Goal: Transaction & Acquisition: Purchase product/service

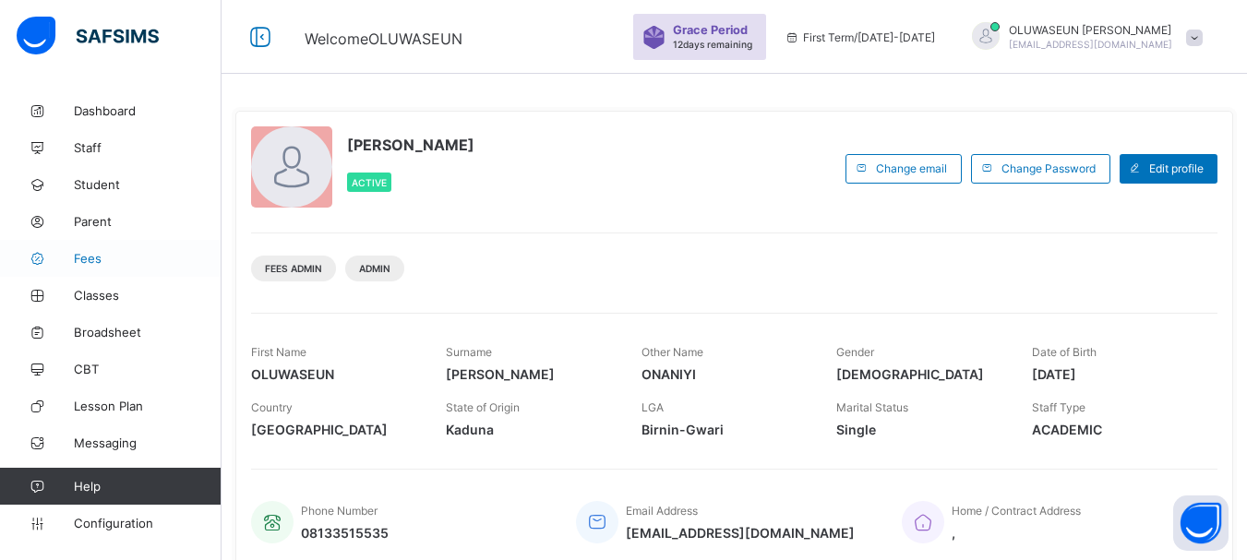
click at [83, 260] on span "Fees" at bounding box center [148, 258] width 148 height 15
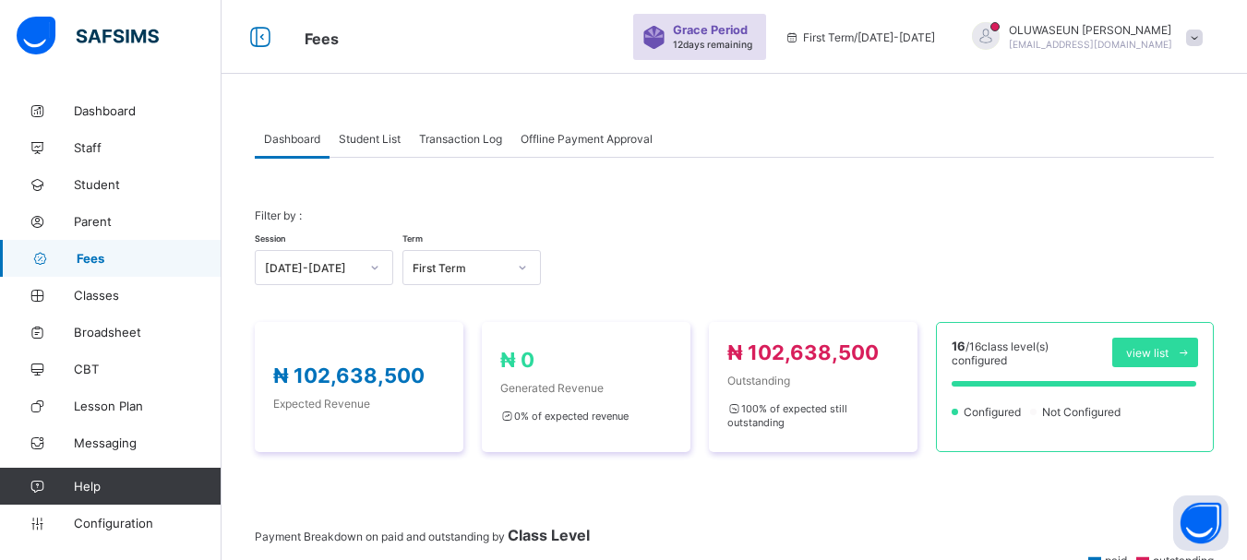
click at [375, 141] on span "Student List" at bounding box center [370, 139] width 62 height 14
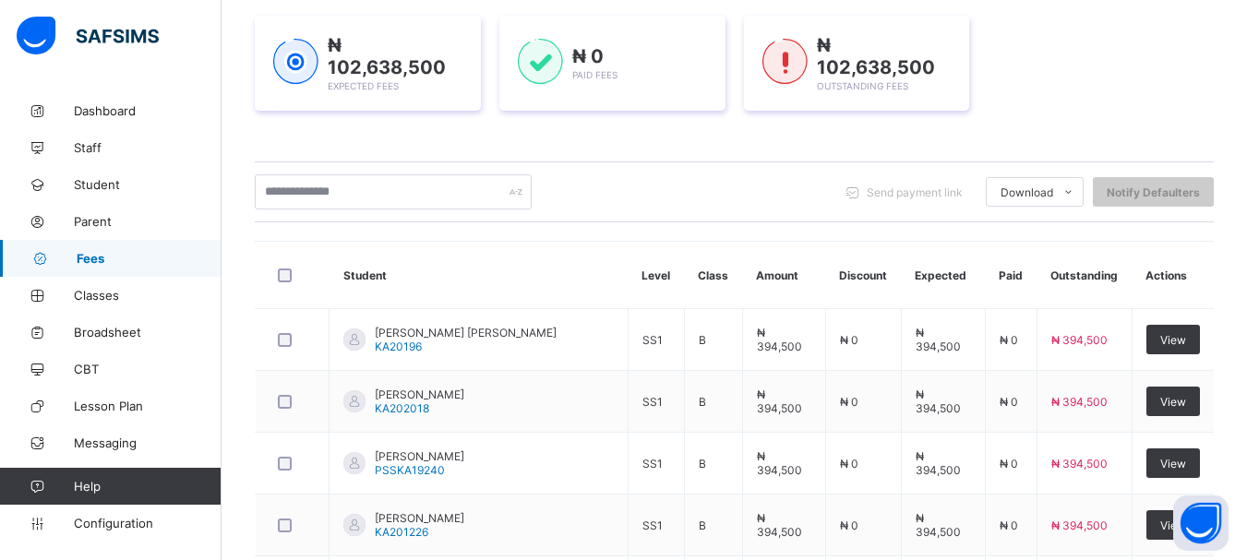
scroll to position [274, 0]
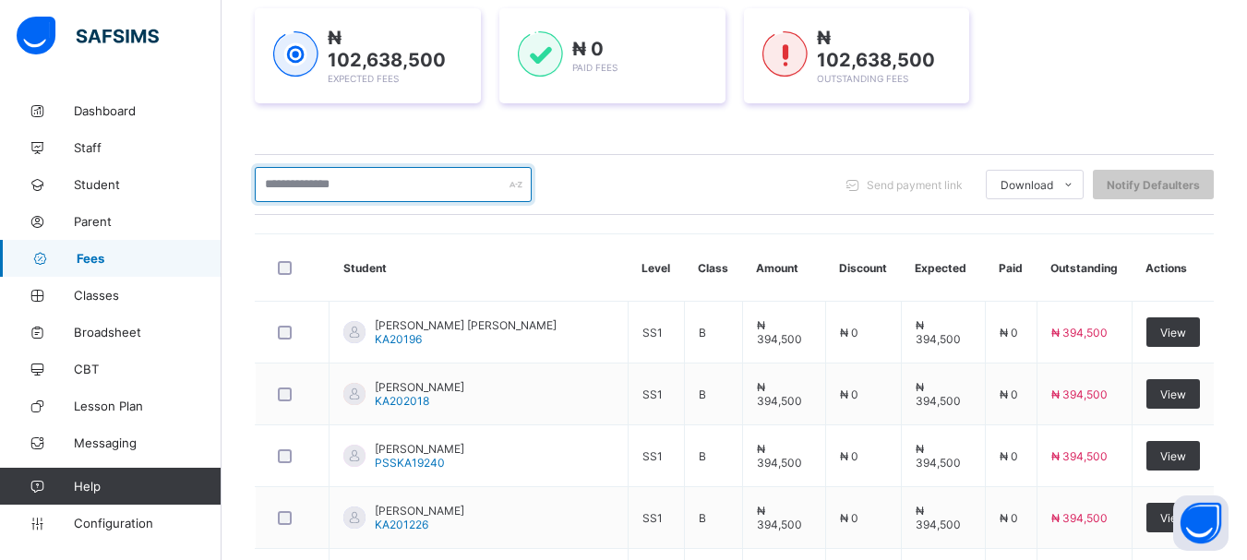
click at [389, 184] on input "text" at bounding box center [393, 184] width 277 height 35
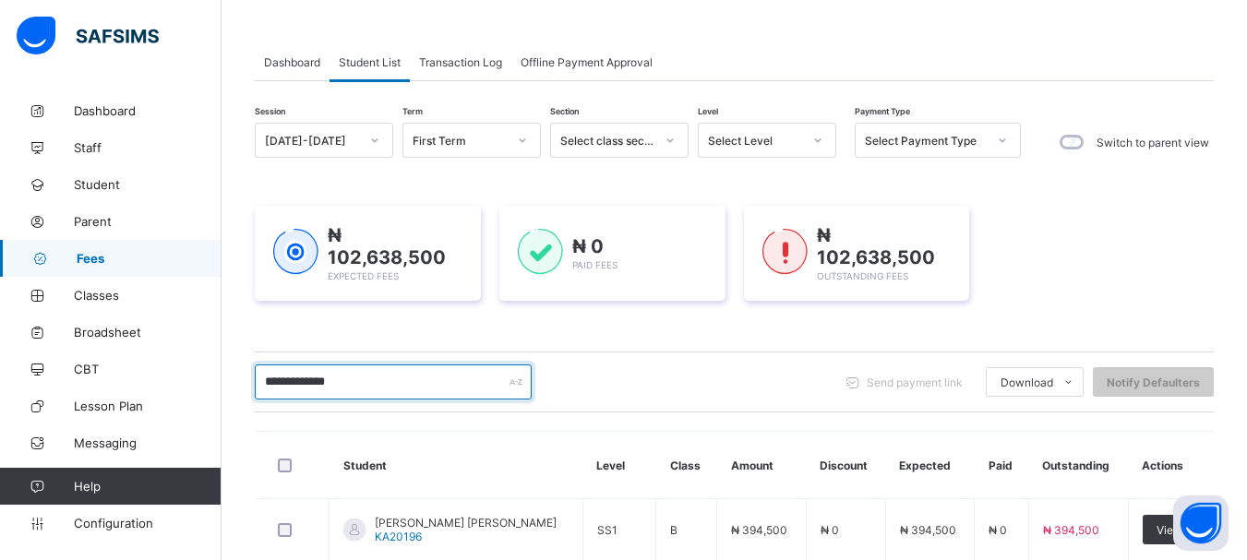
scroll to position [78, 0]
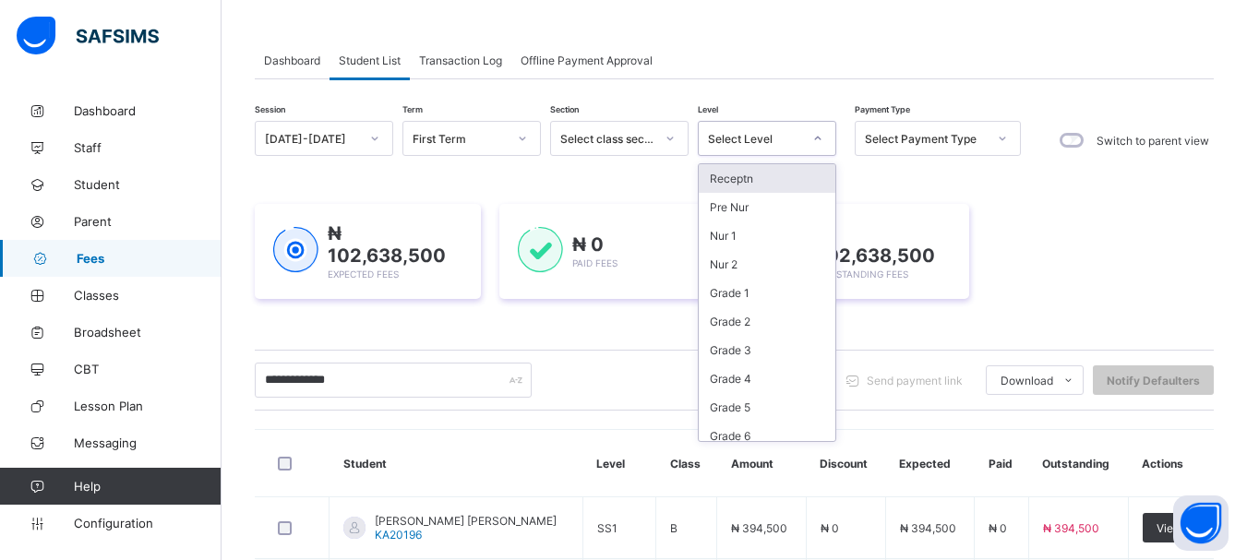
click at [816, 140] on icon at bounding box center [817, 138] width 11 height 18
click at [725, 431] on div "Grade 6" at bounding box center [767, 436] width 137 height 29
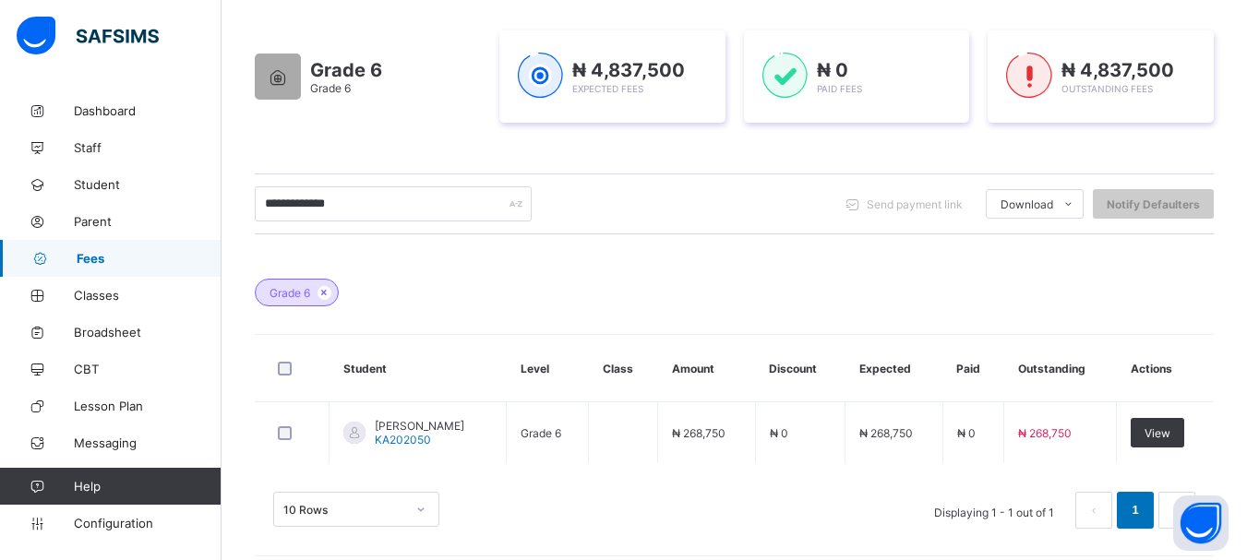
scroll to position [307, 0]
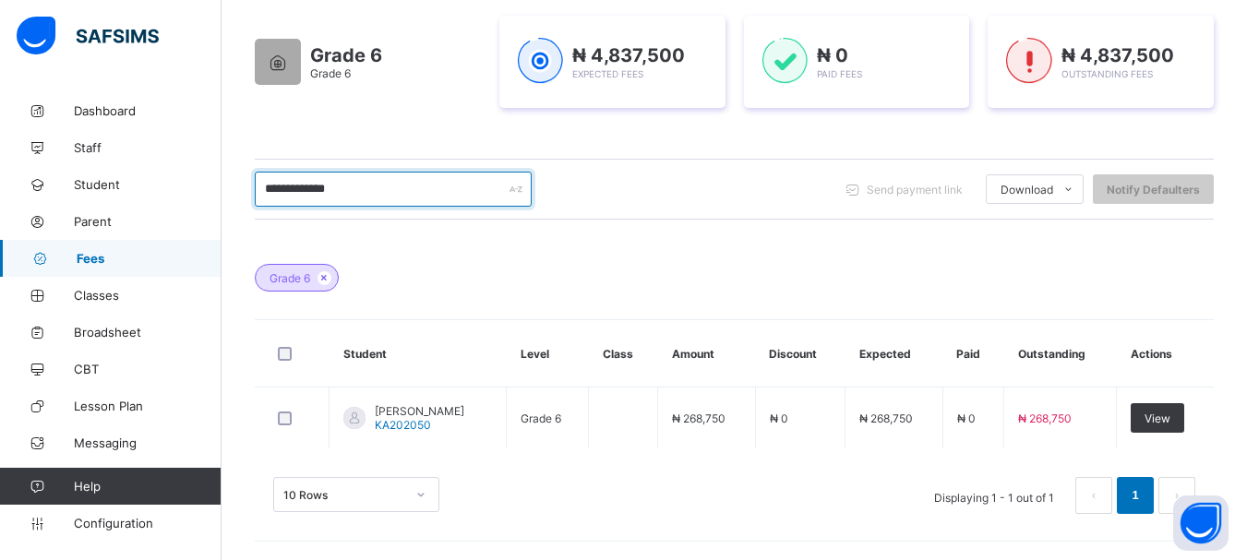
click at [380, 195] on input "**********" at bounding box center [393, 189] width 277 height 35
type input "*"
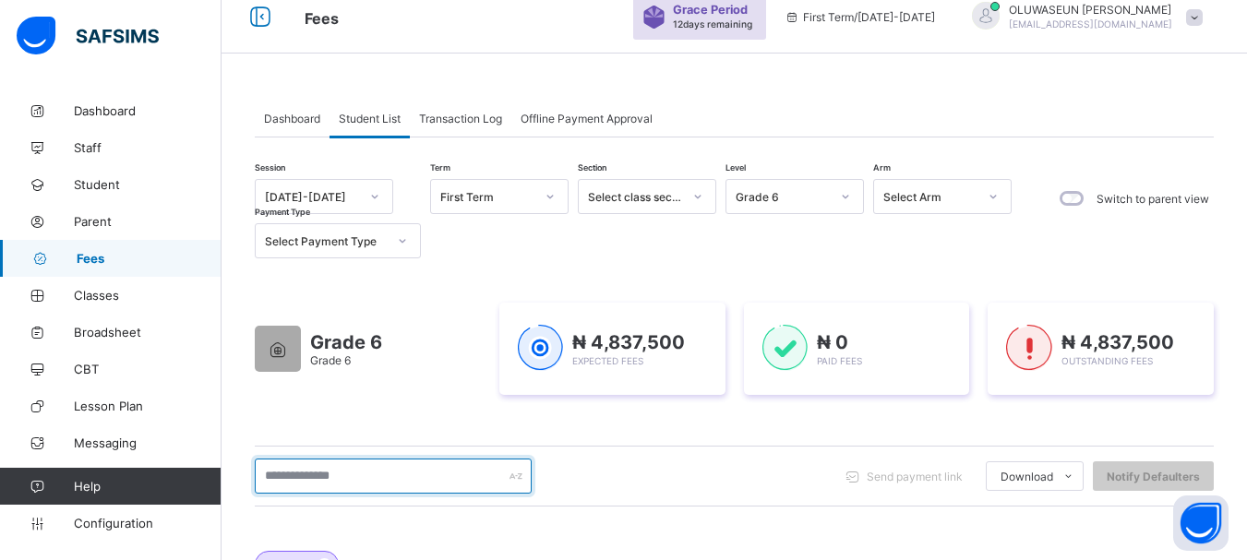
scroll to position [15, 0]
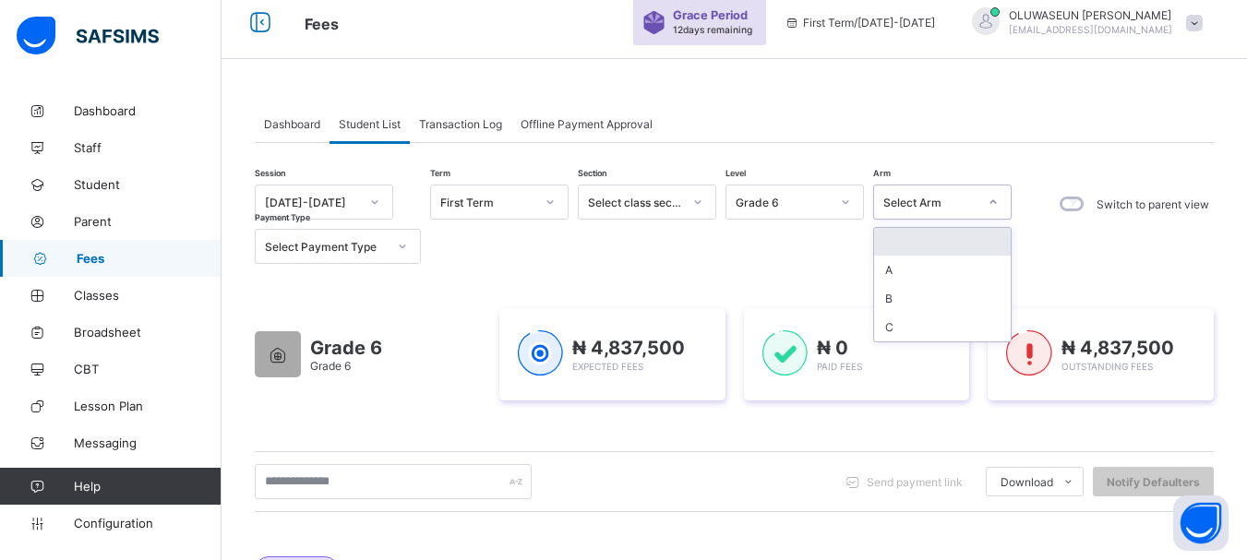
click at [994, 204] on icon at bounding box center [992, 202] width 11 height 18
click at [690, 204] on div at bounding box center [697, 202] width 31 height 30
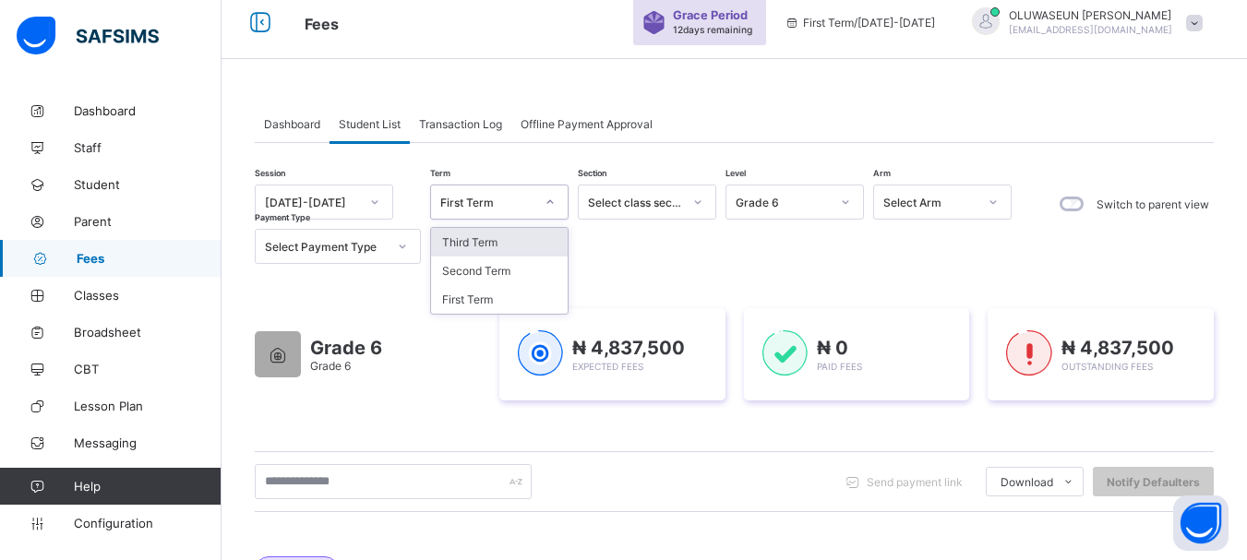
click at [544, 197] on div at bounding box center [549, 202] width 31 height 30
click at [510, 198] on div "First Term" at bounding box center [487, 203] width 94 height 14
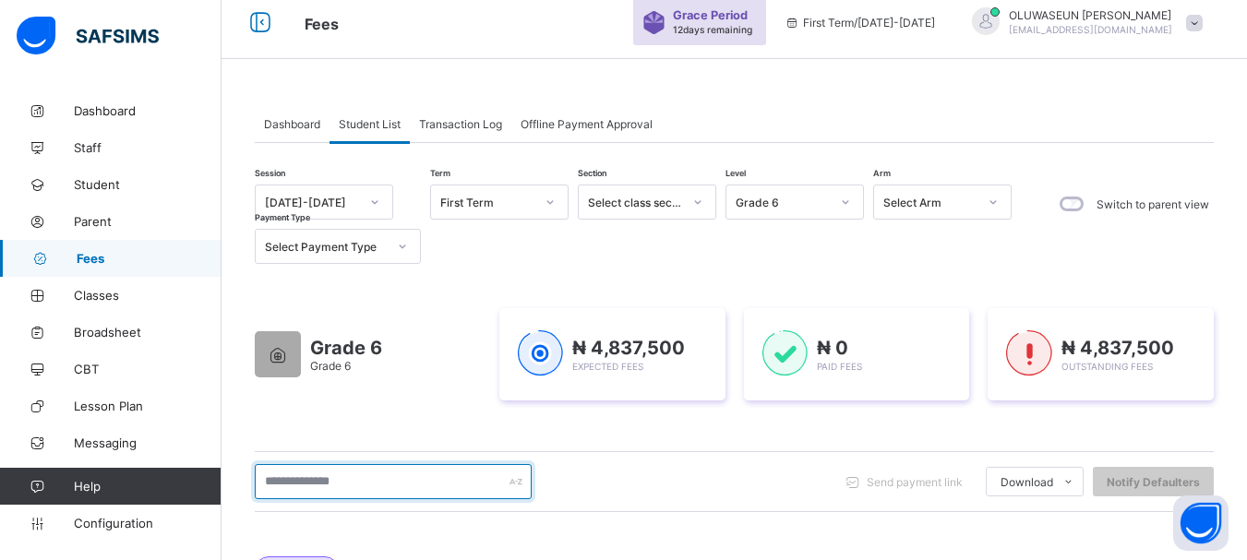
click at [356, 484] on input "text" at bounding box center [393, 481] width 277 height 35
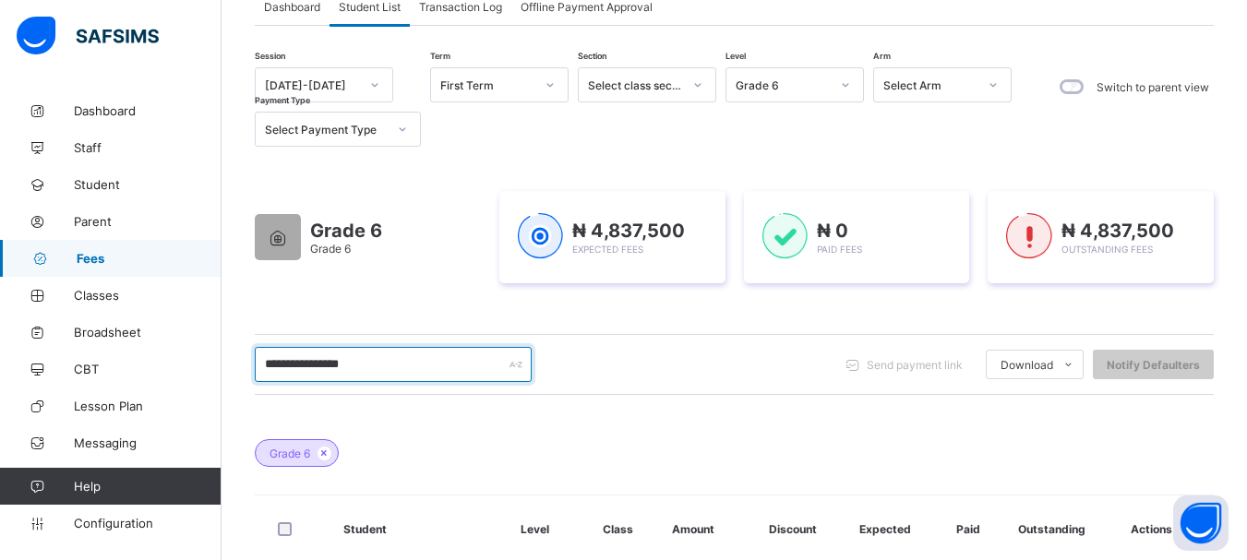
scroll to position [0, 0]
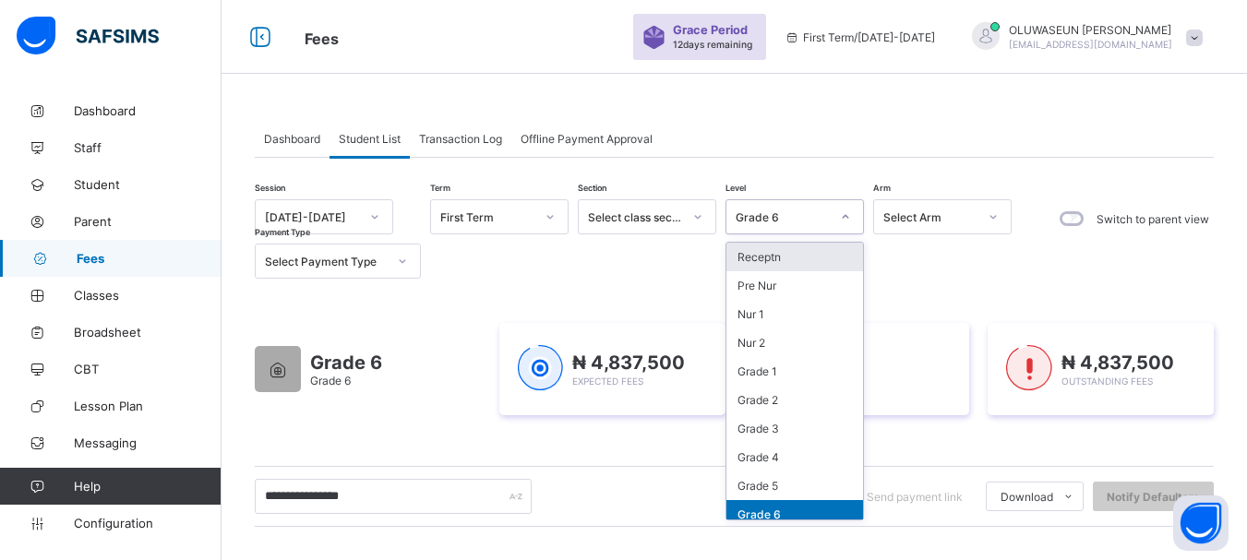
click at [847, 216] on icon at bounding box center [845, 217] width 11 height 18
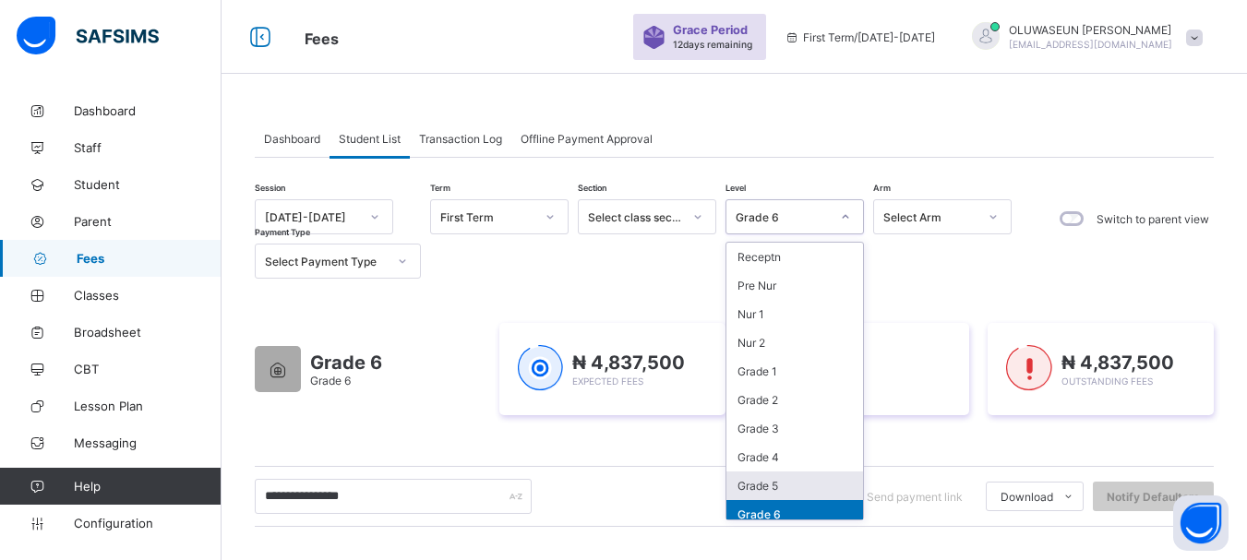
click at [755, 493] on div "Grade 5" at bounding box center [794, 486] width 137 height 29
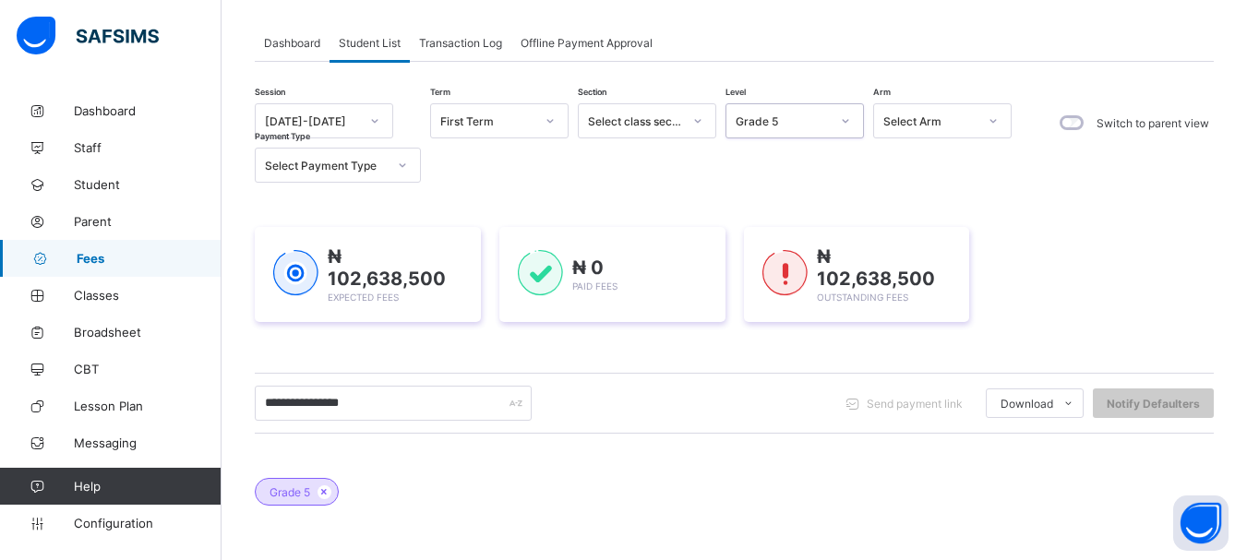
scroll to position [90, 0]
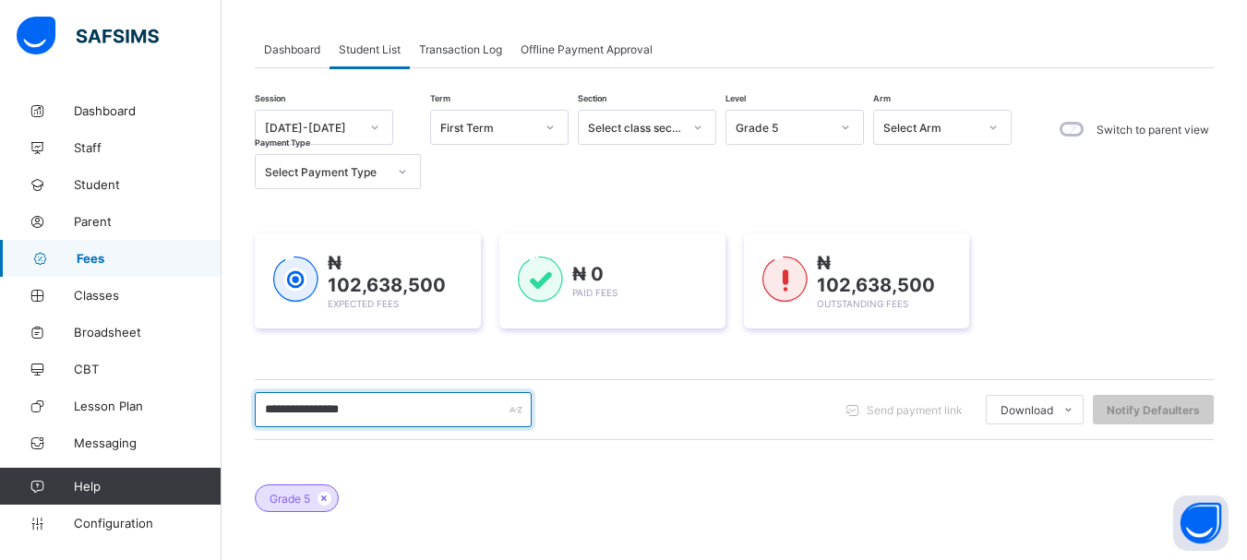
click at [364, 405] on input "**********" at bounding box center [393, 409] width 277 height 35
type input "*"
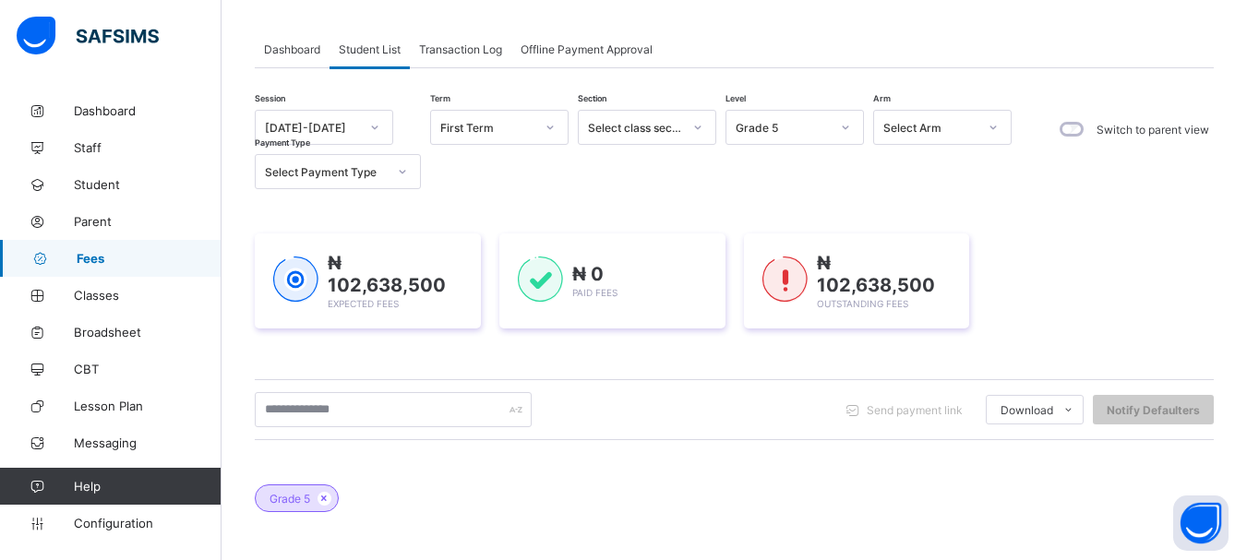
click at [846, 130] on icon at bounding box center [845, 127] width 11 height 18
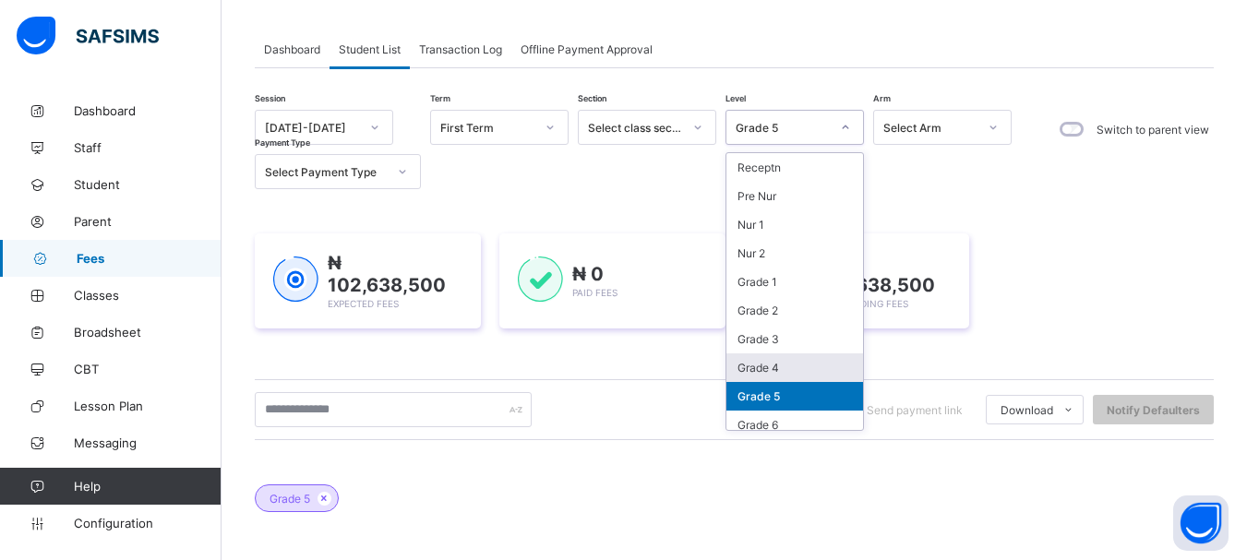
click at [754, 368] on div "Grade 4" at bounding box center [794, 367] width 137 height 29
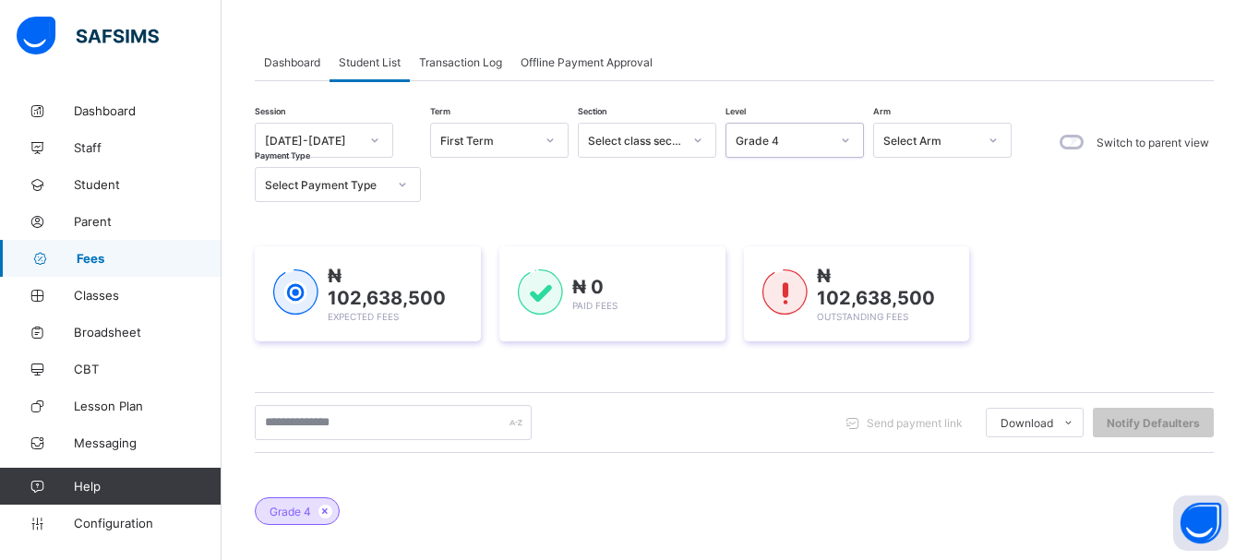
scroll to position [59, 0]
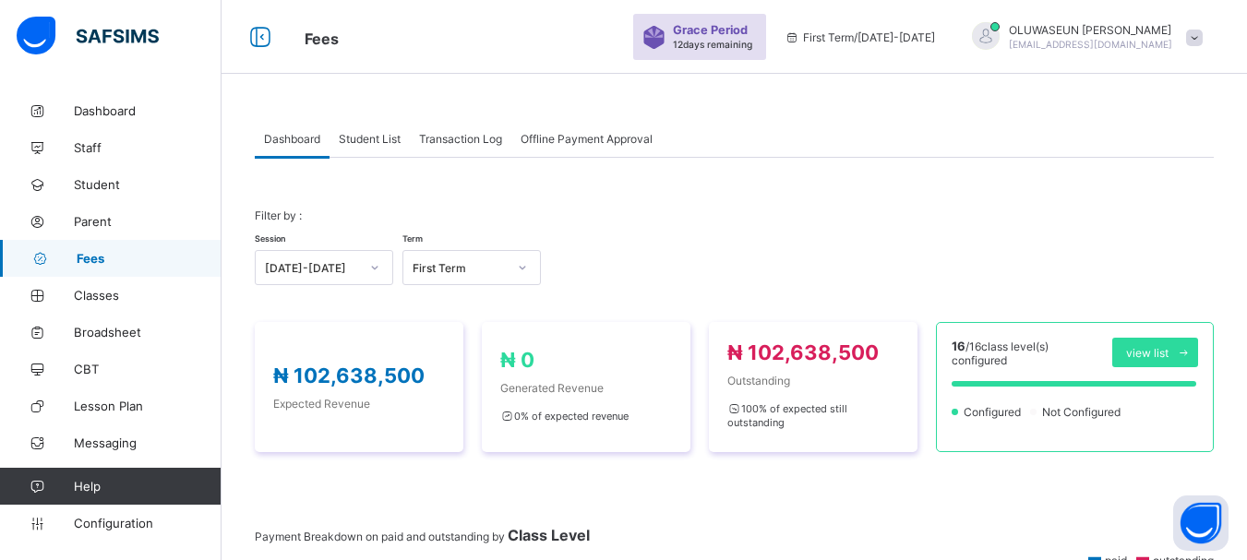
click at [365, 149] on div "Student List" at bounding box center [369, 138] width 80 height 37
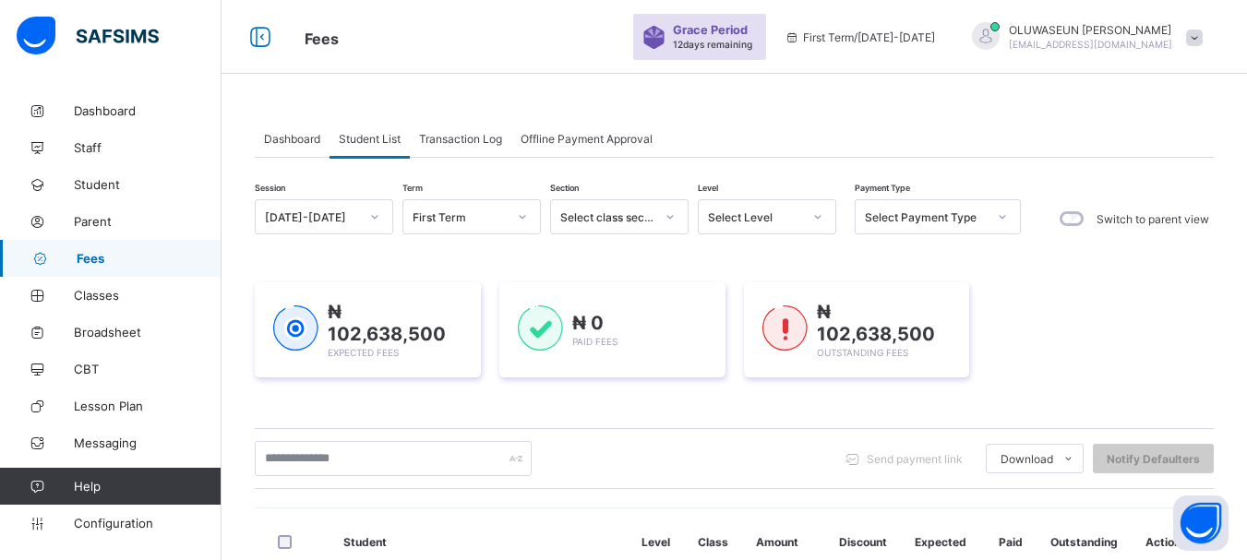
click at [819, 219] on icon at bounding box center [817, 217] width 11 height 18
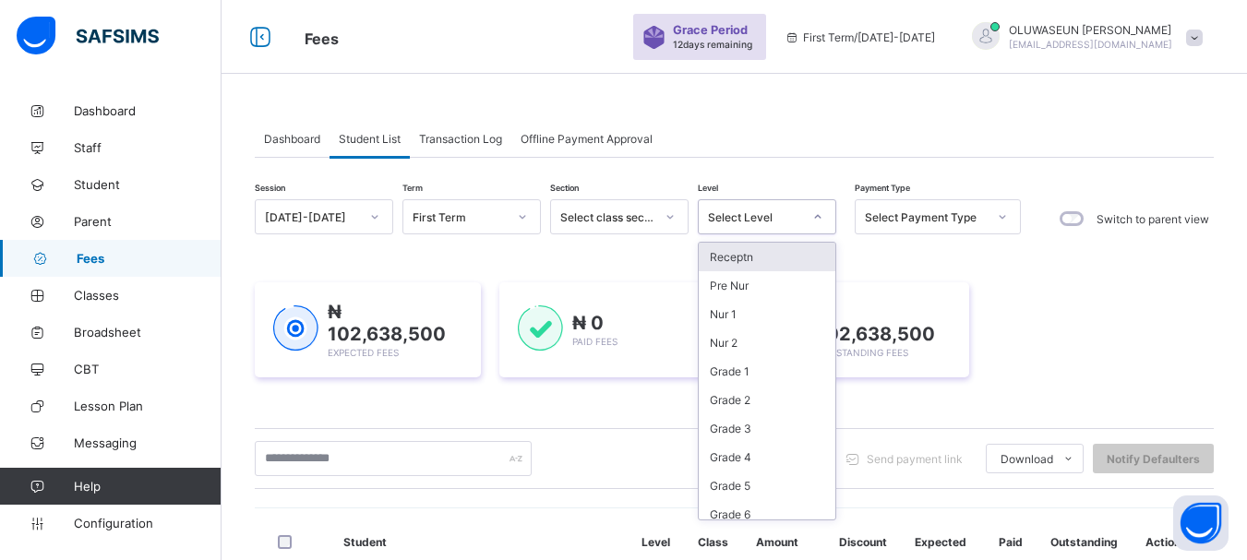
click at [754, 253] on div "Receptn" at bounding box center [767, 257] width 137 height 29
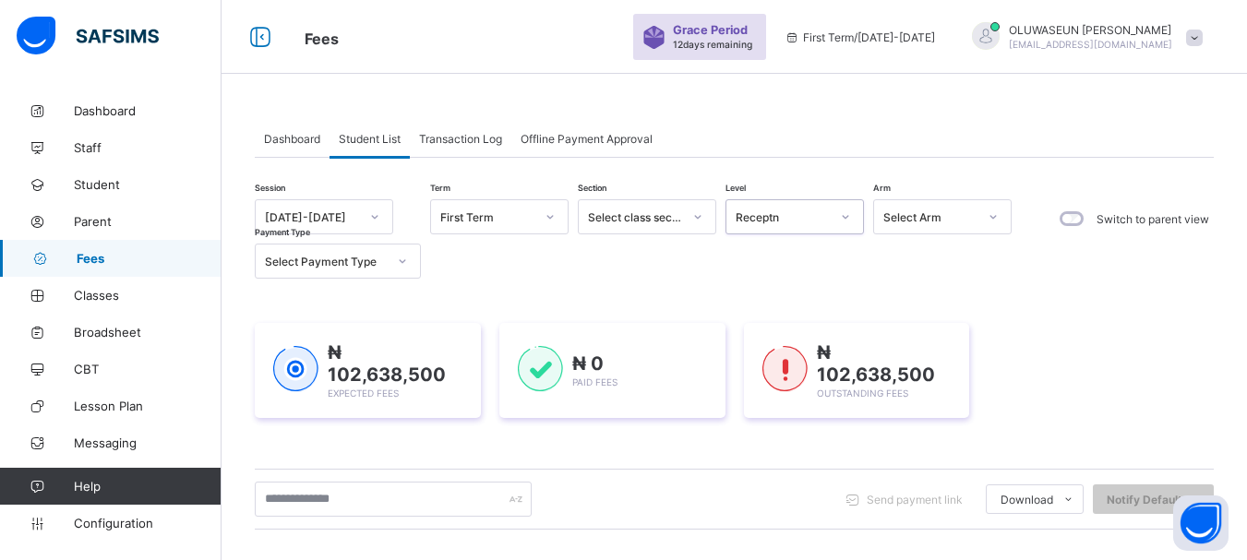
click at [849, 219] on icon at bounding box center [845, 217] width 11 height 18
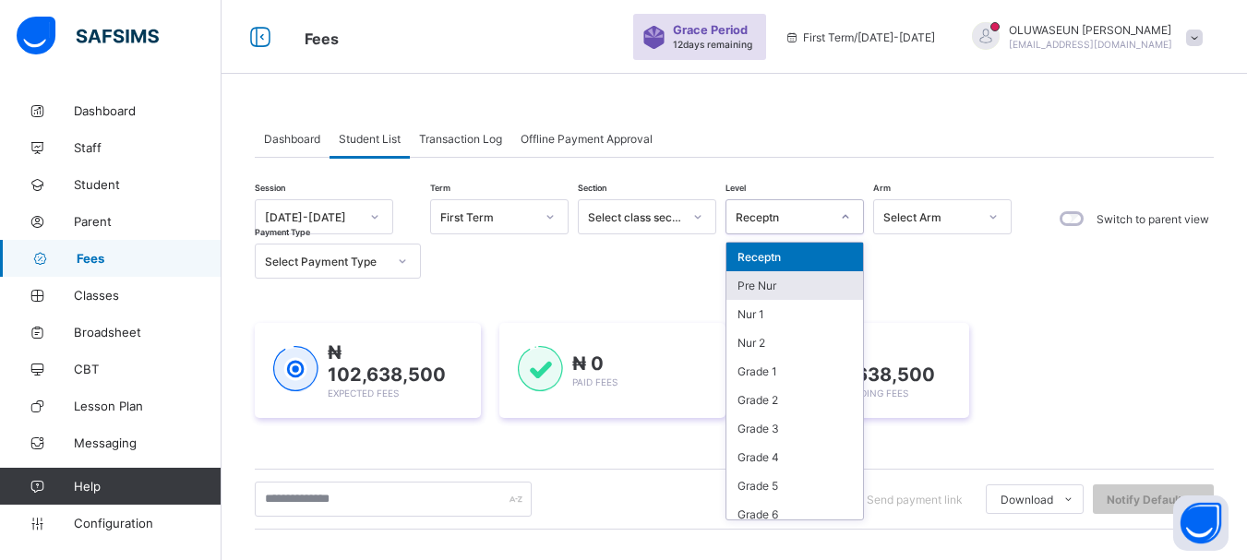
click at [773, 281] on div "Pre Nur" at bounding box center [794, 285] width 137 height 29
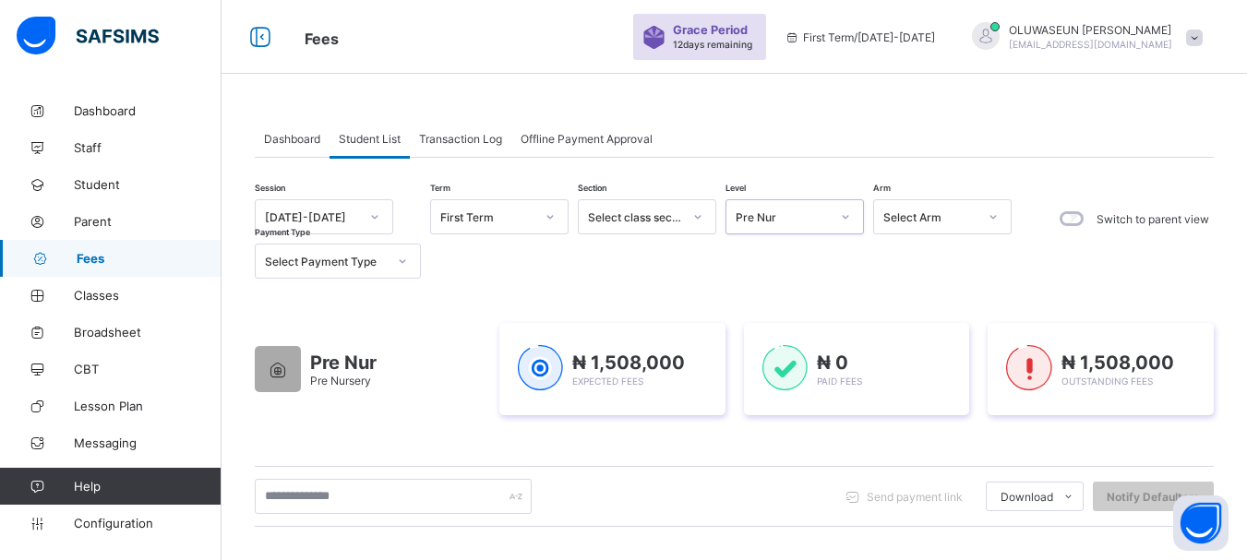
click at [844, 212] on icon at bounding box center [845, 217] width 11 height 18
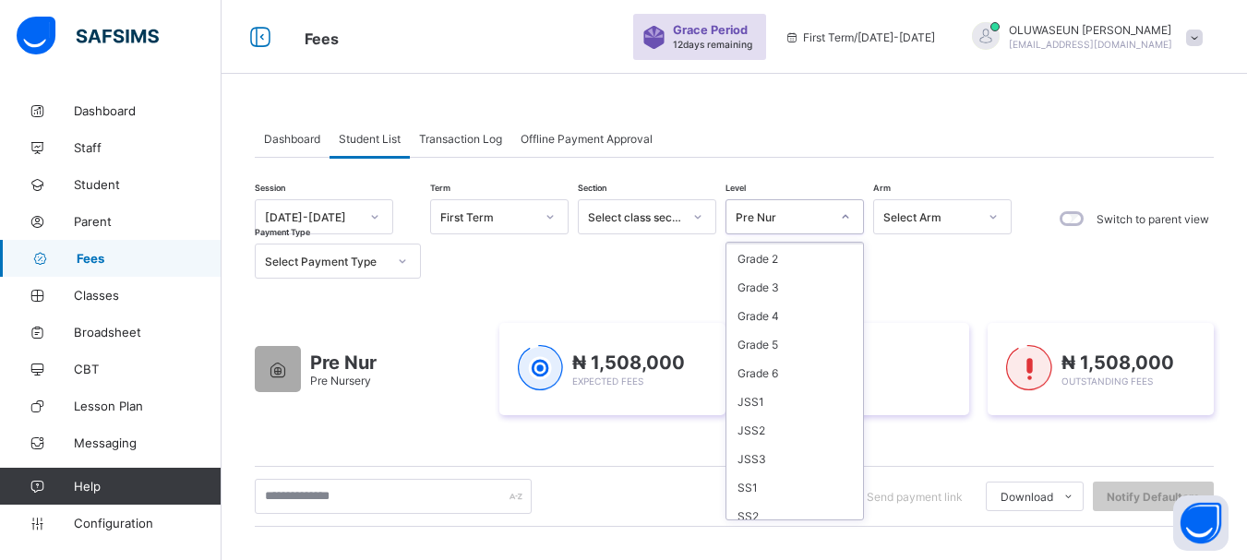
scroll to position [157, 0]
click at [789, 478] on div "SS1" at bounding box center [794, 472] width 137 height 29
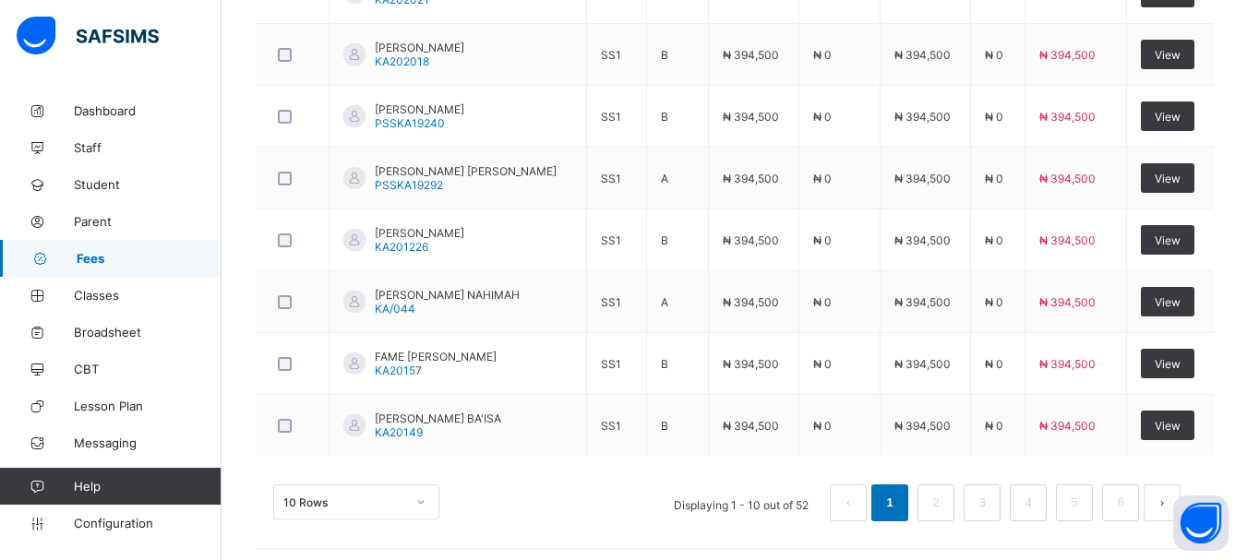
scroll to position [864, 0]
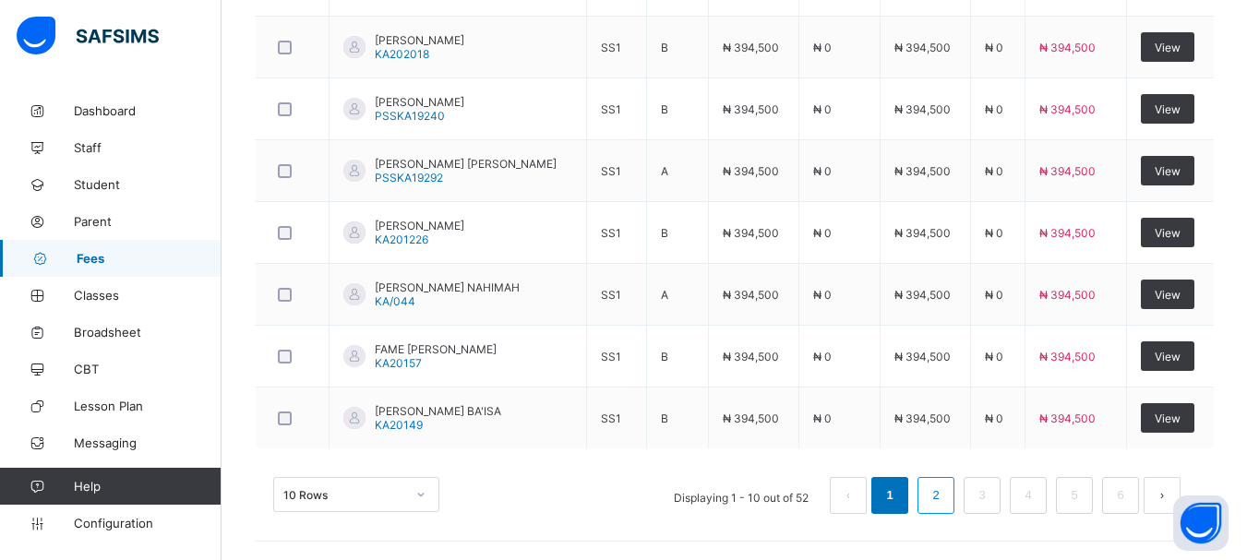
click at [939, 499] on li "2" at bounding box center [935, 495] width 37 height 37
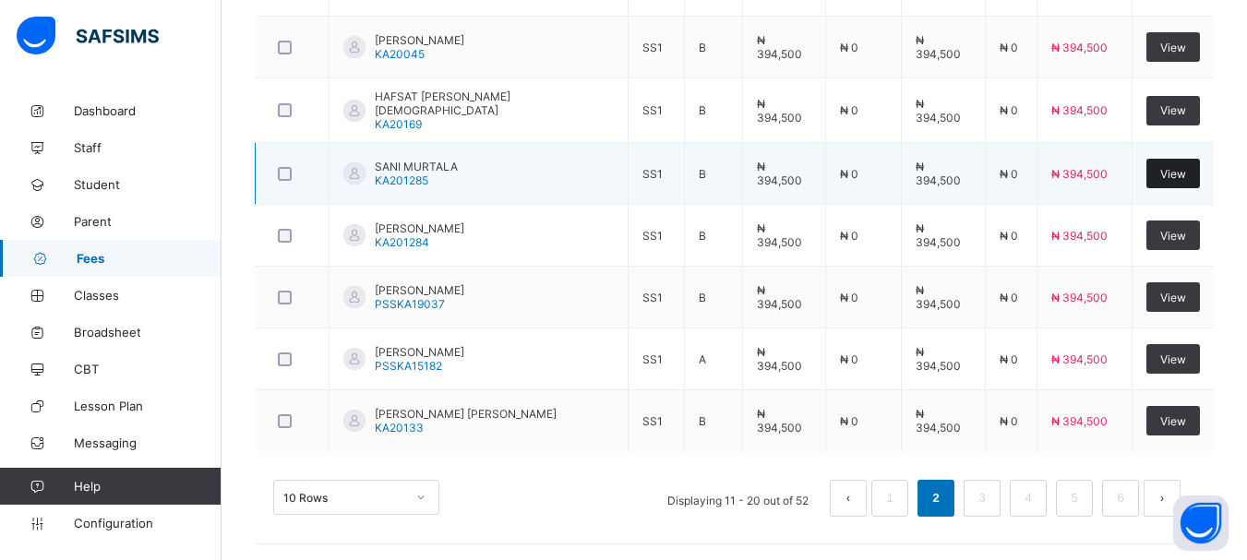
click at [1162, 173] on div "View" at bounding box center [1173, 174] width 54 height 30
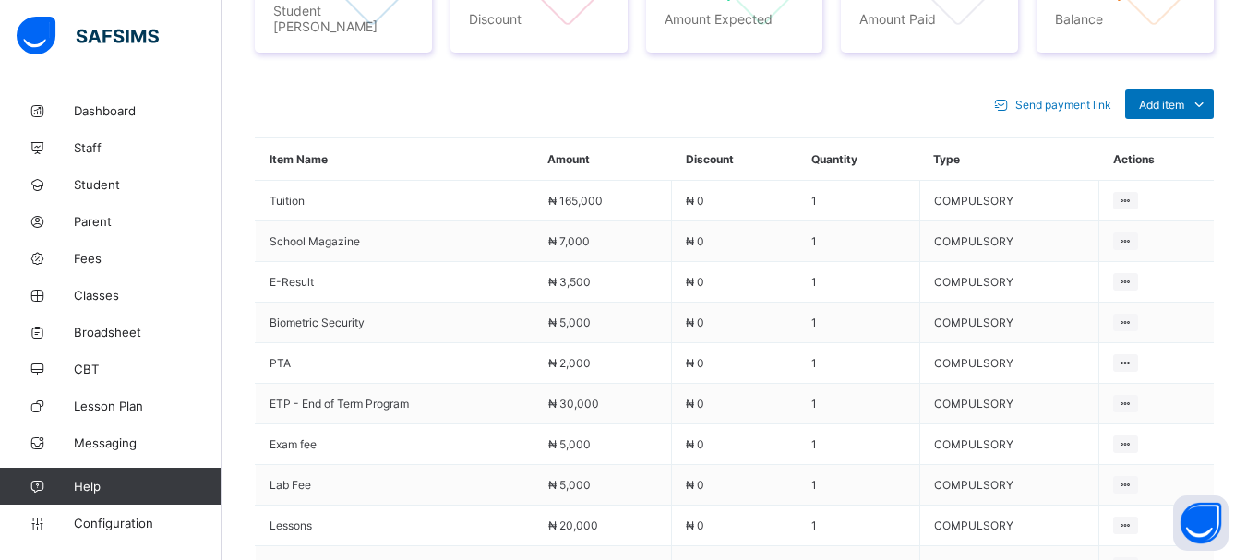
scroll to position [761, 0]
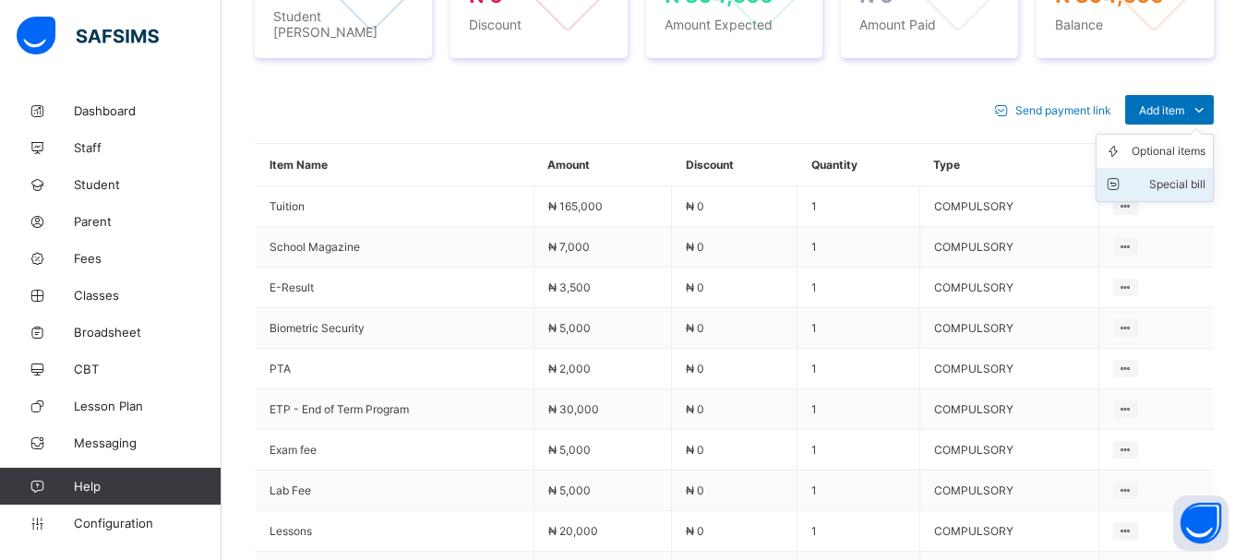
click at [1191, 175] on div "Special bill" at bounding box center [1168, 184] width 74 height 18
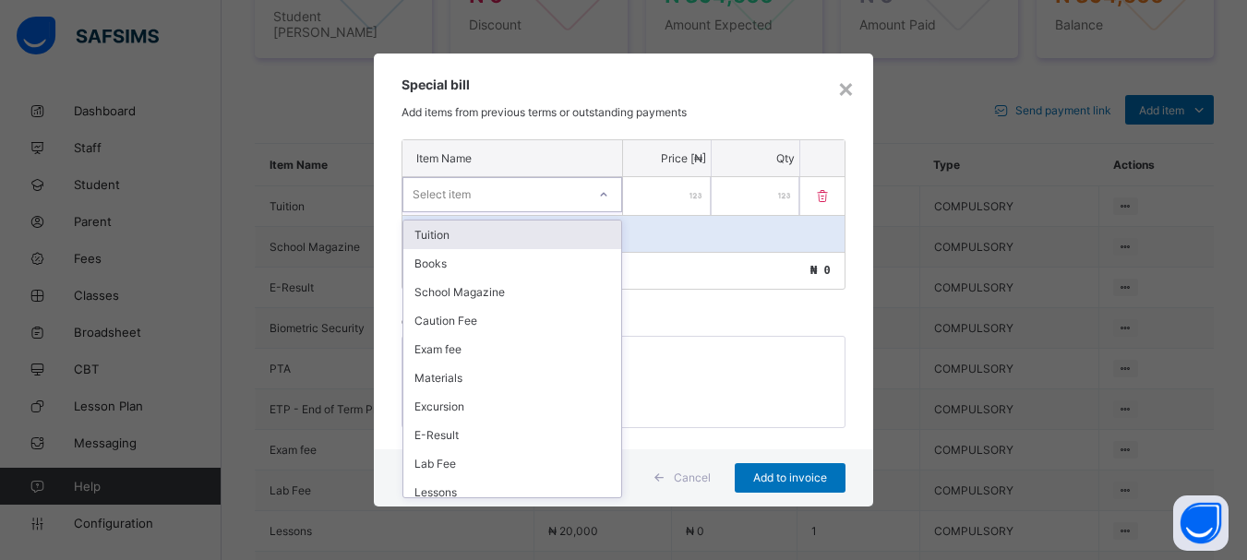
click at [480, 190] on div "Select item" at bounding box center [494, 195] width 183 height 26
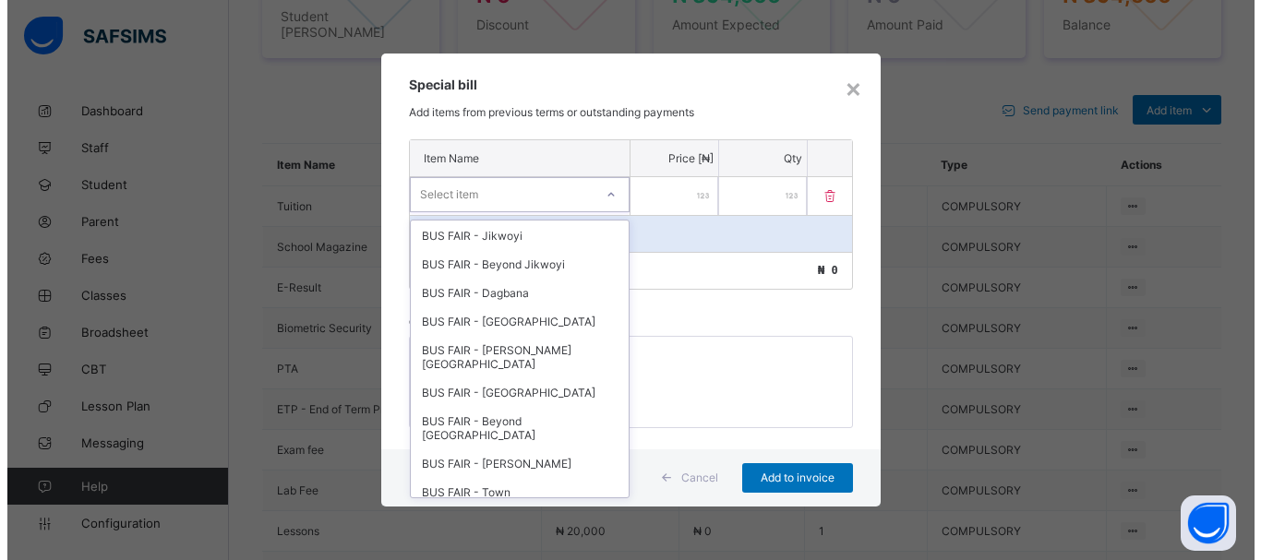
scroll to position [610, 0]
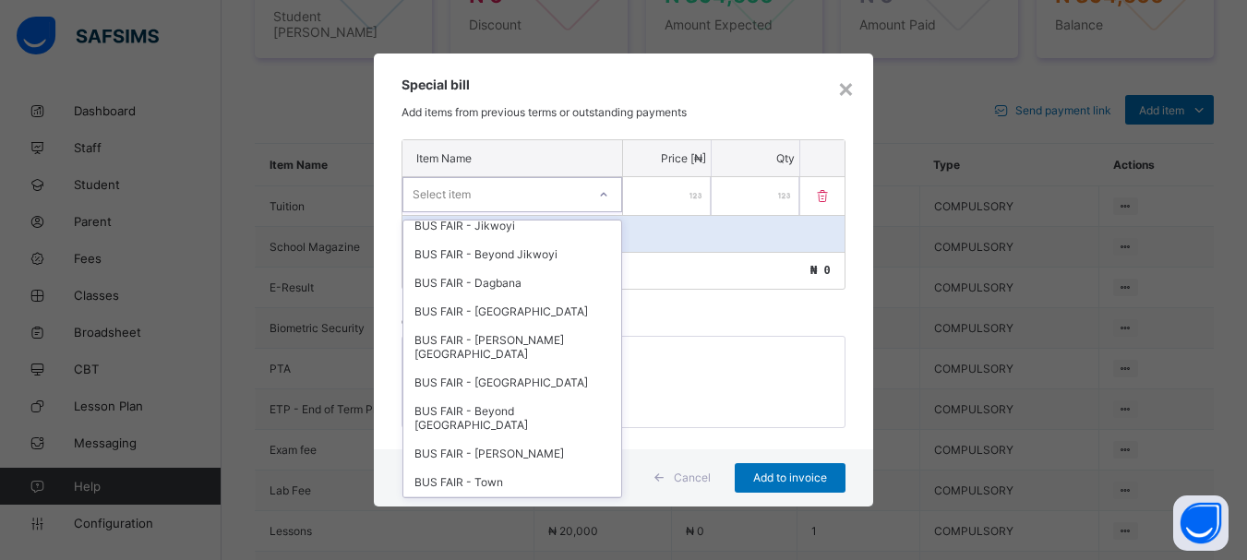
click at [443, 497] on div "Uniform" at bounding box center [512, 511] width 218 height 29
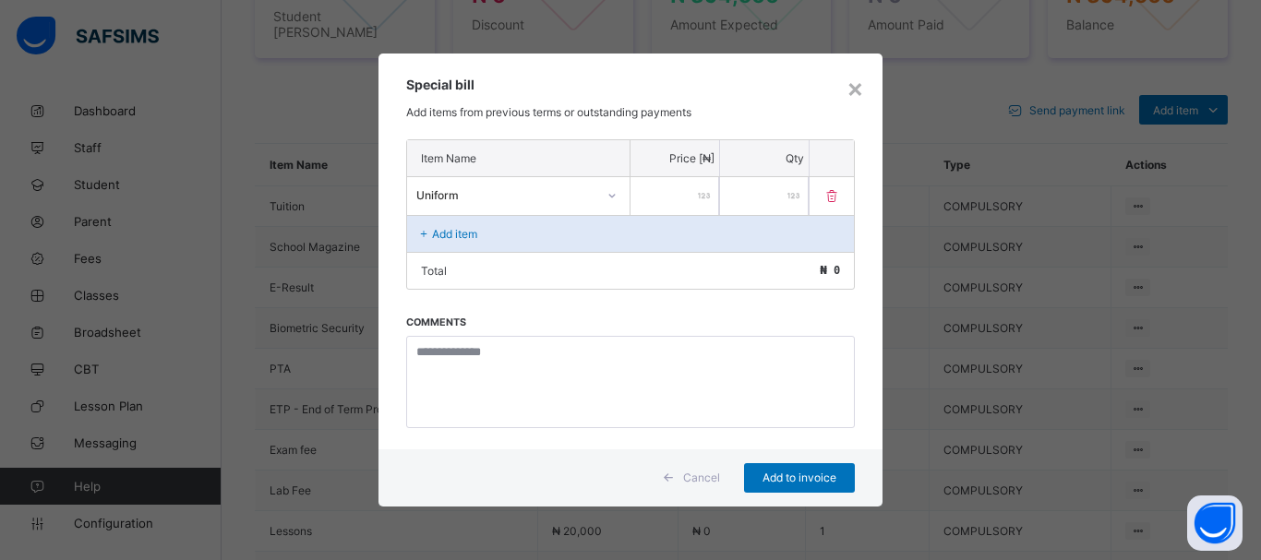
click at [697, 190] on div at bounding box center [674, 196] width 89 height 38
click at [708, 198] on div at bounding box center [674, 196] width 89 height 38
click at [692, 200] on input "number" at bounding box center [674, 196] width 89 height 38
type input "******"
click at [771, 473] on span "Add to invoice" at bounding box center [799, 478] width 83 height 14
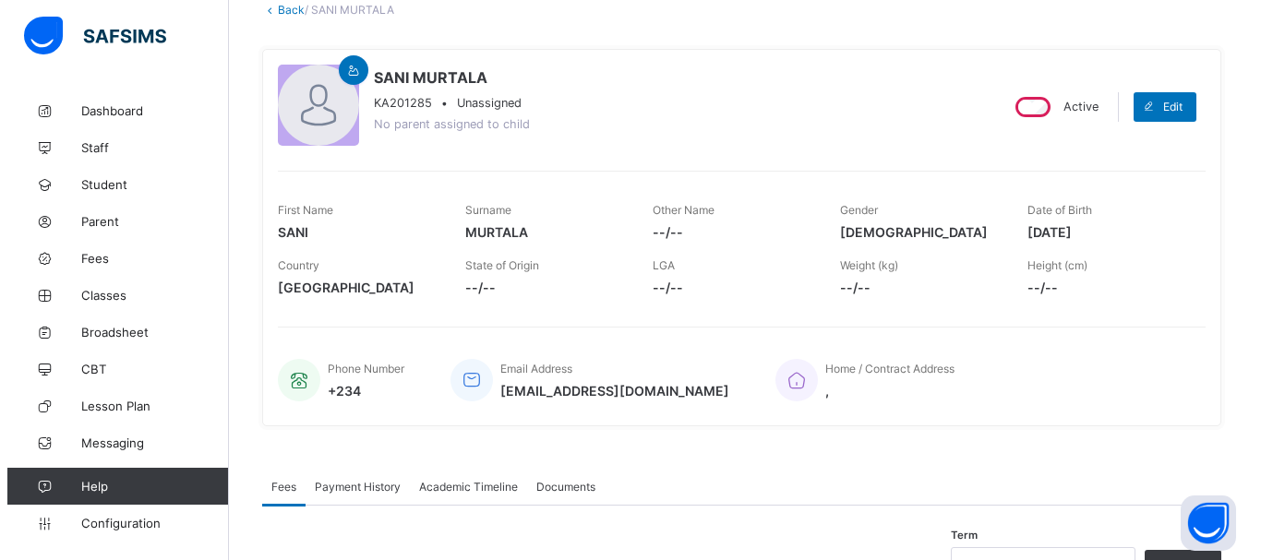
scroll to position [270, 0]
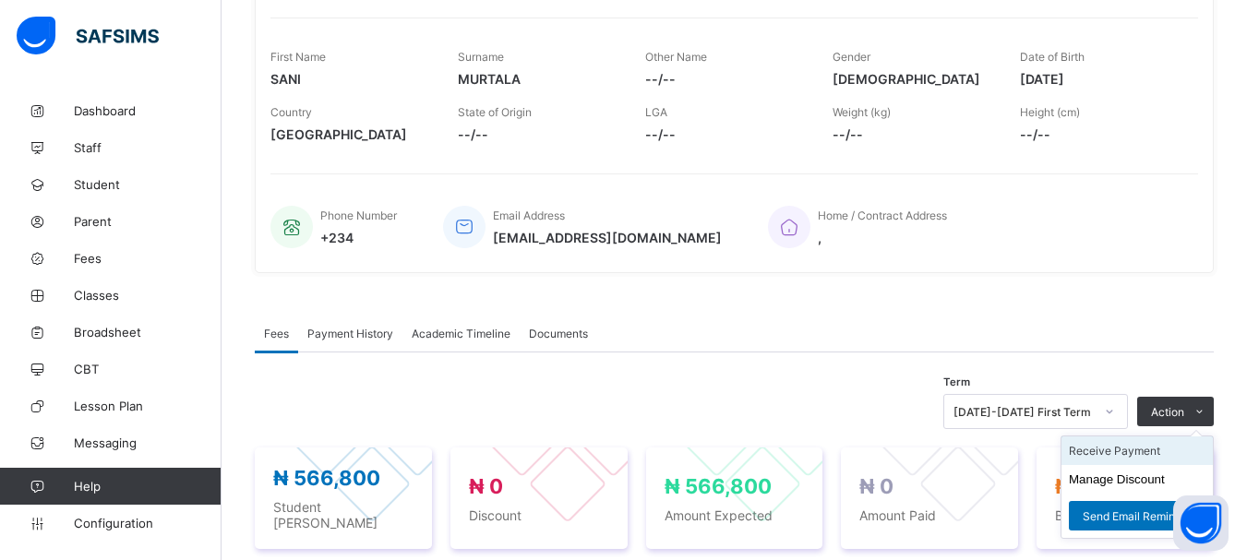
click at [1143, 450] on li "Receive Payment" at bounding box center [1136, 451] width 151 height 29
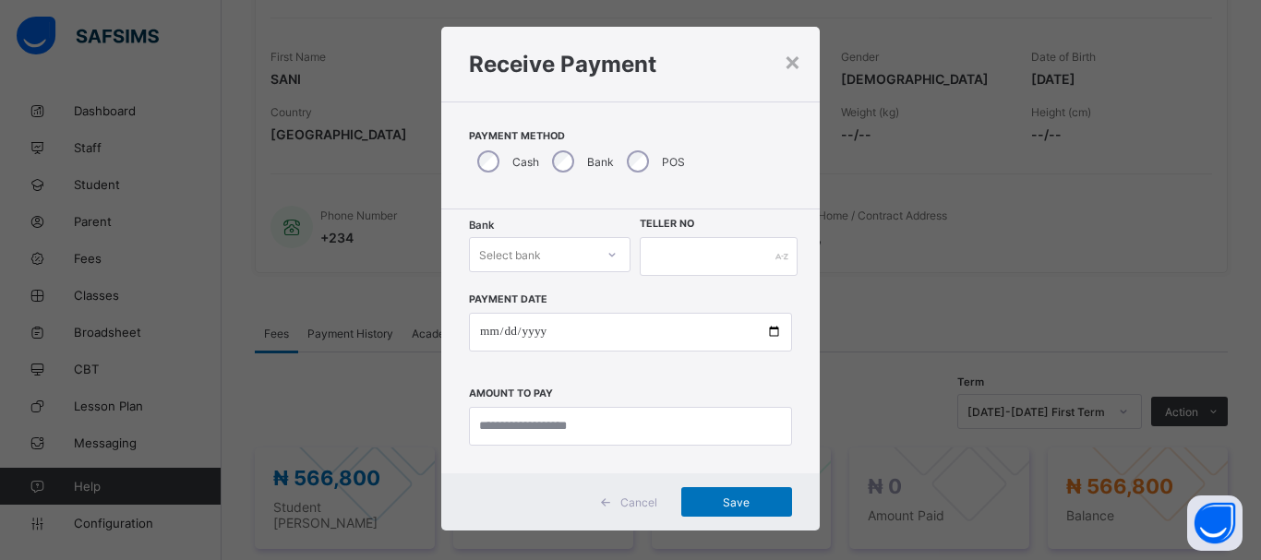
click at [604, 272] on div "Select bank" at bounding box center [550, 254] width 162 height 35
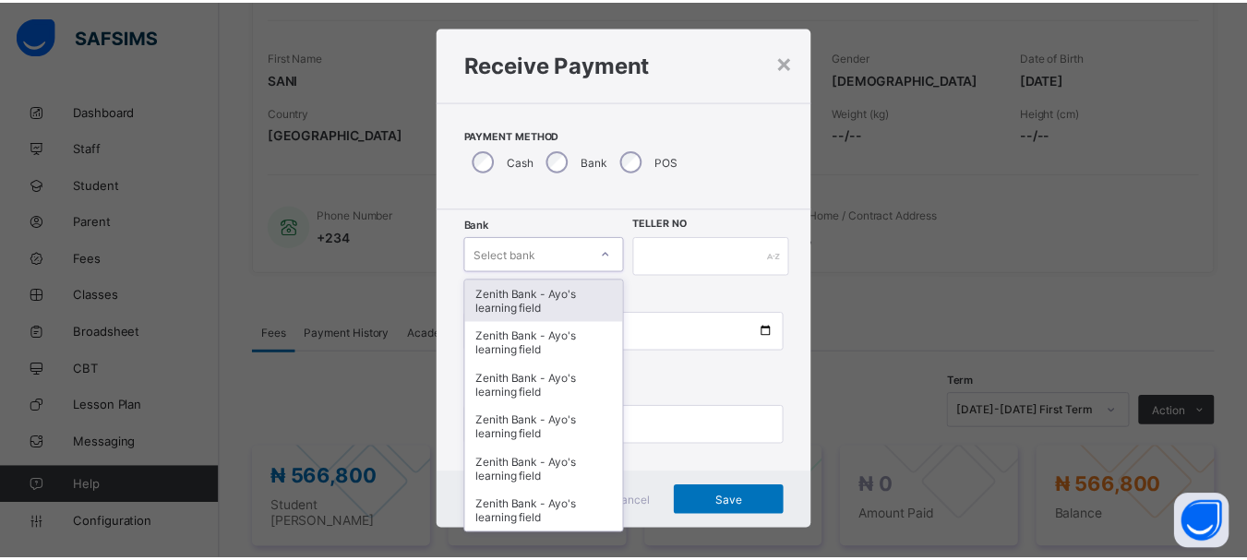
scroll to position [25, 0]
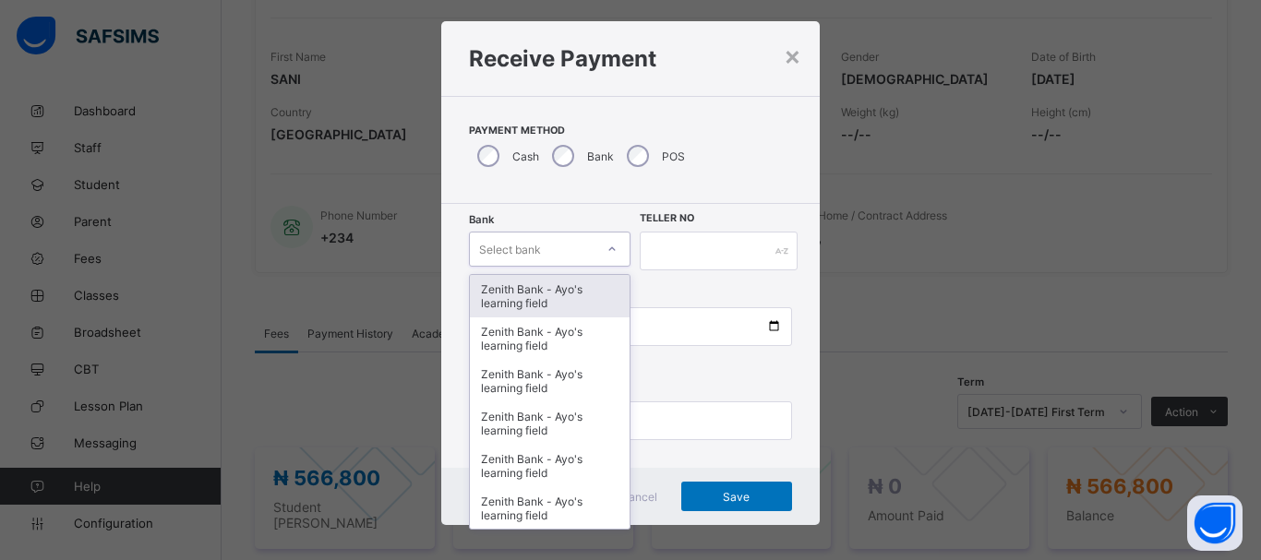
click at [544, 296] on div "Zenith Bank - Ayo's learning field" at bounding box center [550, 296] width 160 height 42
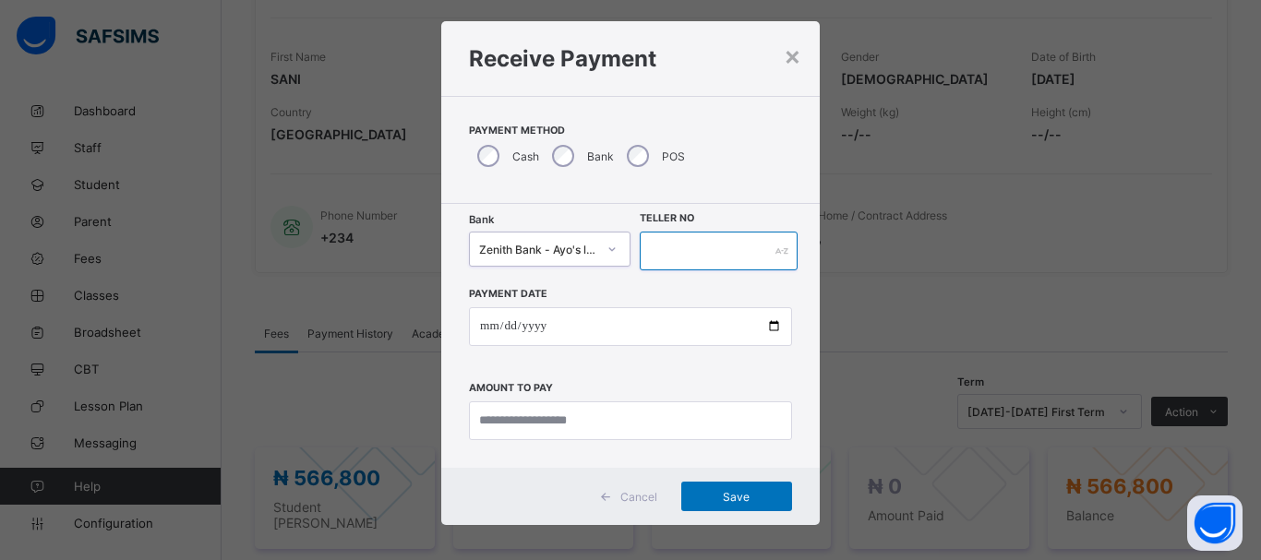
click at [667, 259] on input "text" at bounding box center [719, 251] width 158 height 39
type input "*****"
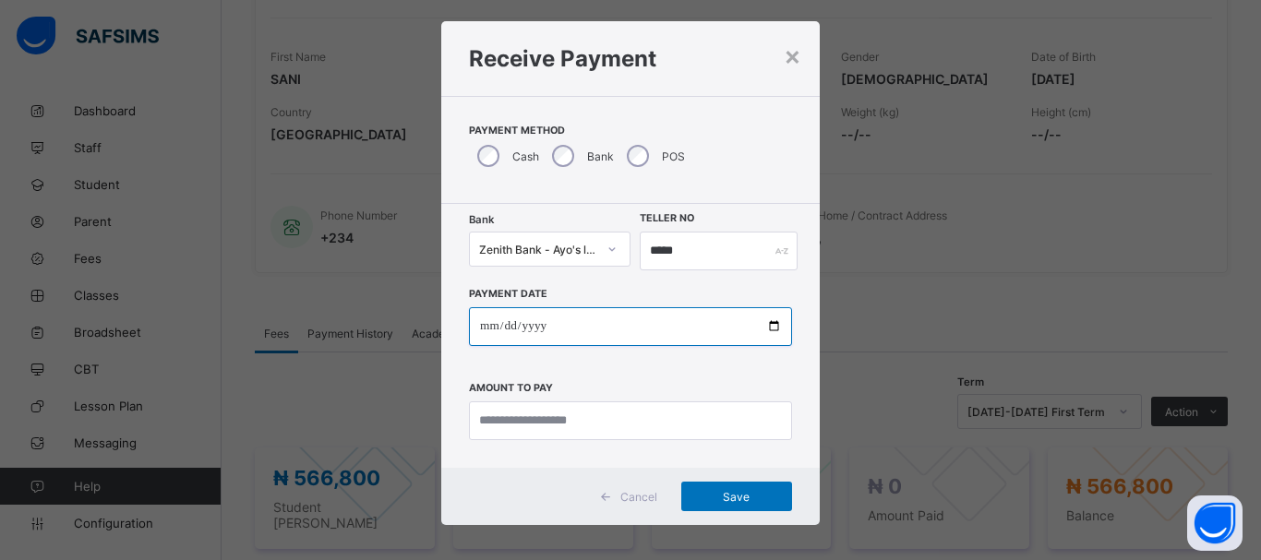
click at [566, 324] on input "date" at bounding box center [630, 326] width 323 height 39
type input "**********"
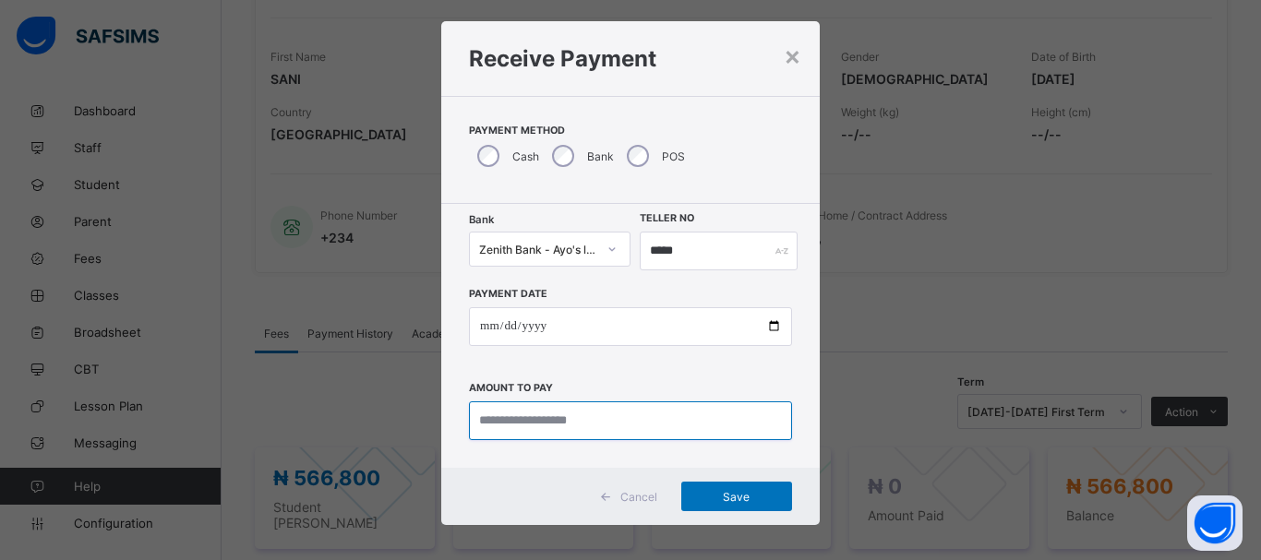
click at [521, 421] on input "currency" at bounding box center [630, 420] width 323 height 39
type input "*********"
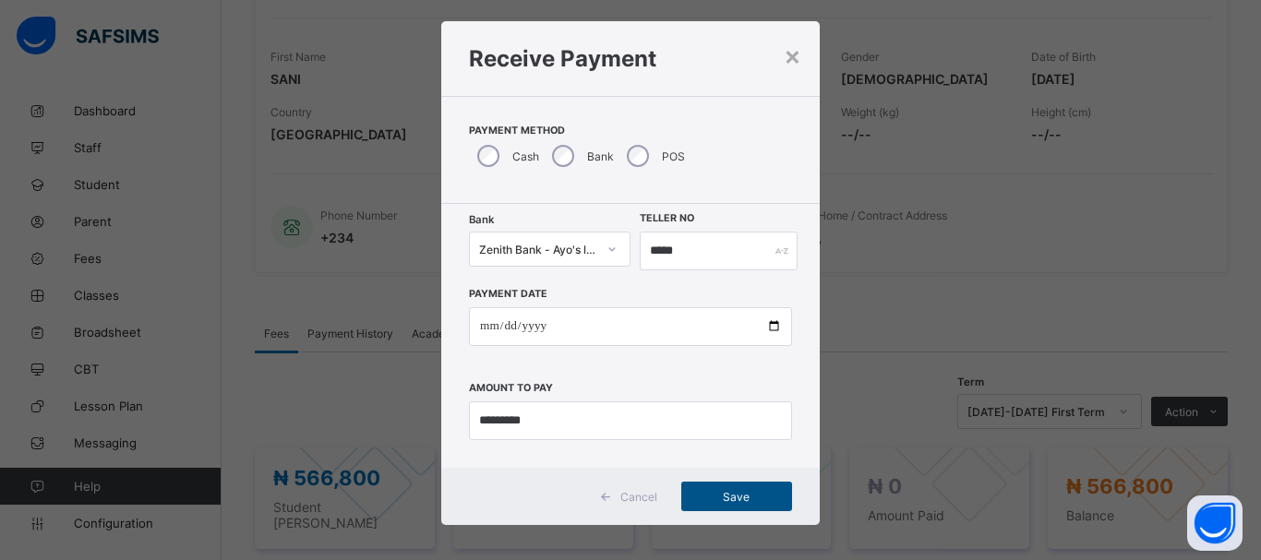
click at [727, 502] on span "Save" at bounding box center [736, 497] width 83 height 14
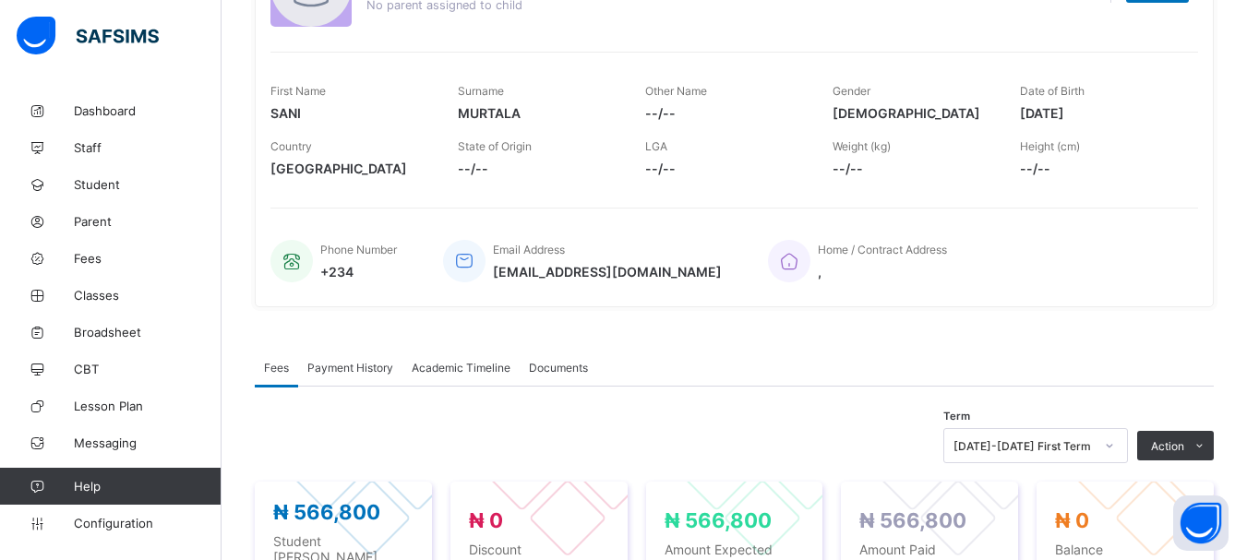
scroll to position [79, 0]
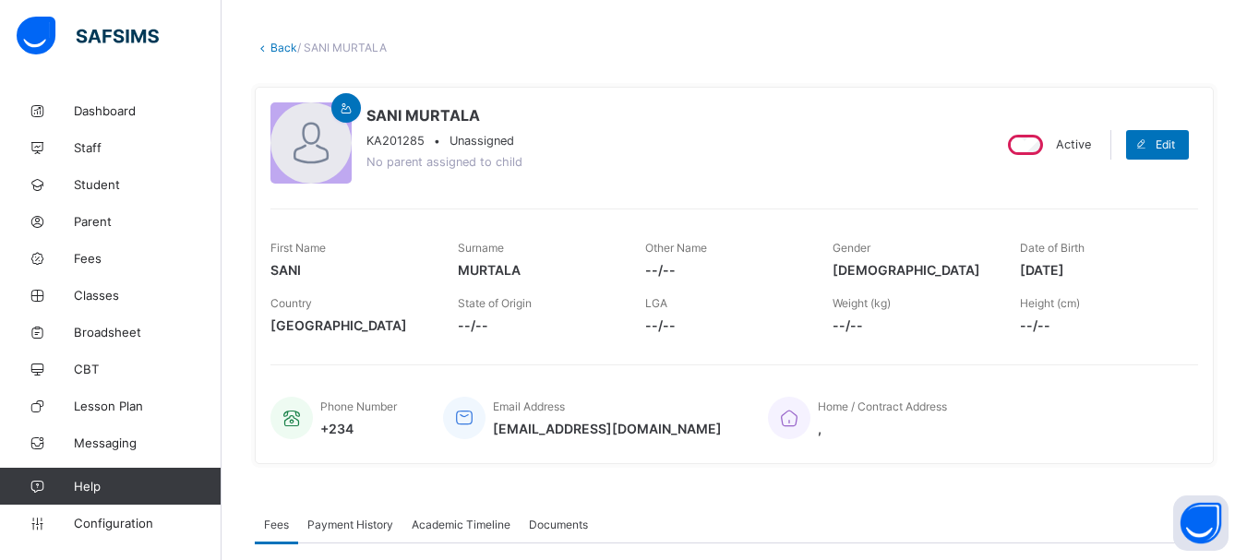
click at [368, 530] on span "Payment History" at bounding box center [350, 525] width 86 height 14
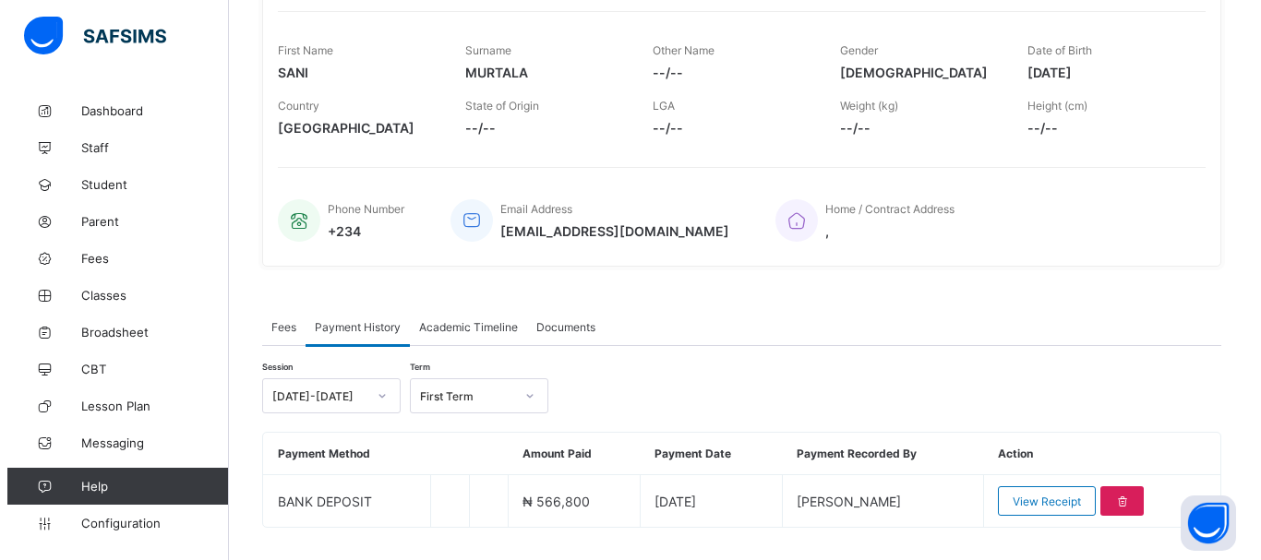
scroll to position [293, 0]
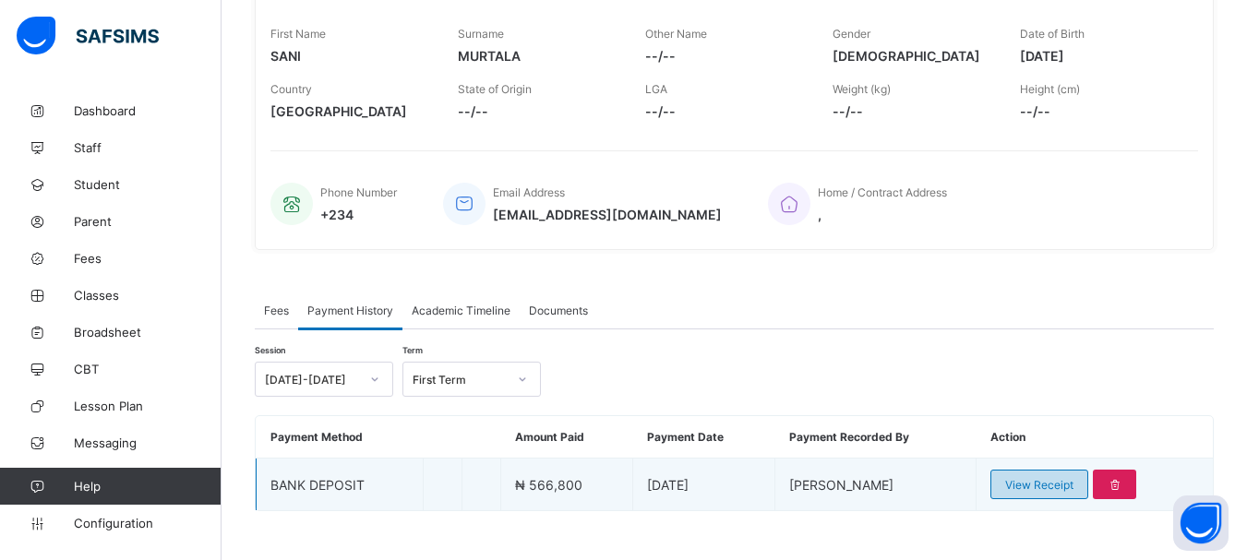
click at [1045, 490] on span "View Receipt" at bounding box center [1039, 485] width 68 height 14
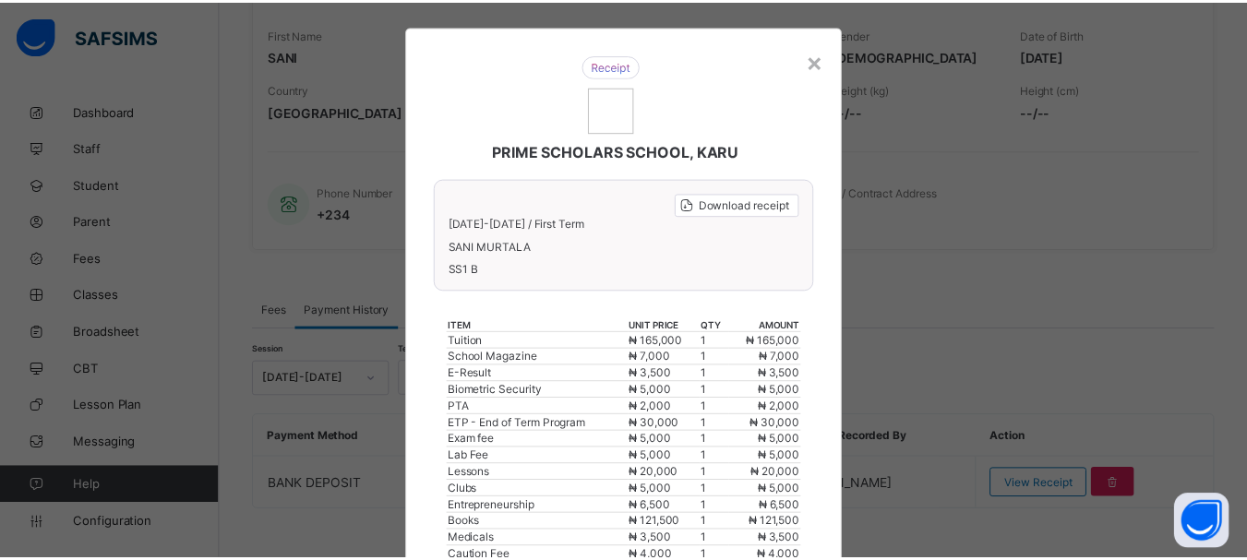
scroll to position [0, 0]
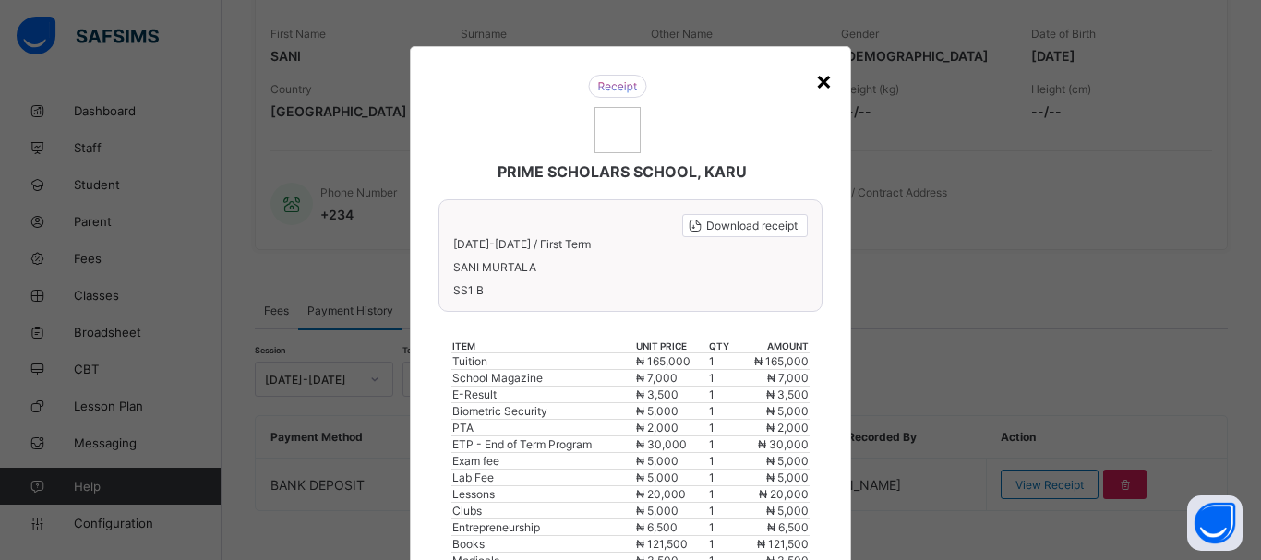
click at [823, 85] on div "×" at bounding box center [824, 80] width 18 height 31
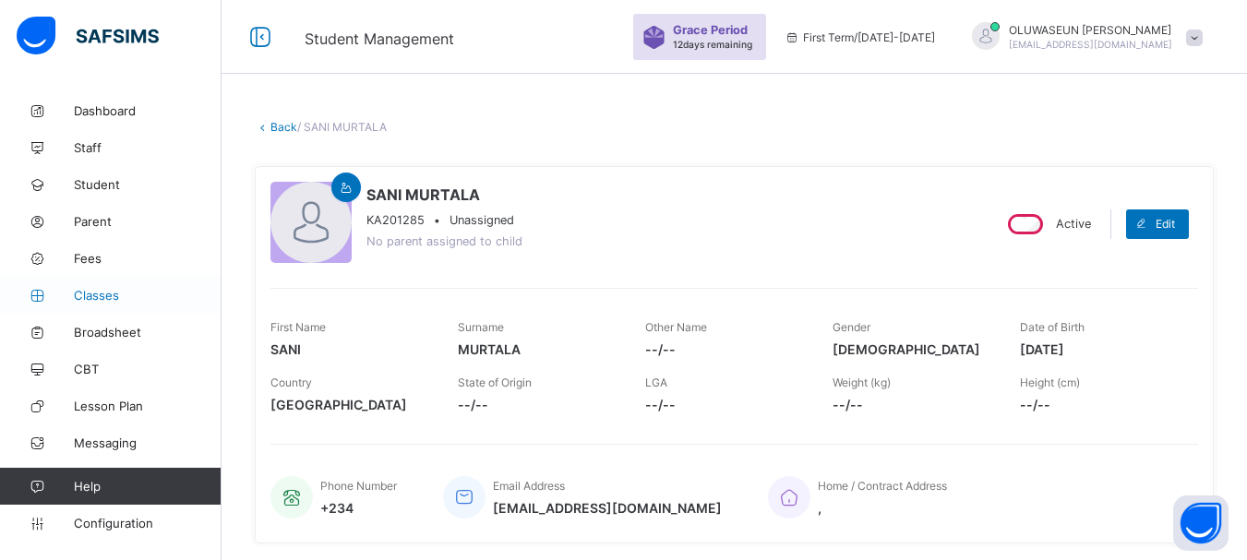
click at [80, 300] on span "Classes" at bounding box center [148, 295] width 148 height 15
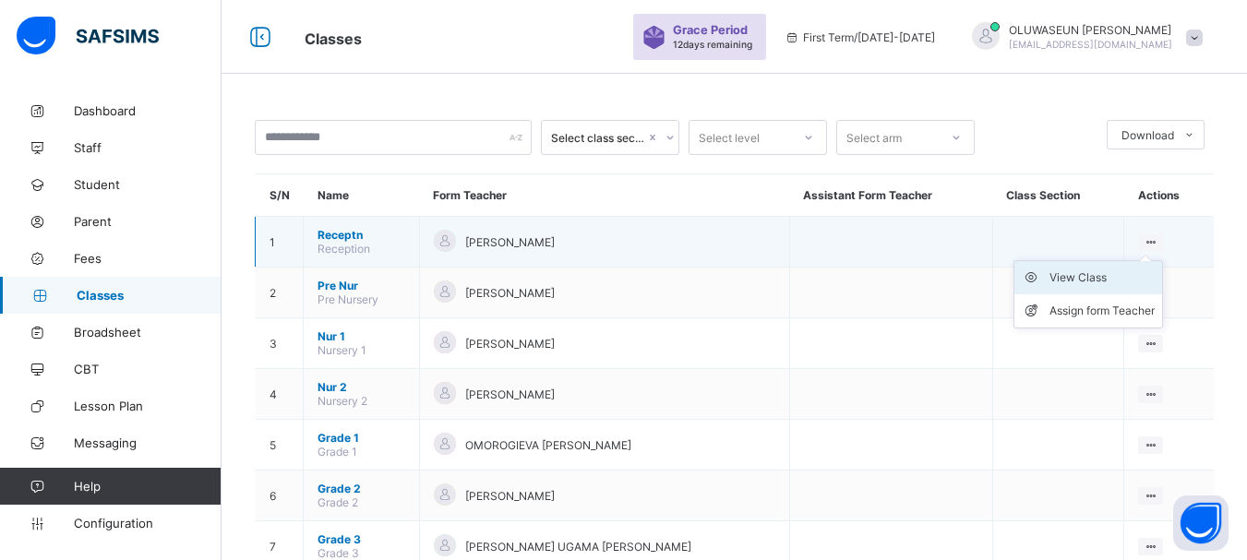
click at [1115, 288] on li "View Class" at bounding box center [1088, 277] width 148 height 33
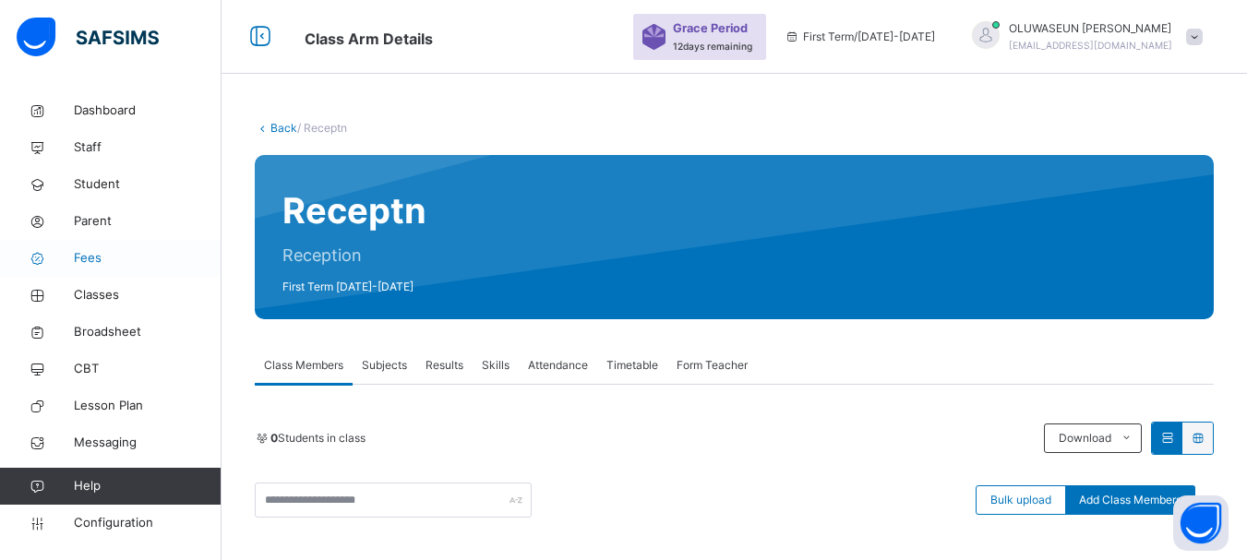
click at [83, 262] on span "Fees" at bounding box center [148, 258] width 148 height 18
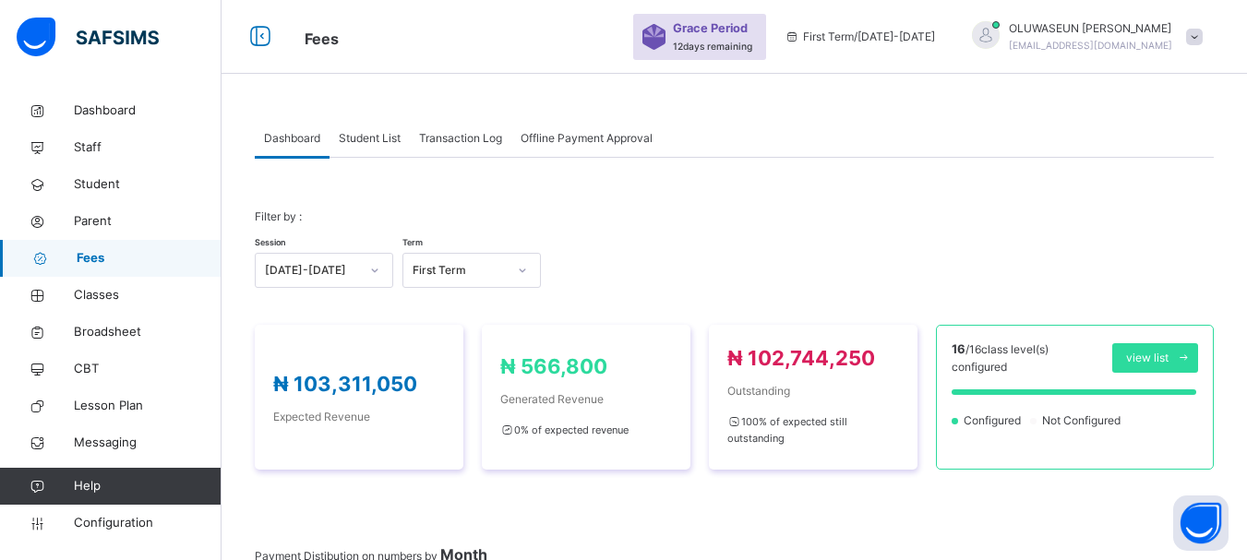
click at [160, 268] on link "Fees" at bounding box center [110, 258] width 221 height 37
click at [375, 149] on div "Student List" at bounding box center [369, 138] width 80 height 37
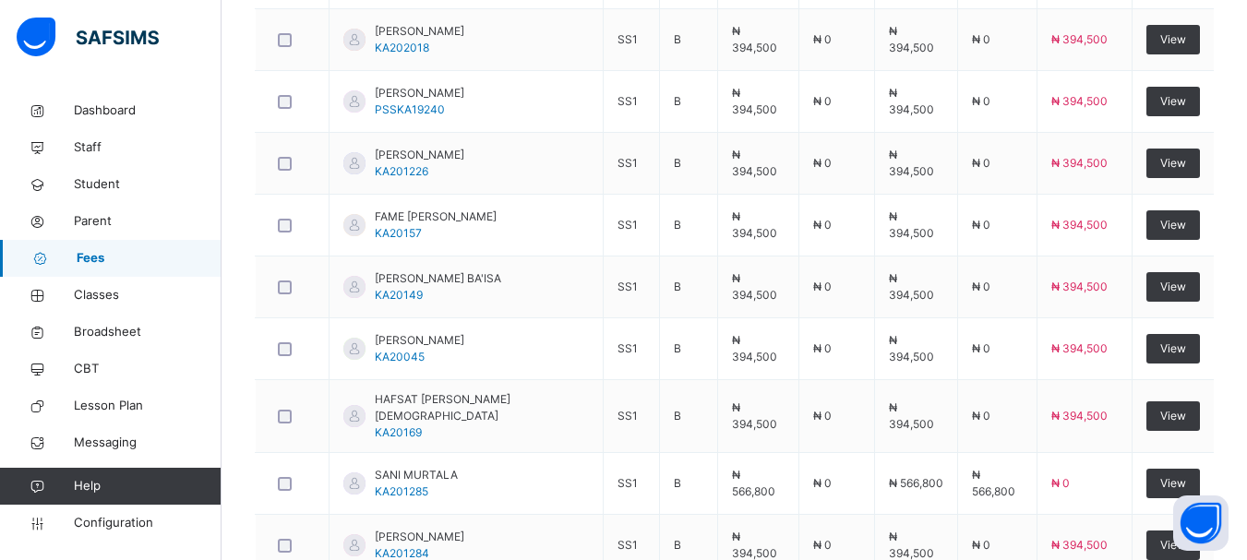
scroll to position [742, 0]
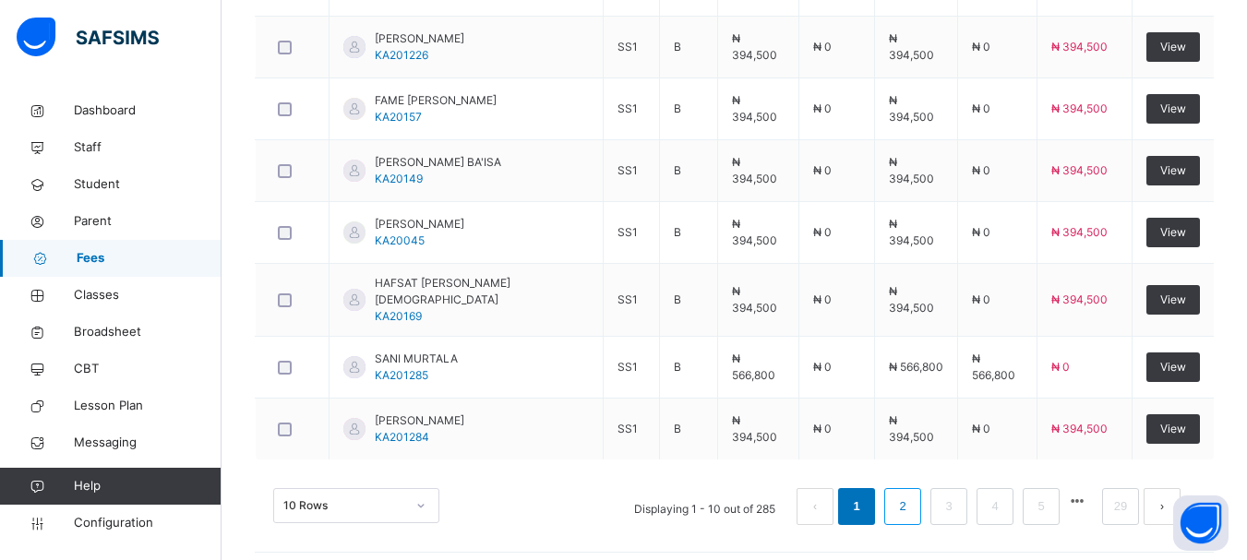
click at [911, 503] on link "2" at bounding box center [902, 507] width 18 height 24
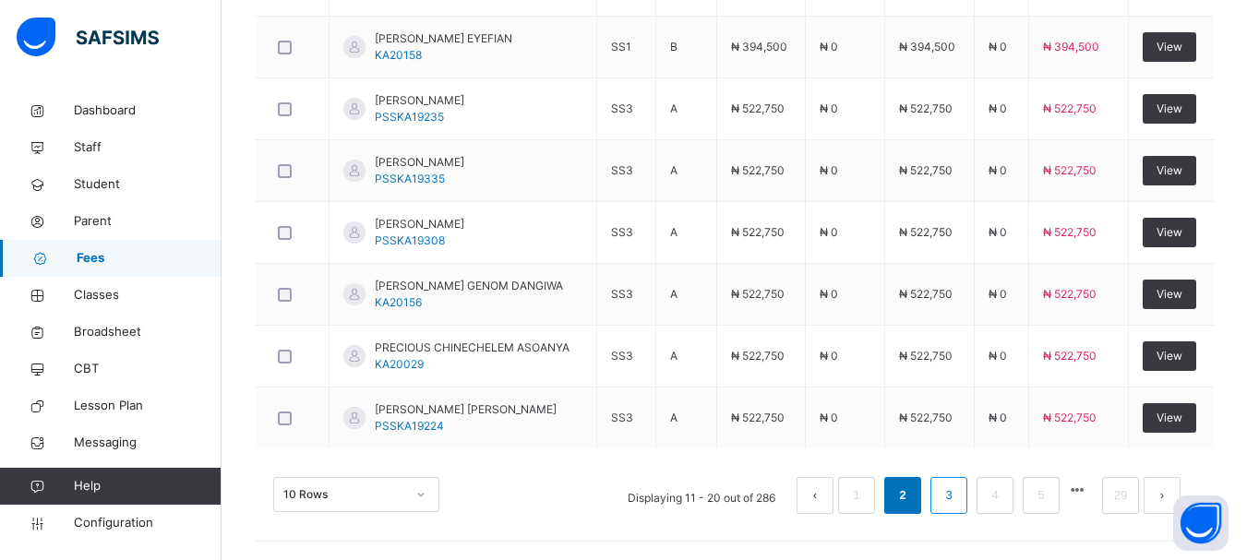
click at [957, 500] on link "3" at bounding box center [948, 496] width 18 height 24
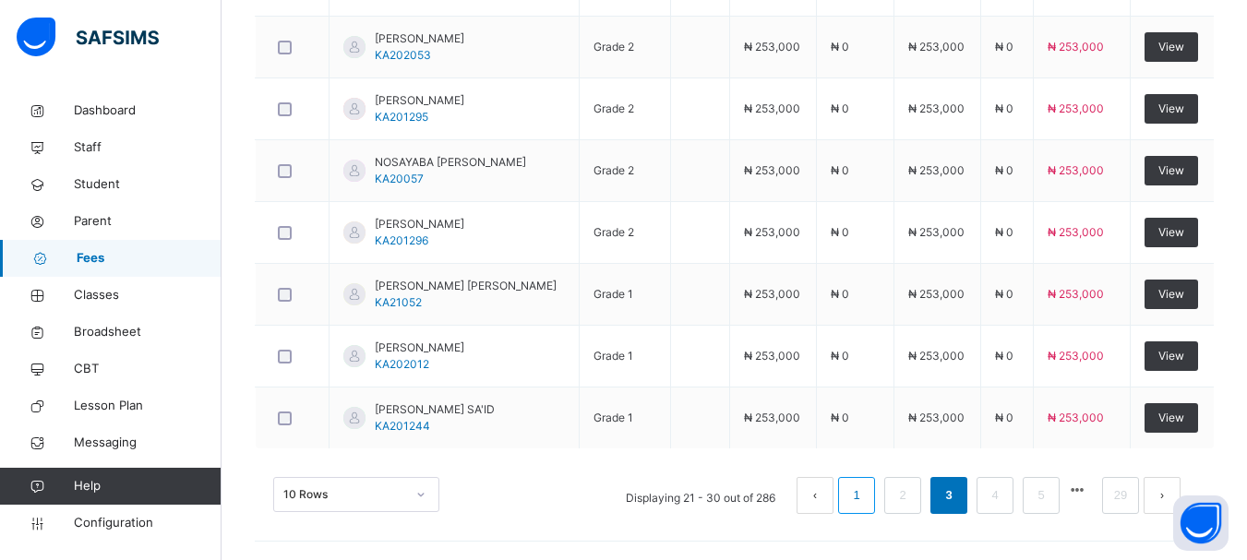
click at [859, 500] on li "1" at bounding box center [856, 495] width 37 height 37
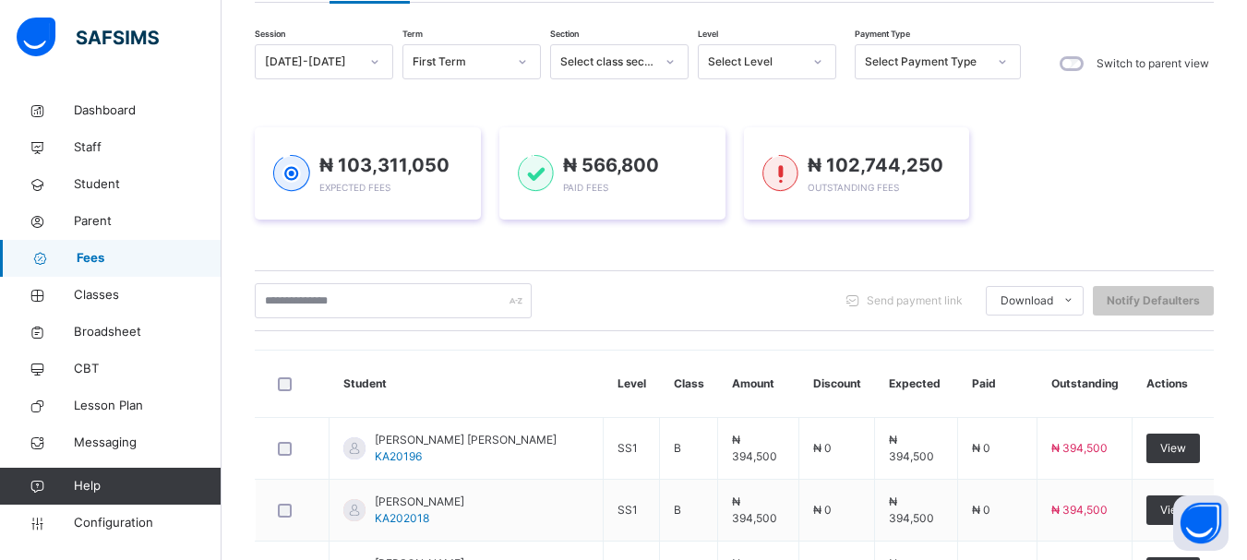
scroll to position [6, 0]
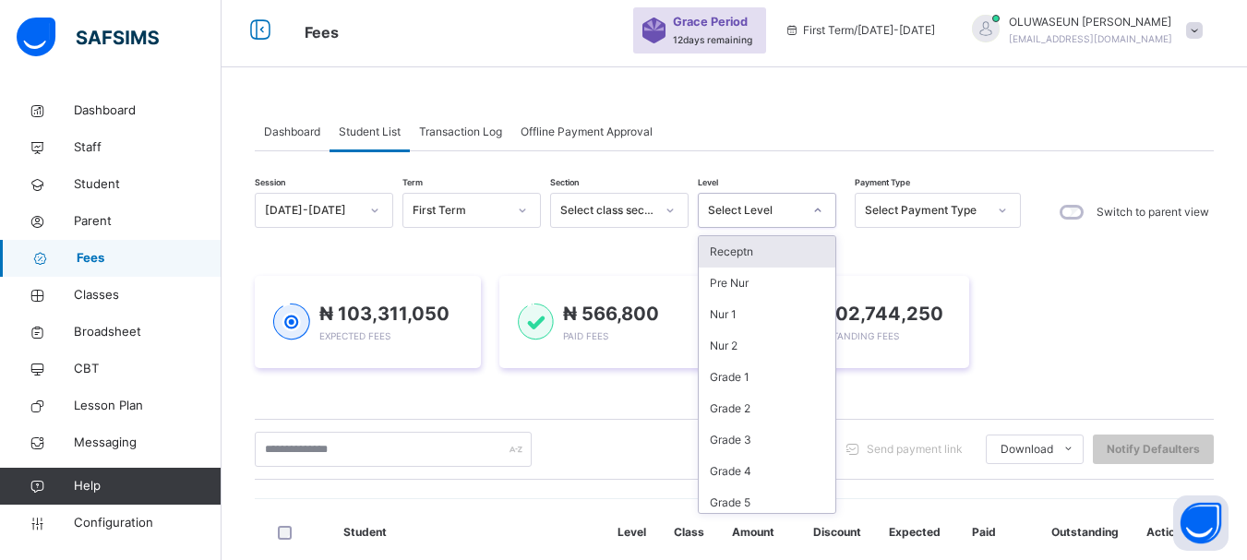
click at [819, 209] on icon at bounding box center [817, 210] width 11 height 18
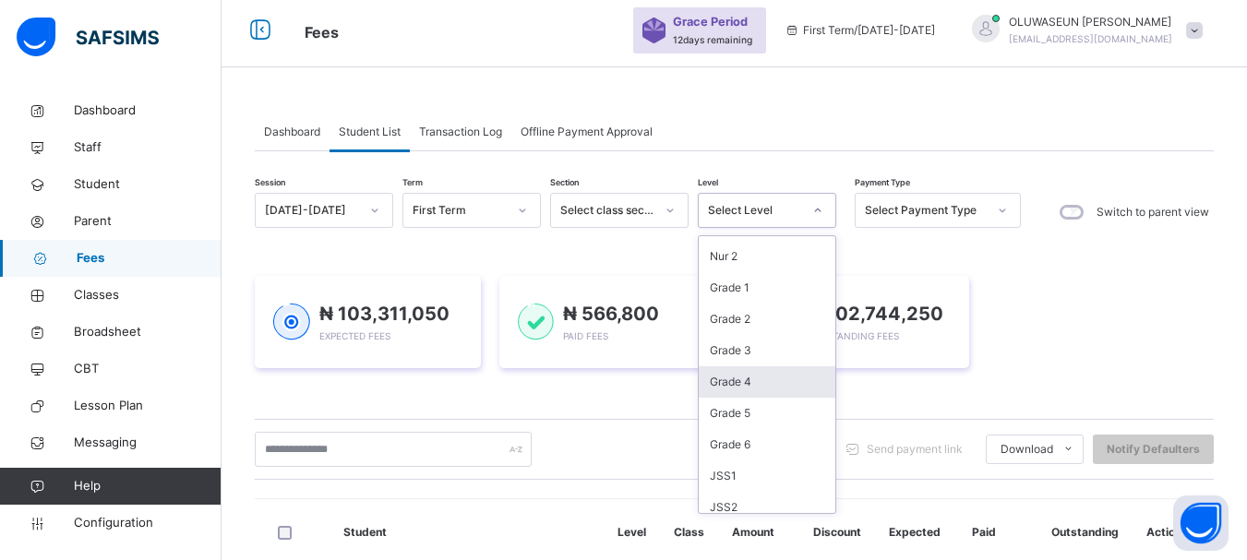
scroll to position [102, 0]
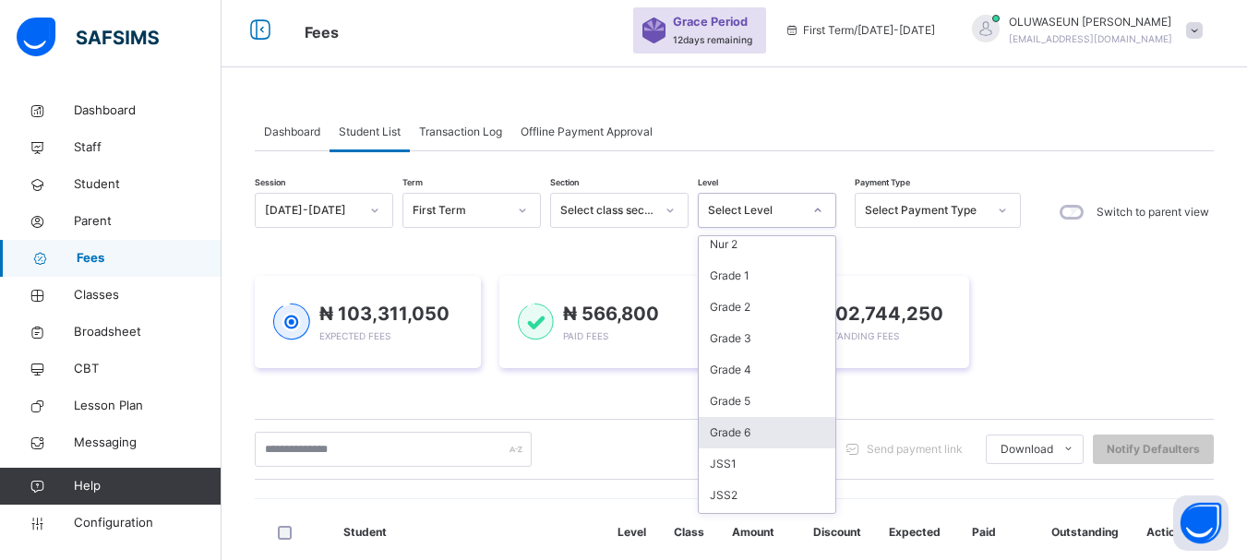
click at [760, 432] on div "Grade 6" at bounding box center [767, 432] width 137 height 31
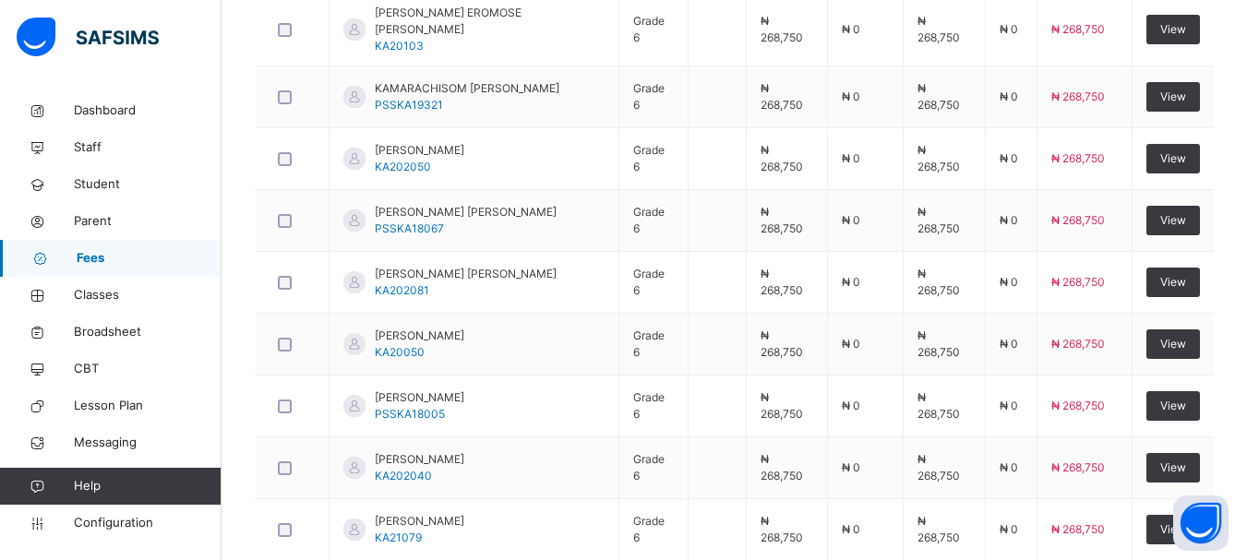
scroll to position [864, 0]
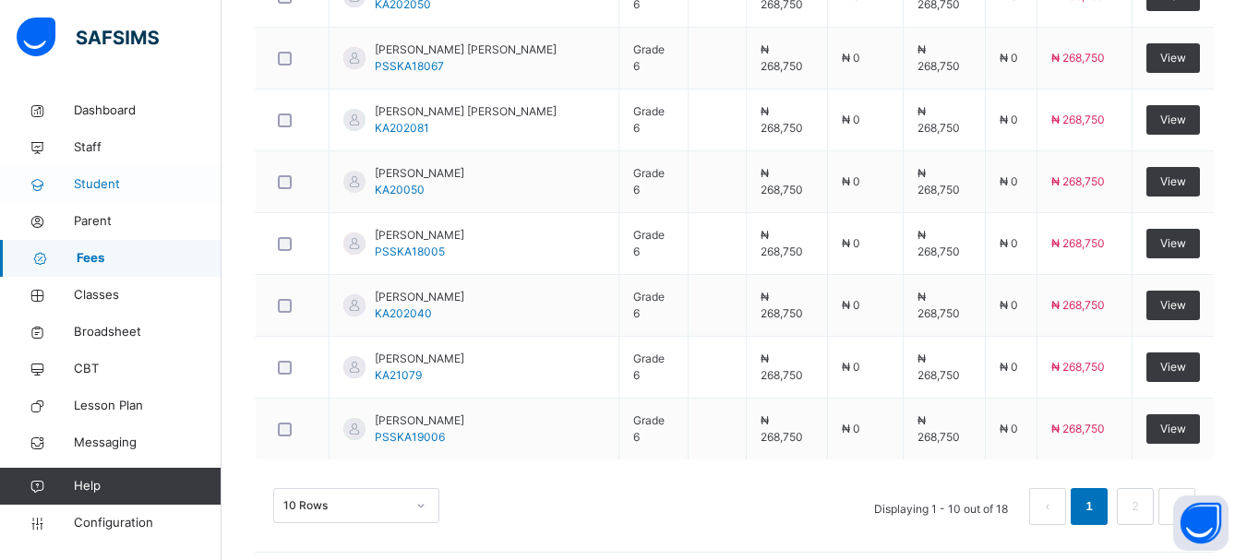
click at [103, 180] on span "Student" at bounding box center [148, 184] width 148 height 18
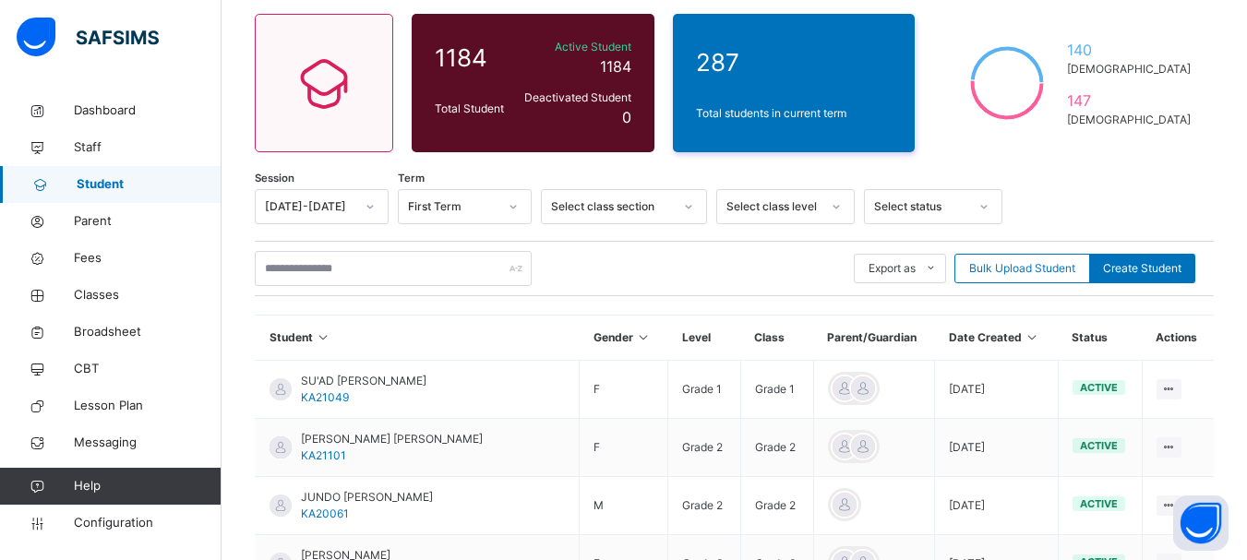
scroll to position [71, 0]
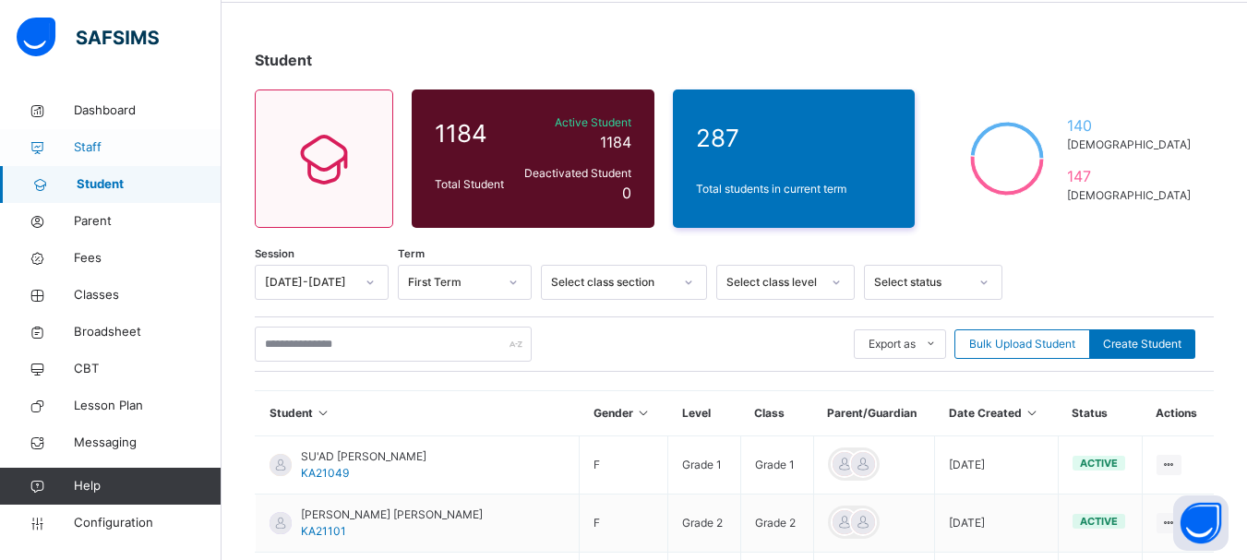
click at [87, 147] on span "Staff" at bounding box center [148, 147] width 148 height 18
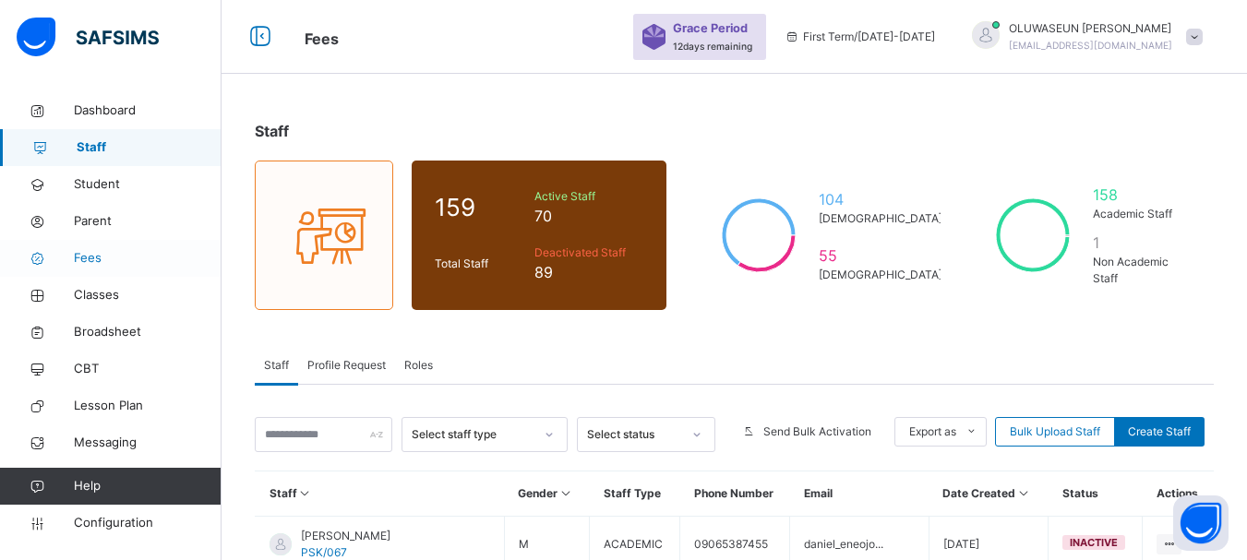
click at [106, 263] on span "Fees" at bounding box center [148, 258] width 148 height 18
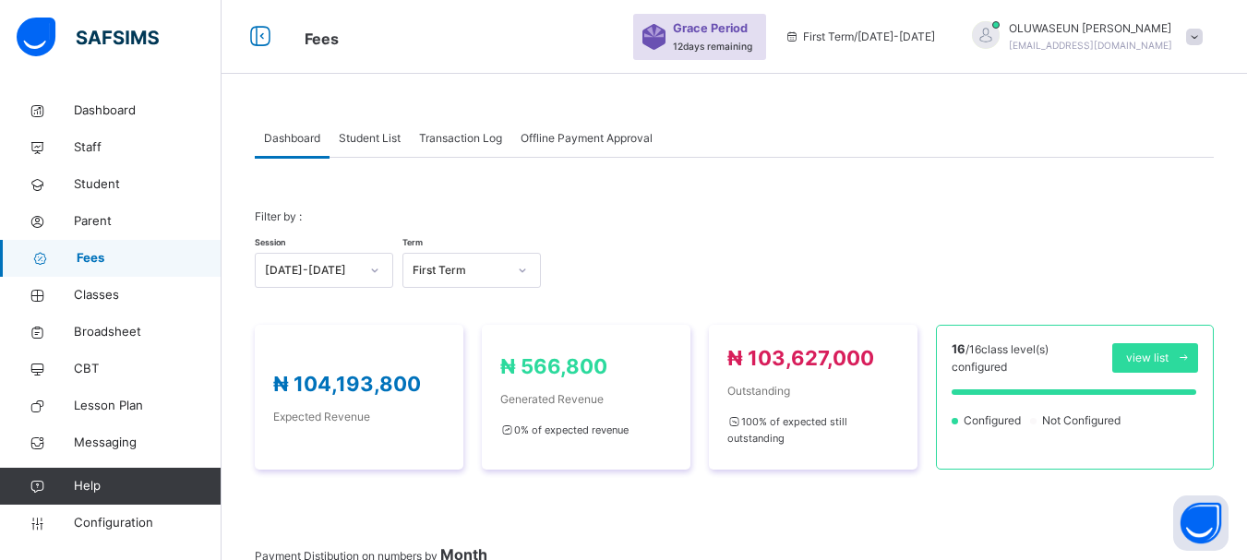
click at [375, 142] on span "Student List" at bounding box center [370, 138] width 62 height 17
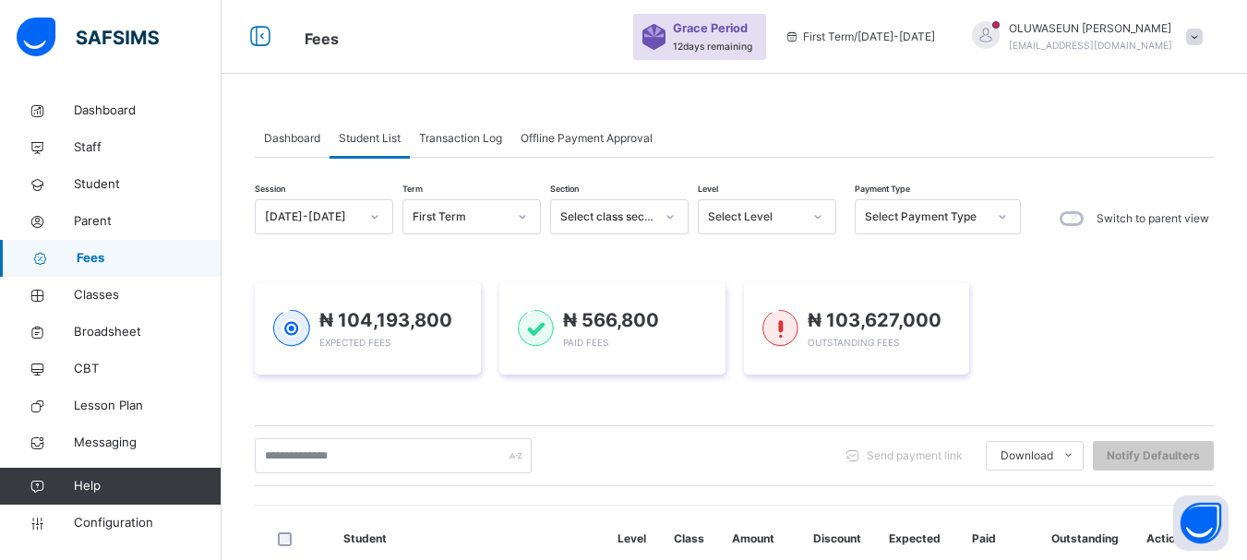
click at [441, 138] on span "Transaction Log" at bounding box center [460, 138] width 83 height 17
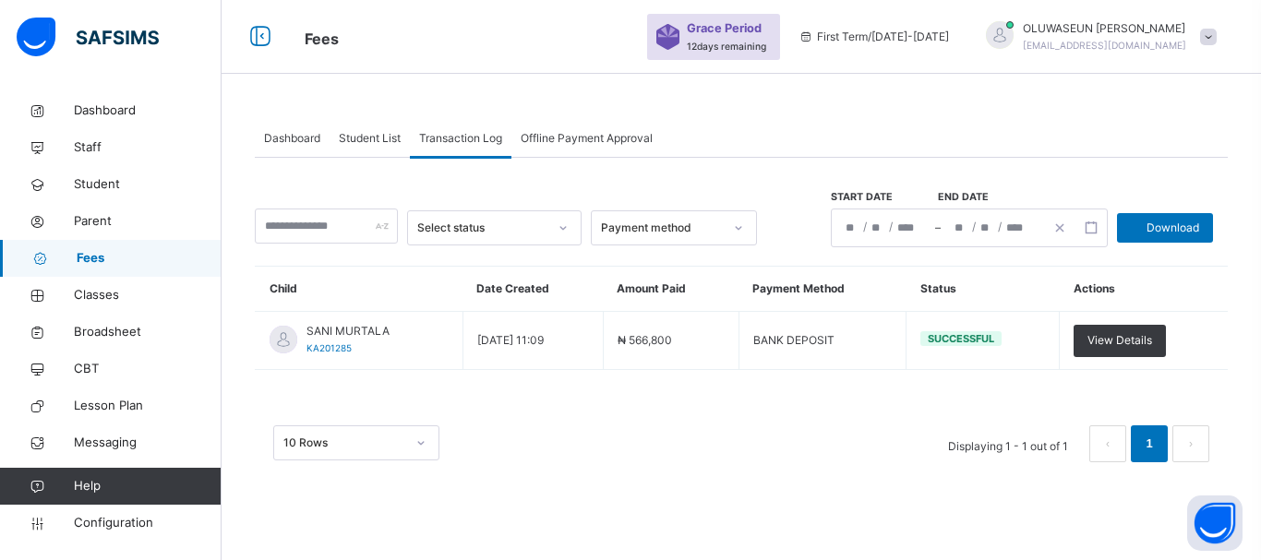
click at [350, 144] on span "Student List" at bounding box center [370, 138] width 62 height 17
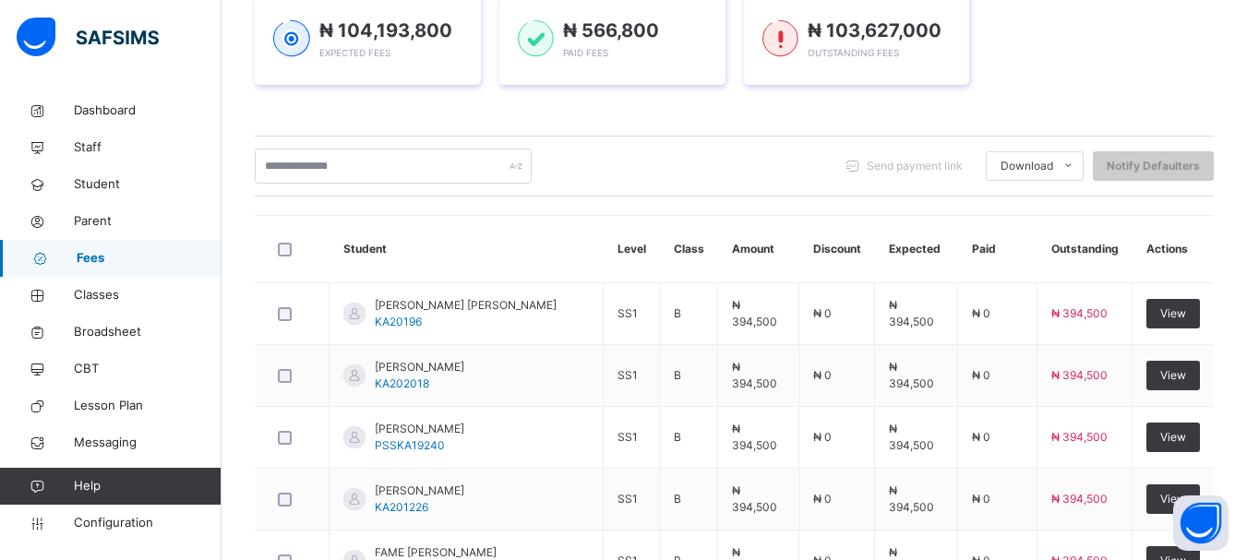
scroll to position [434, 0]
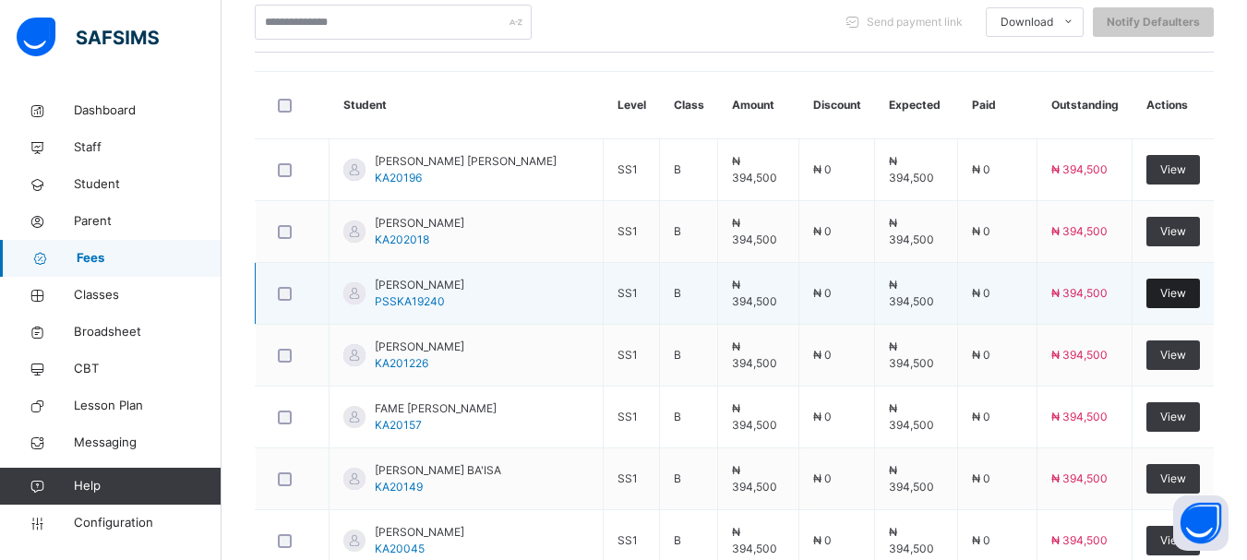
click at [1178, 293] on span "View" at bounding box center [1173, 293] width 26 height 17
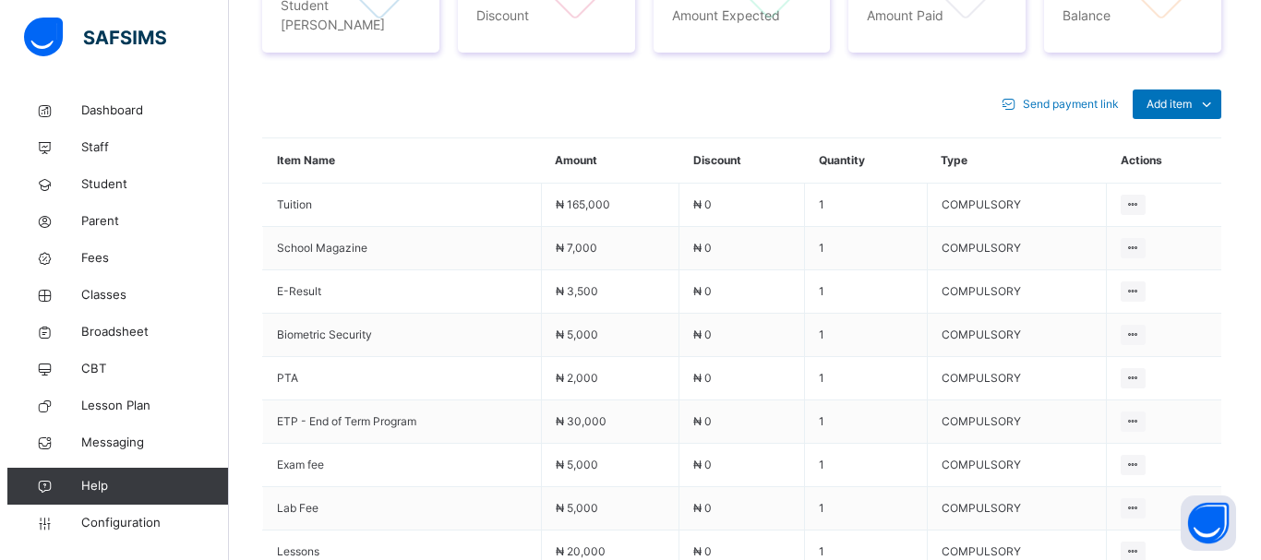
scroll to position [593, 0]
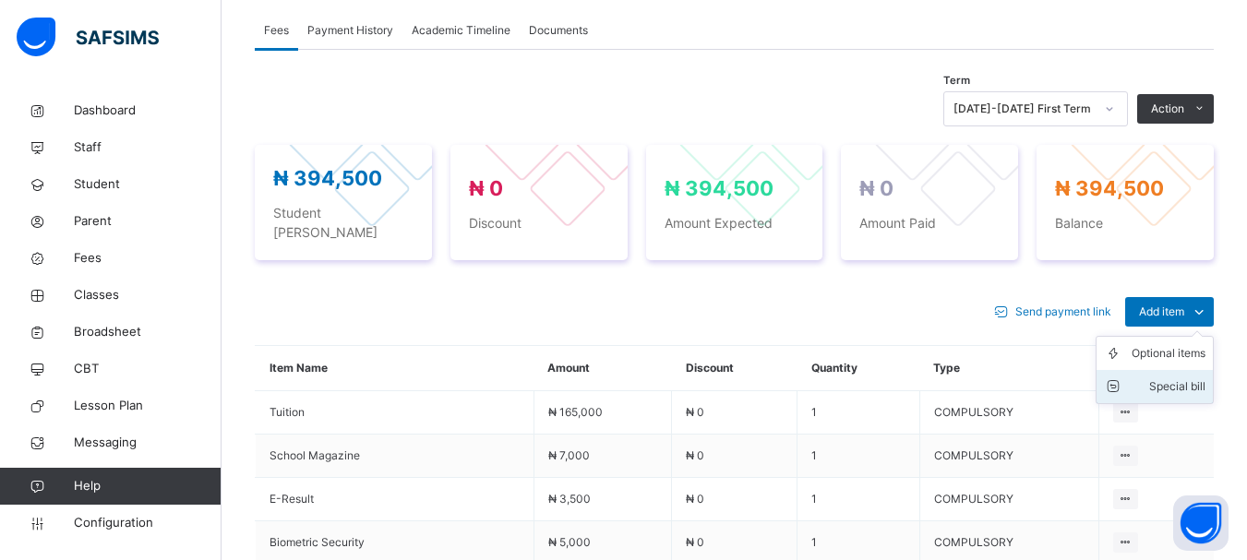
click at [1192, 377] on div "Special bill" at bounding box center [1168, 386] width 74 height 18
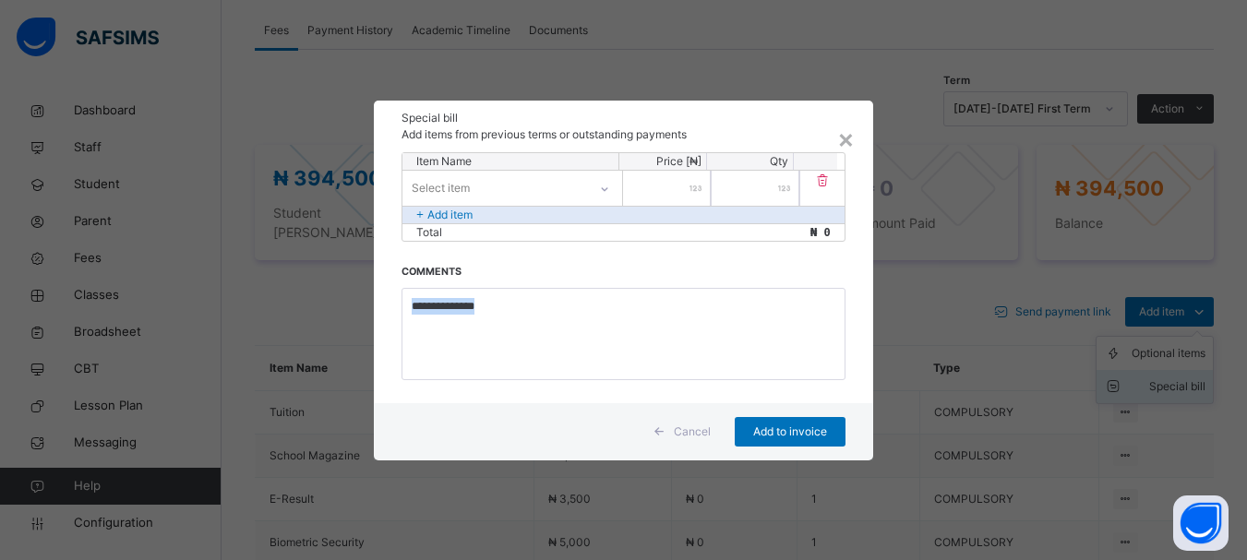
click at [1192, 364] on div "× Special bill Add items from previous terms or outstanding payments Item Name …" at bounding box center [623, 280] width 1247 height 560
click at [849, 142] on div "×" at bounding box center [846, 138] width 18 height 39
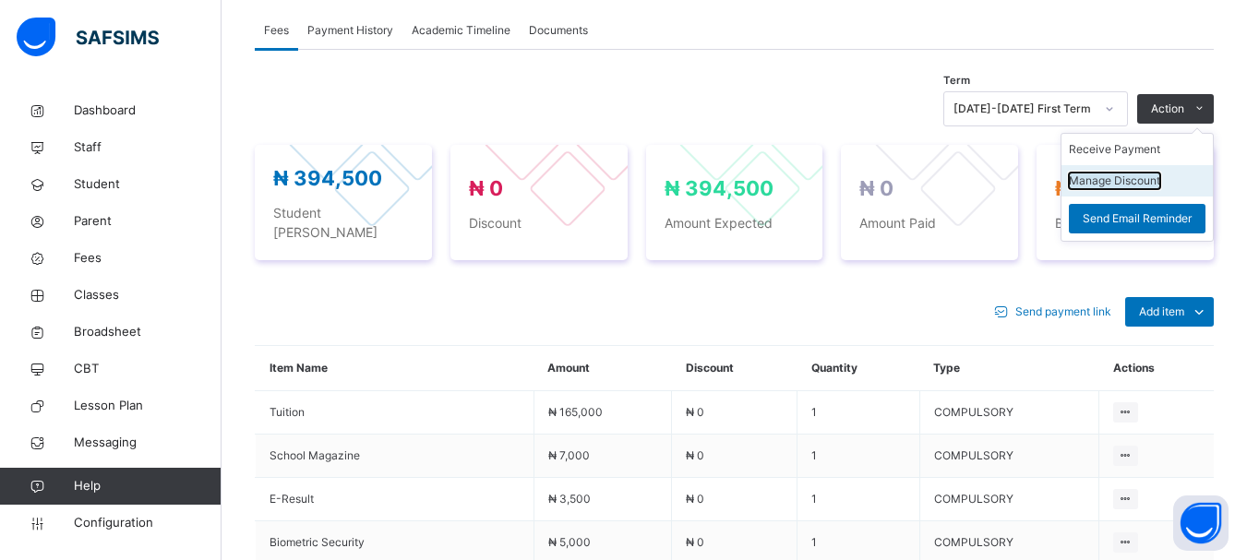
click at [1137, 185] on button "Manage Discount" at bounding box center [1114, 181] width 91 height 17
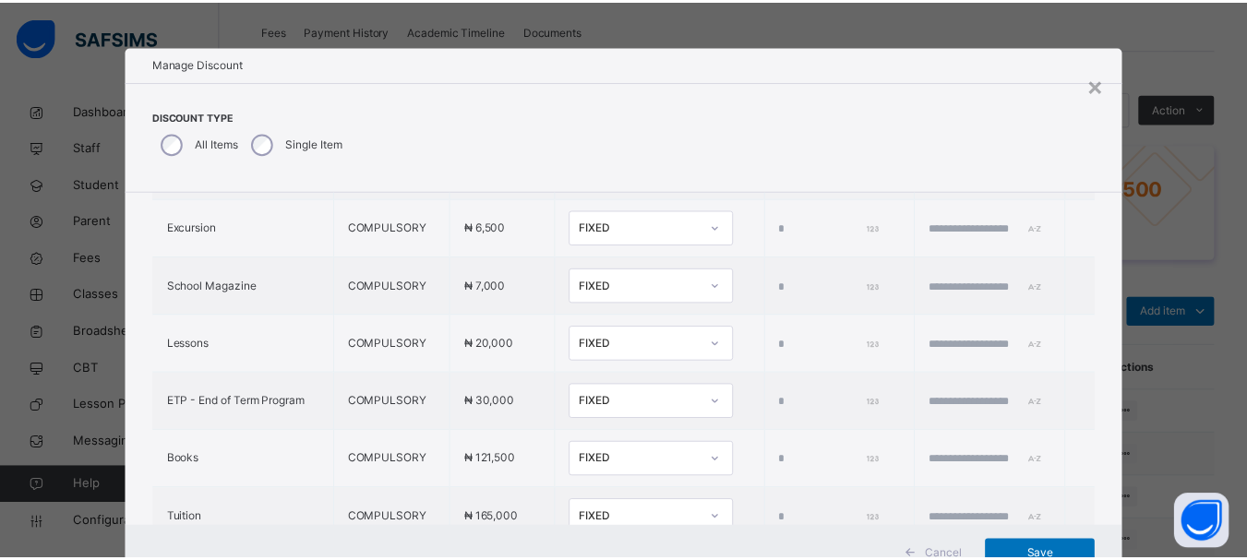
scroll to position [763, 0]
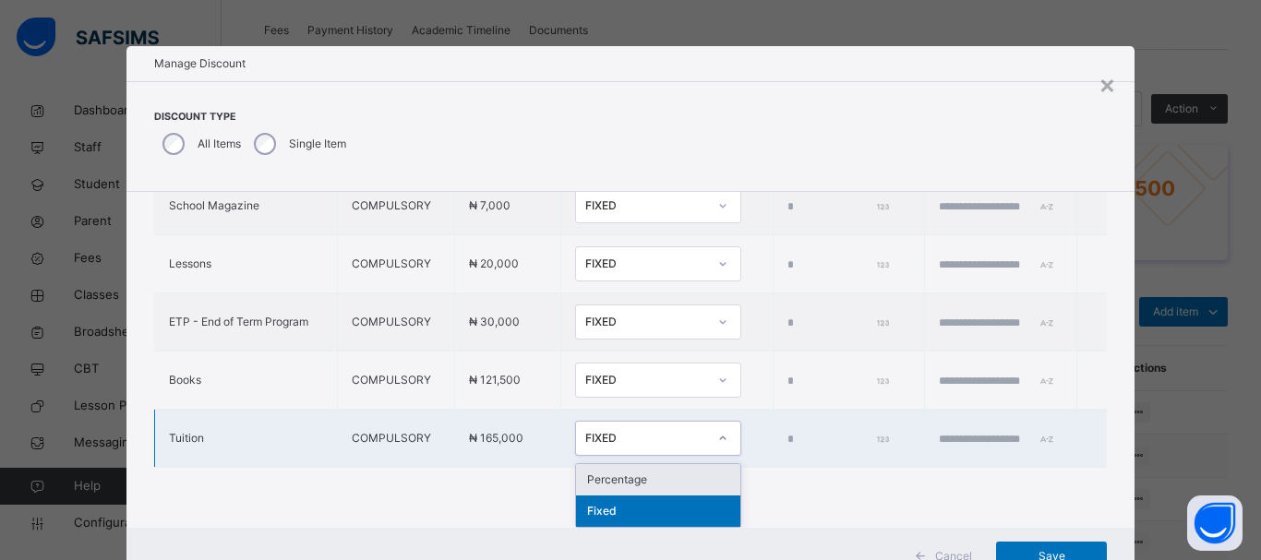
click at [717, 437] on icon at bounding box center [722, 438] width 11 height 18
click at [642, 481] on div "Percentage" at bounding box center [658, 479] width 164 height 31
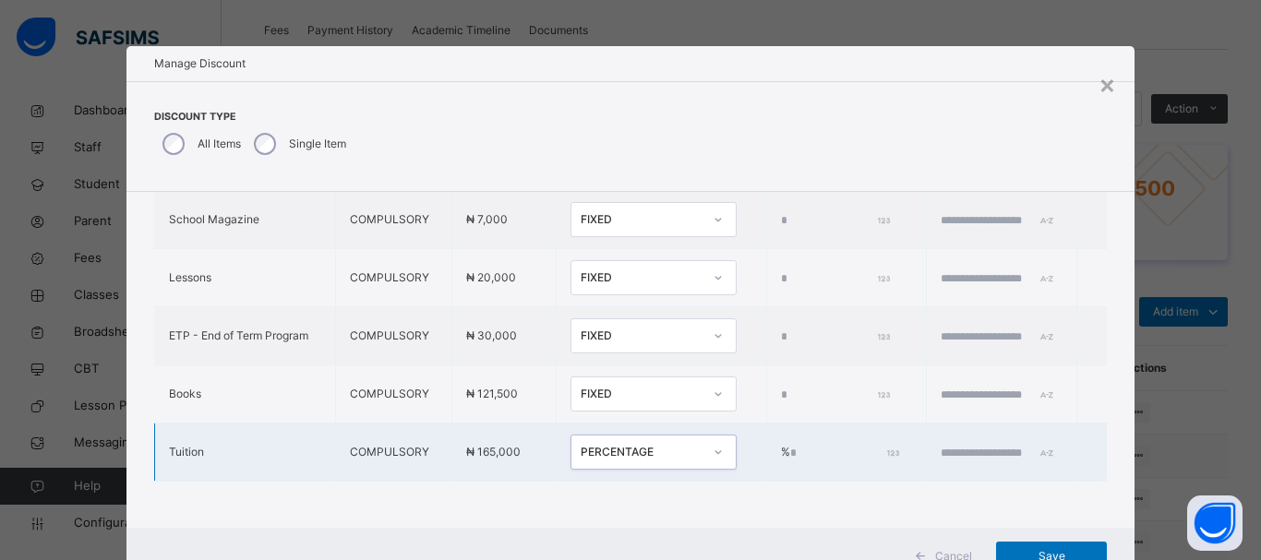
type input "*"
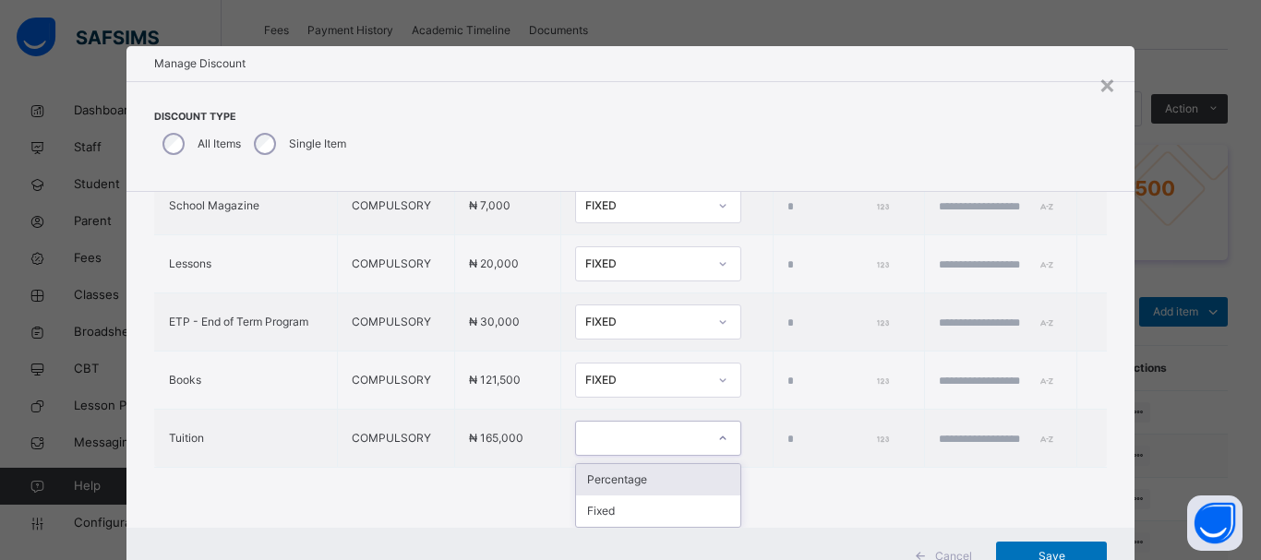
click at [681, 486] on div "Percentage" at bounding box center [658, 479] width 164 height 31
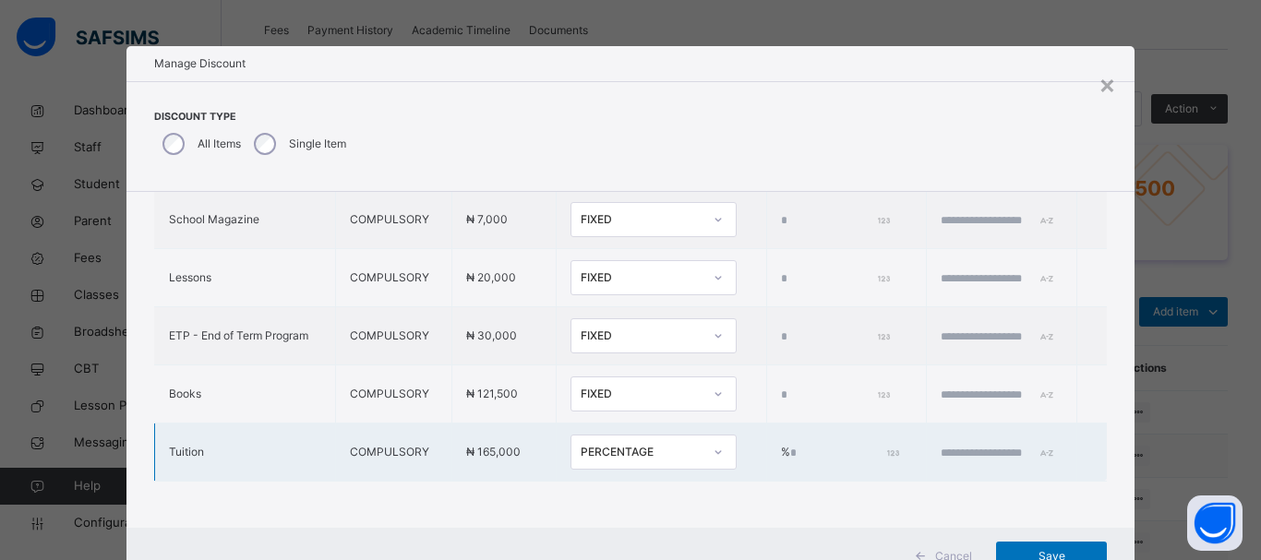
click at [842, 445] on div "*" at bounding box center [849, 453] width 118 height 17
click at [791, 445] on input "*" at bounding box center [843, 453] width 106 height 17
type input "*"
click at [766, 437] on td "%" at bounding box center [846, 453] width 161 height 58
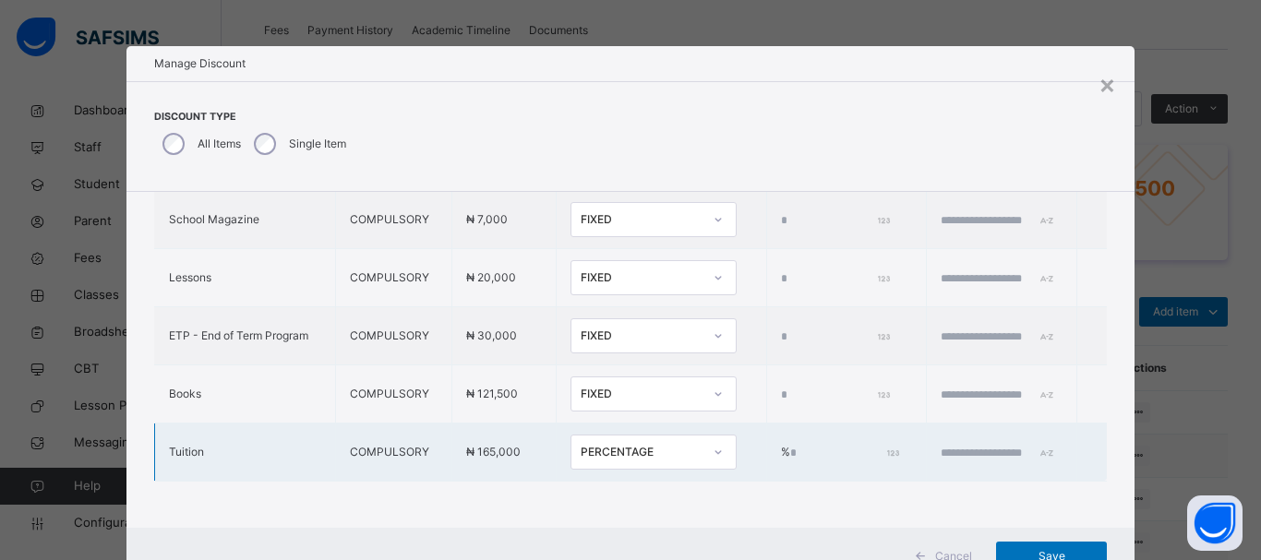
click at [766, 442] on td "%" at bounding box center [846, 453] width 161 height 58
click at [790, 445] on input "number" at bounding box center [843, 453] width 106 height 17
type input "***"
click at [1011, 545] on div "Save" at bounding box center [1051, 557] width 111 height 30
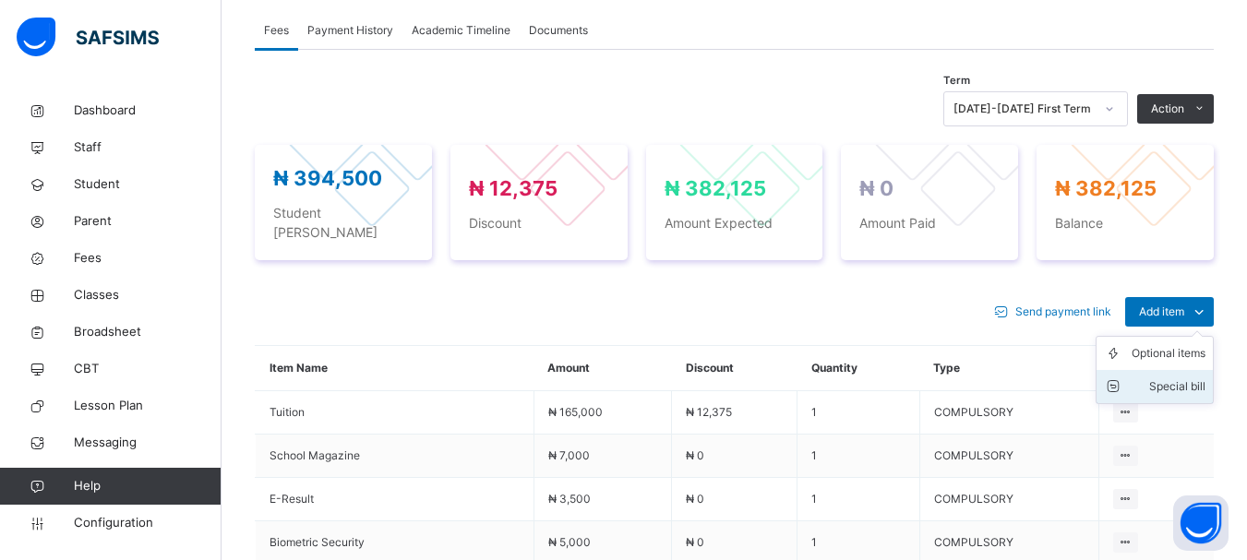
click at [1195, 377] on div "Special bill" at bounding box center [1168, 386] width 74 height 18
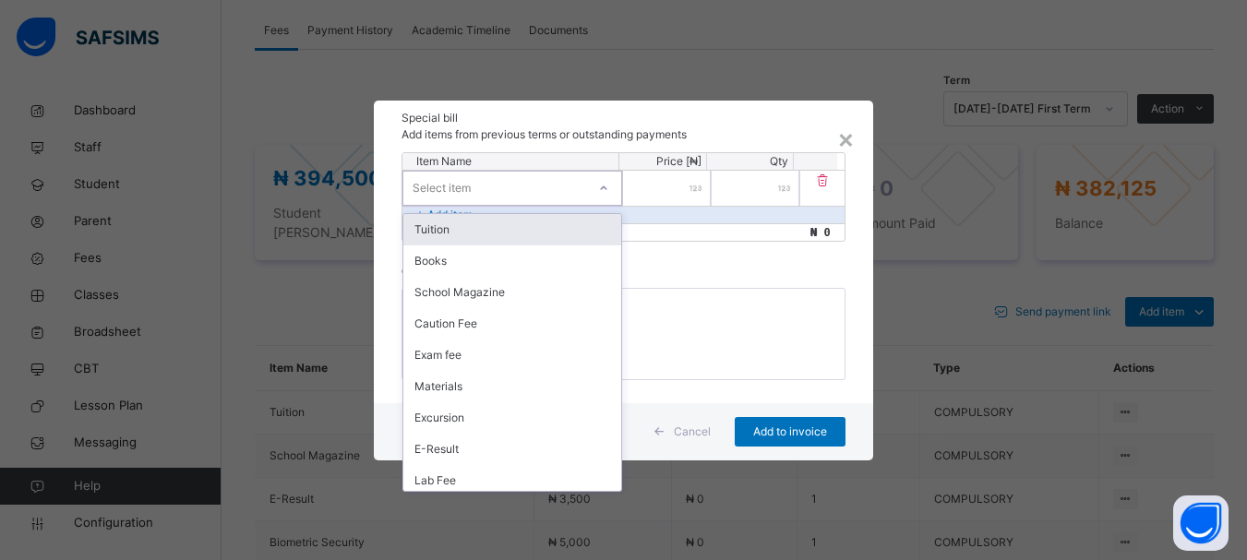
click at [501, 180] on div "Select item" at bounding box center [494, 188] width 183 height 29
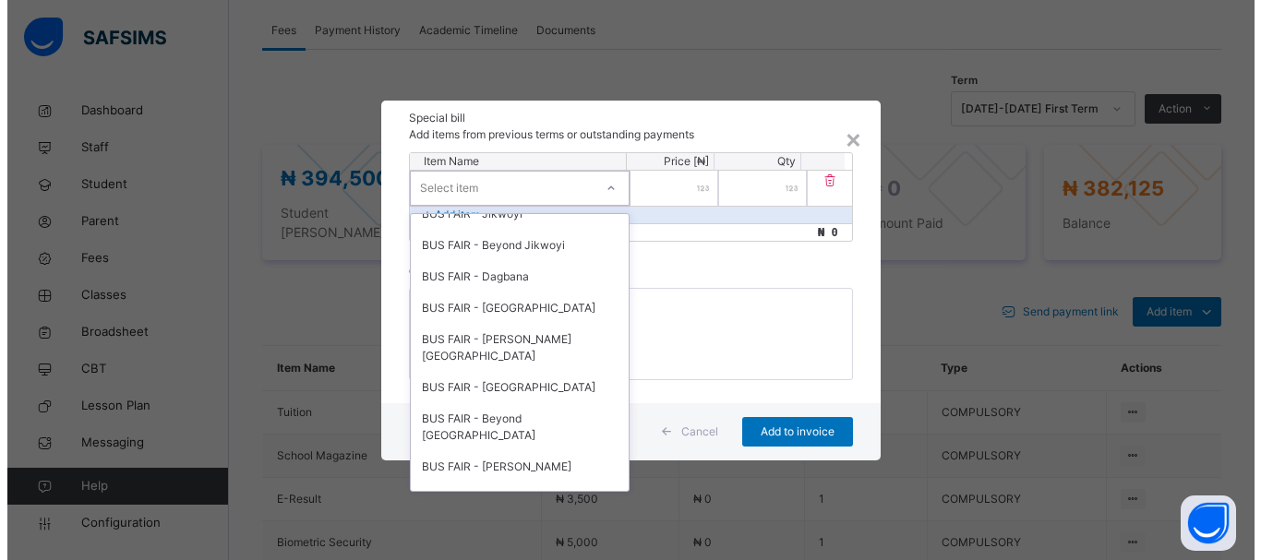
scroll to position [696, 0]
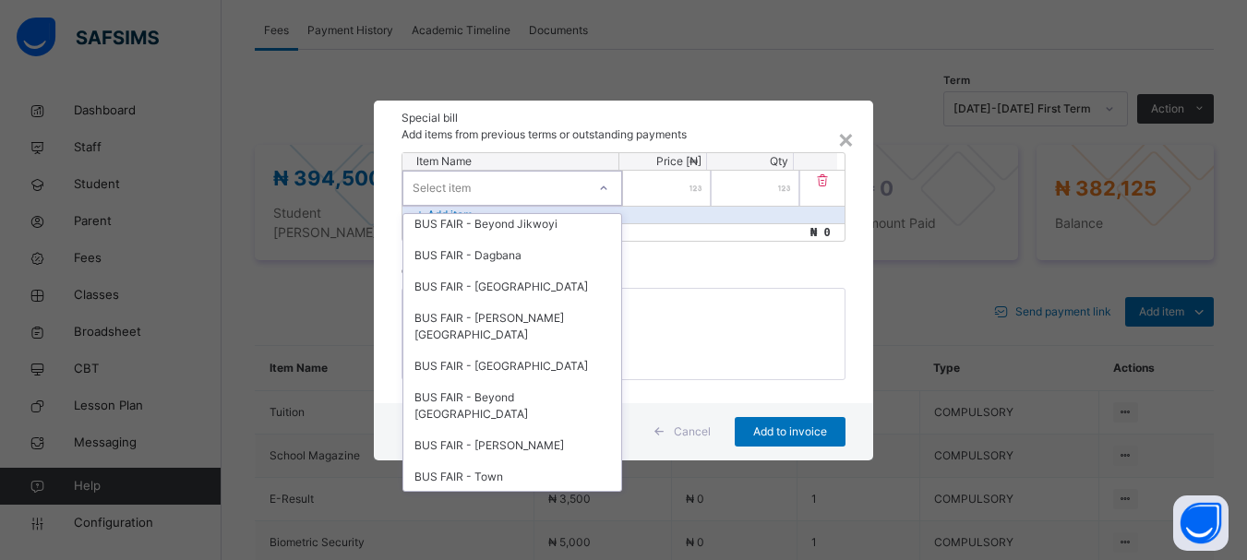
click at [466, 493] on div "Uniform" at bounding box center [512, 508] width 218 height 31
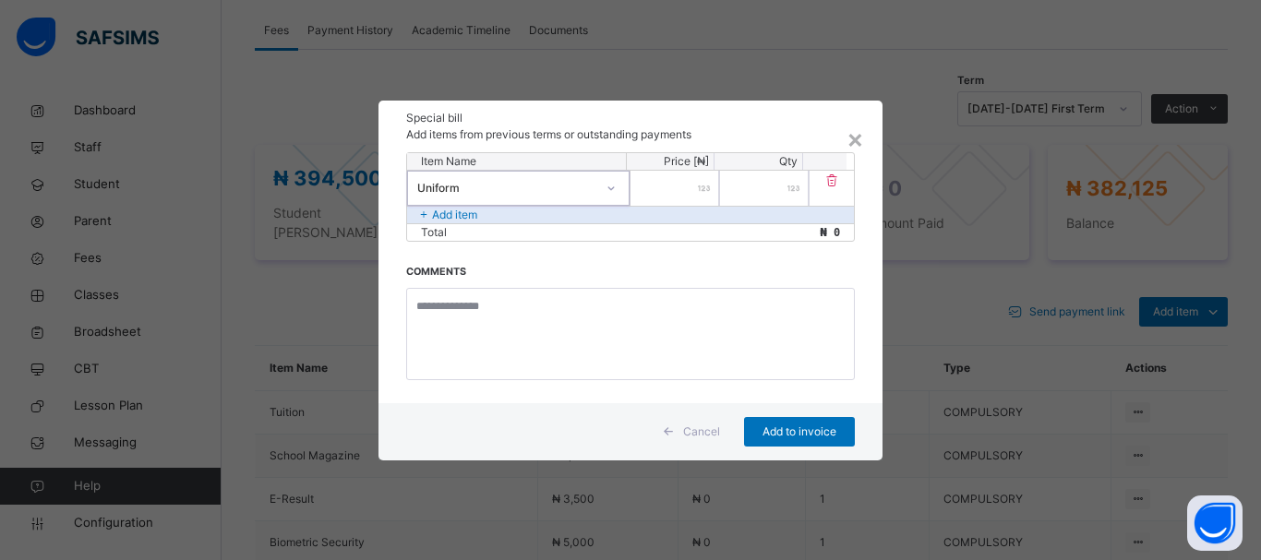
click at [698, 185] on div at bounding box center [674, 188] width 89 height 35
click at [704, 187] on div at bounding box center [674, 188] width 89 height 35
click at [676, 194] on input "number" at bounding box center [674, 188] width 89 height 35
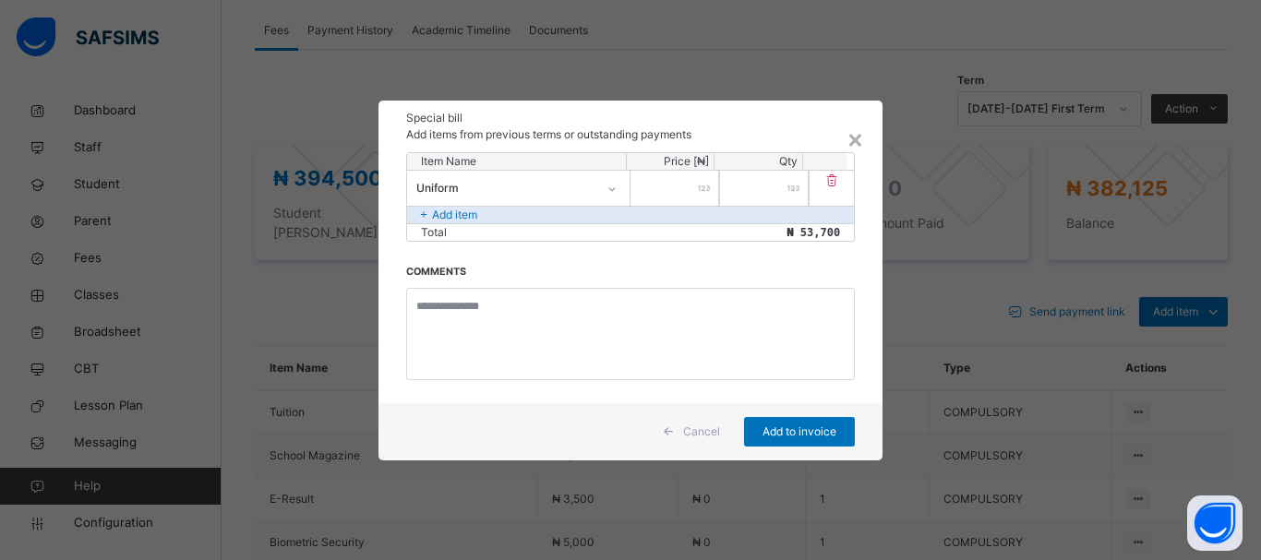
type input "*****"
click at [611, 188] on icon at bounding box center [611, 189] width 11 height 18
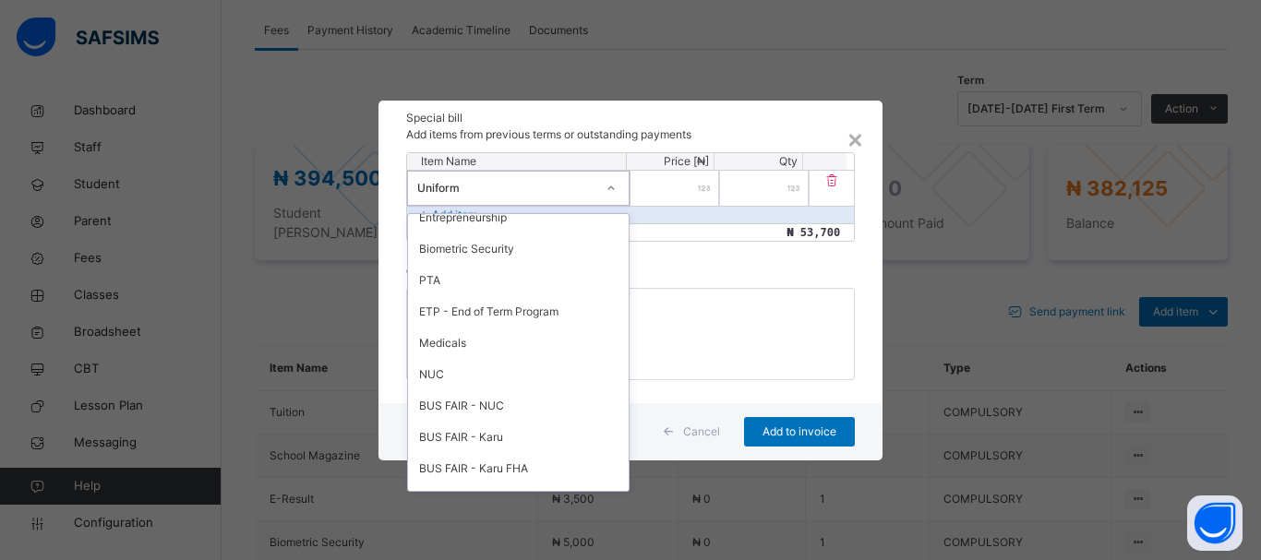
scroll to position [387, 0]
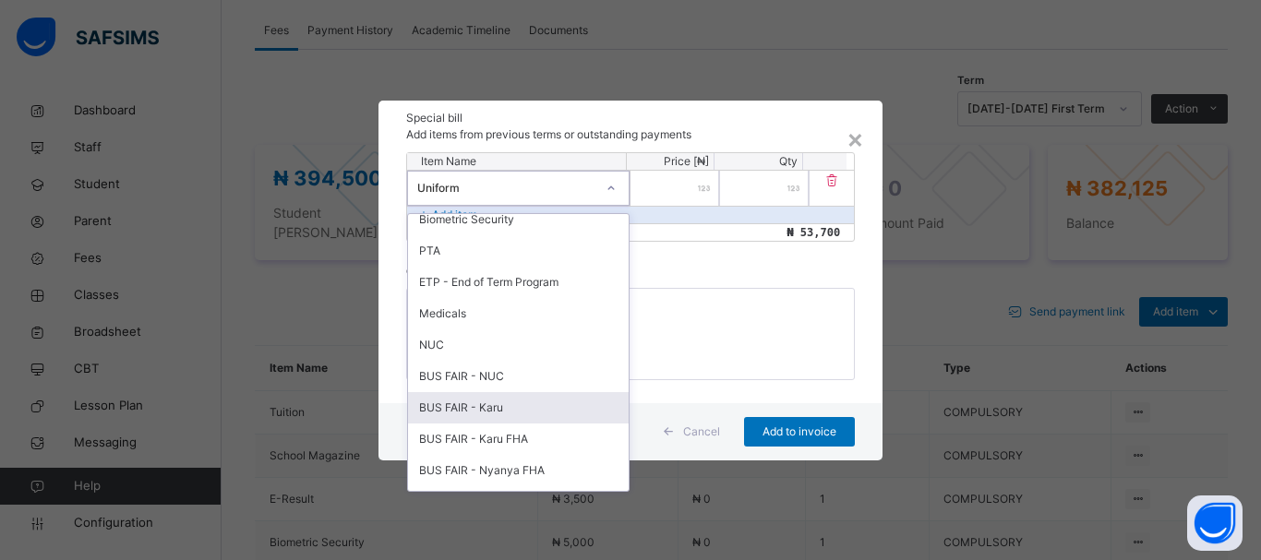
click at [490, 409] on div "BUS FAIR - Karu" at bounding box center [518, 407] width 221 height 31
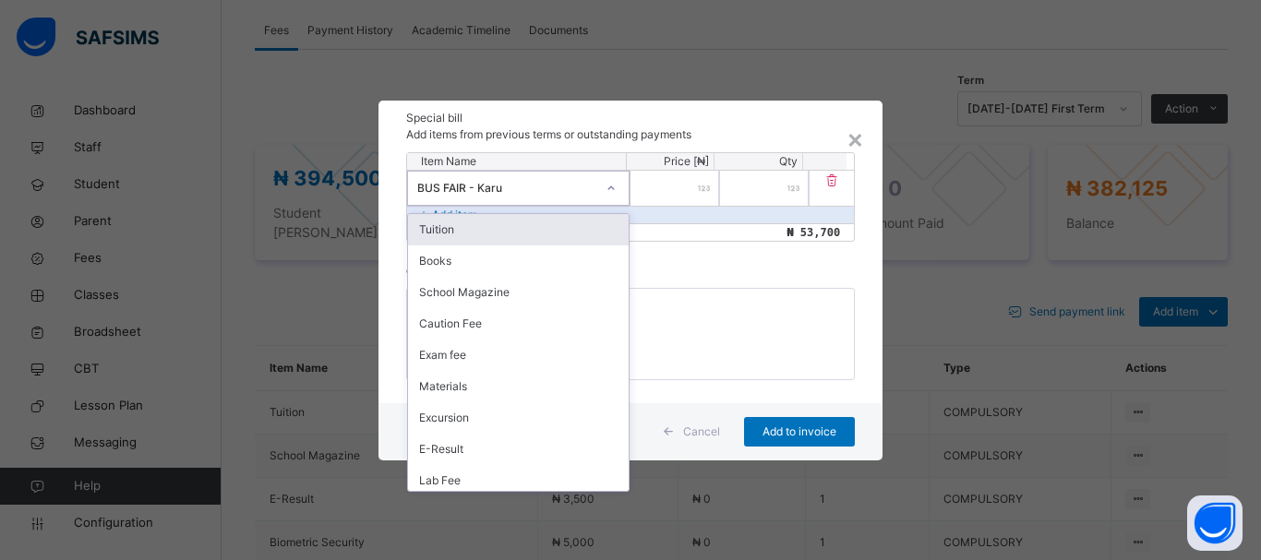
click at [611, 188] on icon at bounding box center [610, 188] width 11 height 18
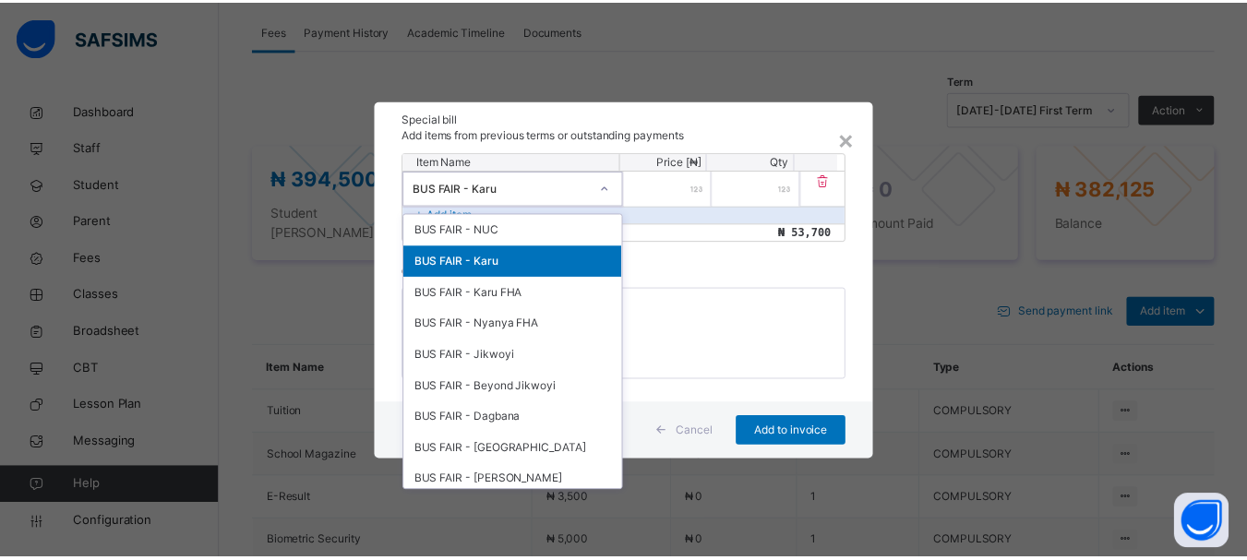
scroll to position [696, 0]
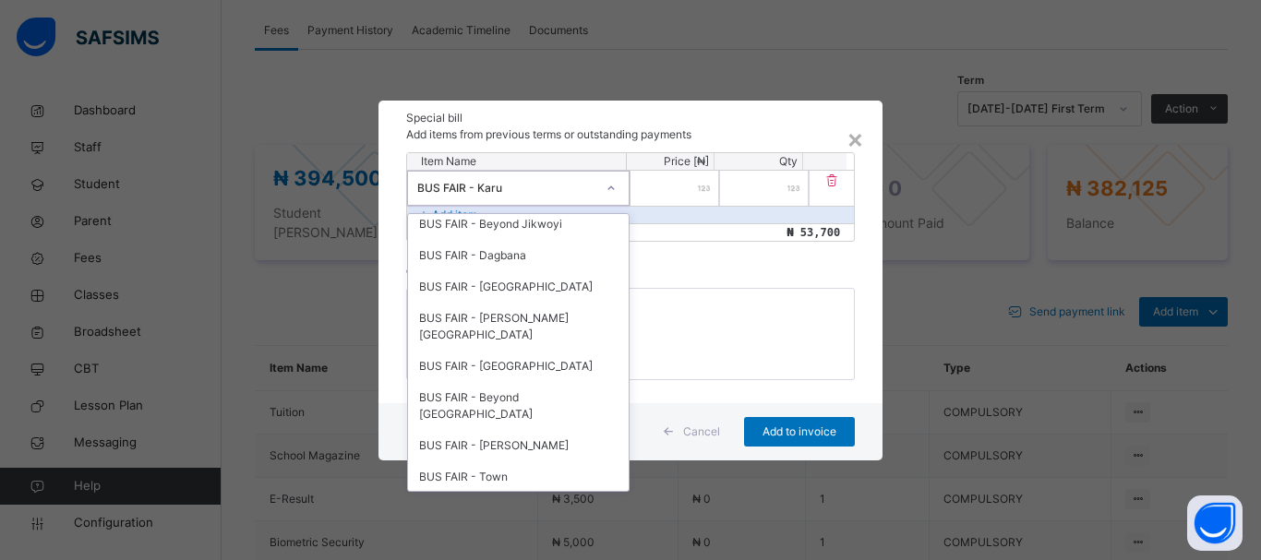
click at [479, 493] on div "Uniform" at bounding box center [518, 508] width 221 height 31
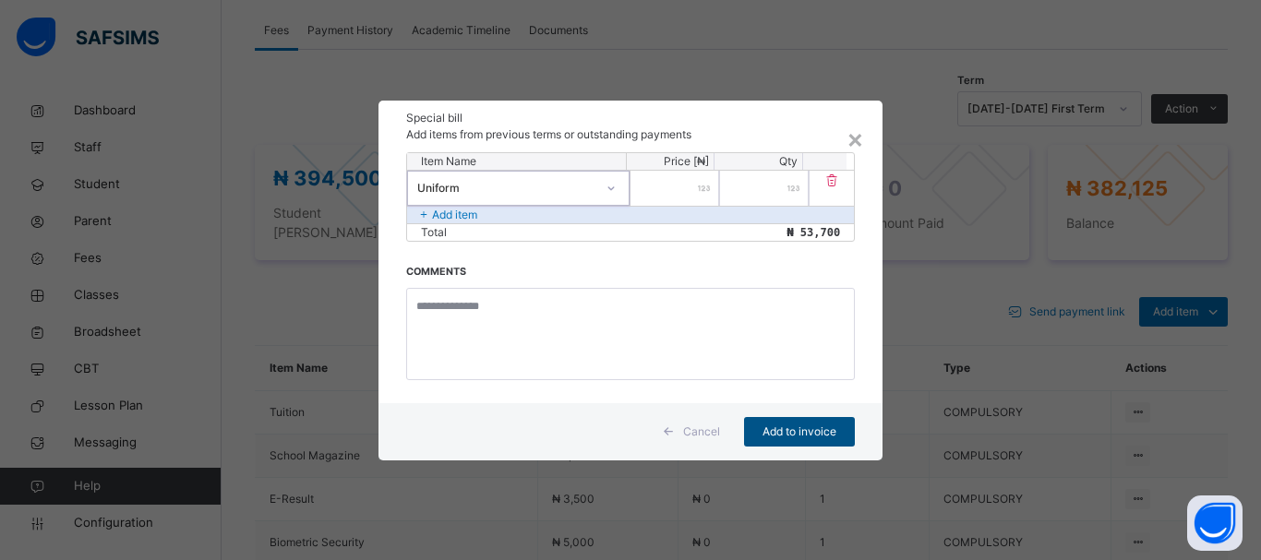
click at [817, 438] on span "Add to invoice" at bounding box center [799, 432] width 83 height 17
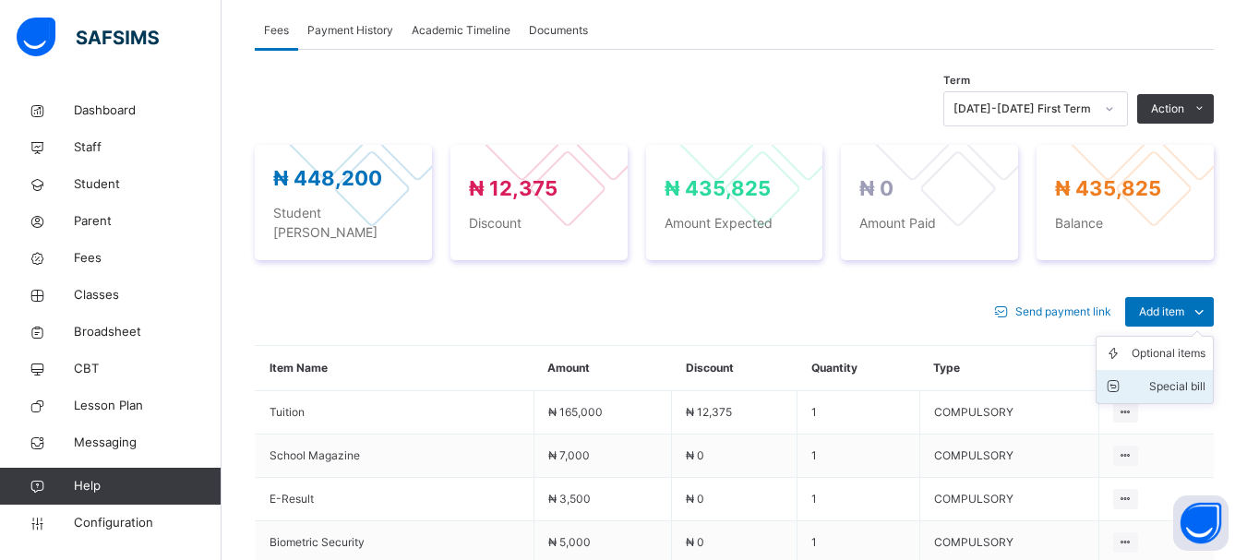
click at [1199, 377] on div "Special bill" at bounding box center [1168, 386] width 74 height 18
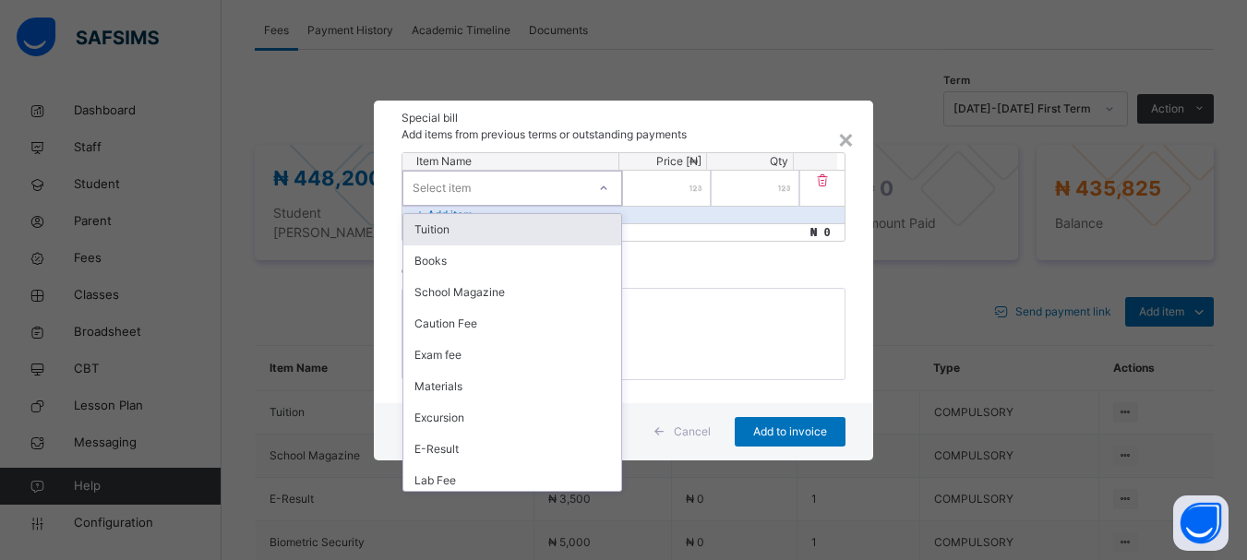
click at [601, 190] on icon at bounding box center [603, 188] width 11 height 18
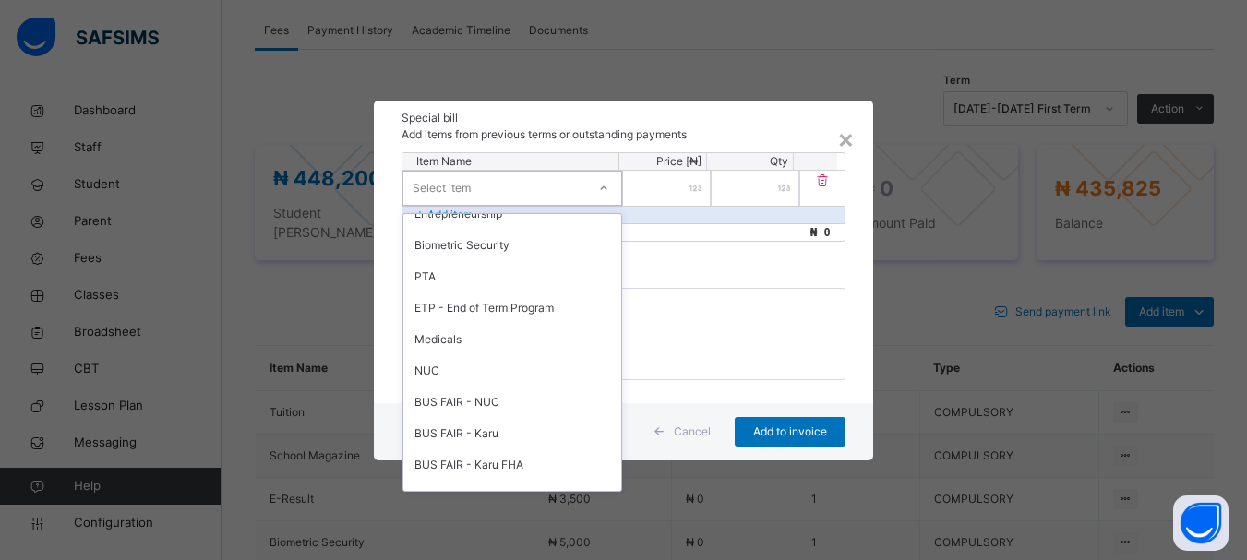
scroll to position [390, 0]
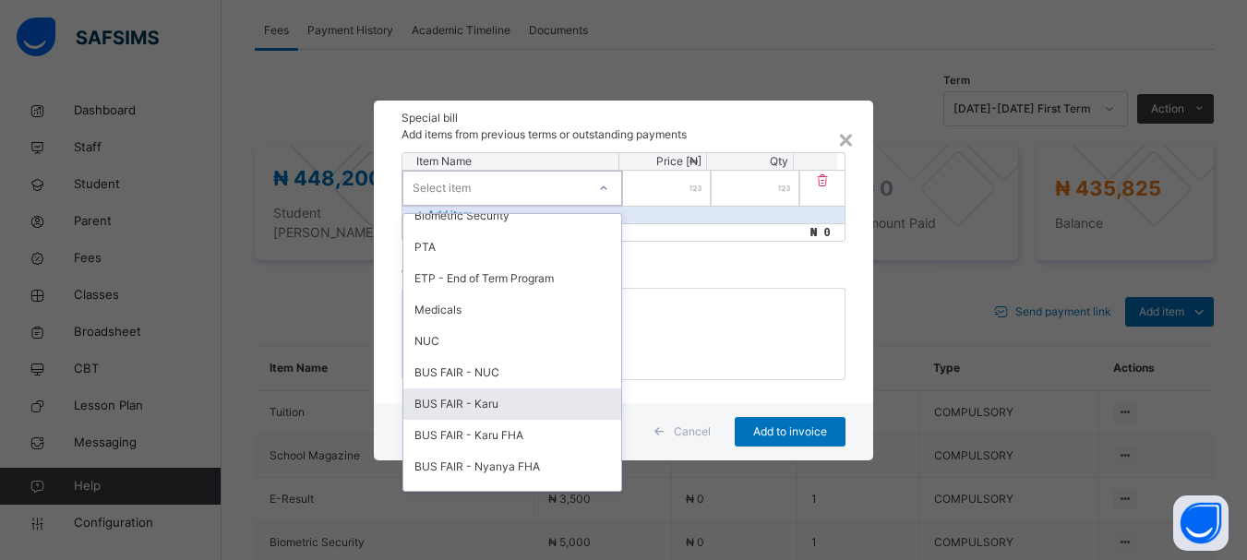
click at [468, 400] on div "BUS FAIR - Karu" at bounding box center [512, 404] width 218 height 31
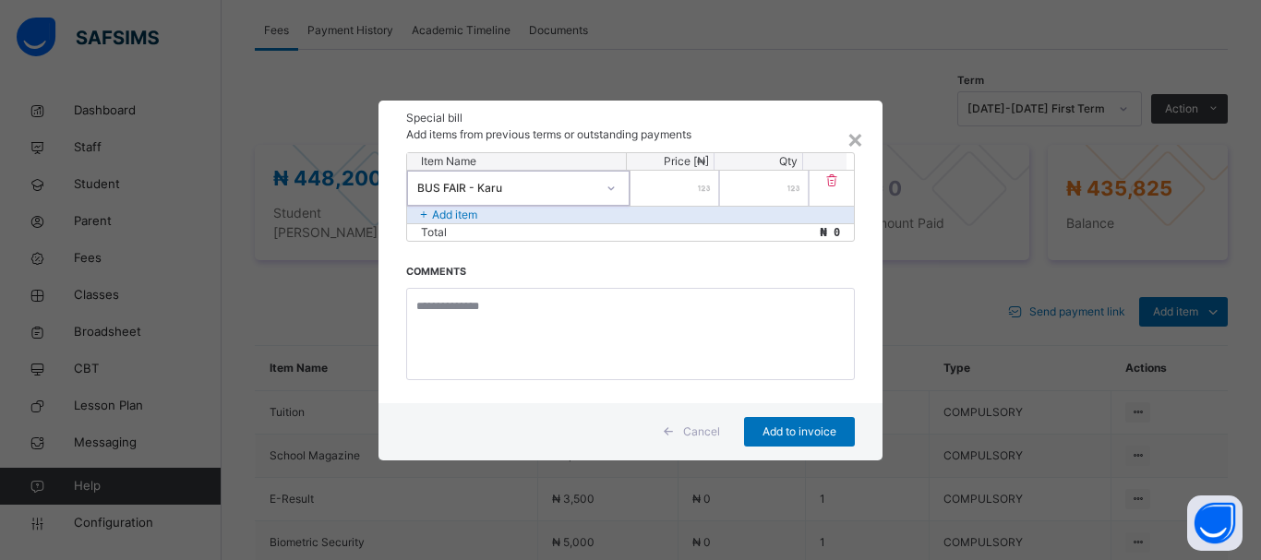
click at [701, 200] on input "number" at bounding box center [674, 188] width 89 height 35
type input "*****"
click at [817, 431] on span "Add to invoice" at bounding box center [799, 432] width 83 height 17
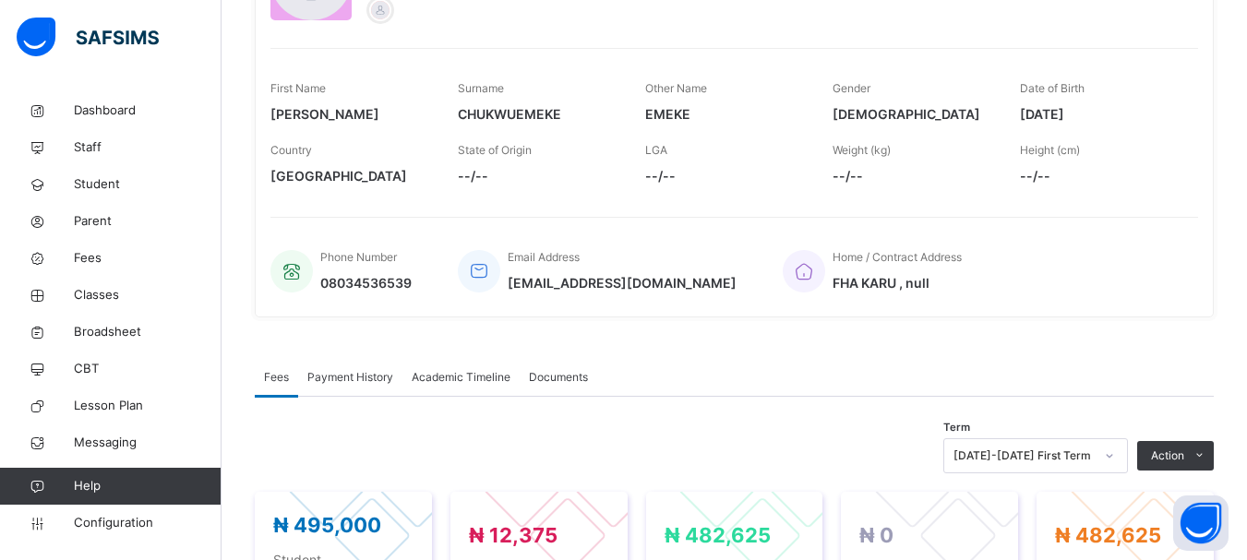
scroll to position [620, 0]
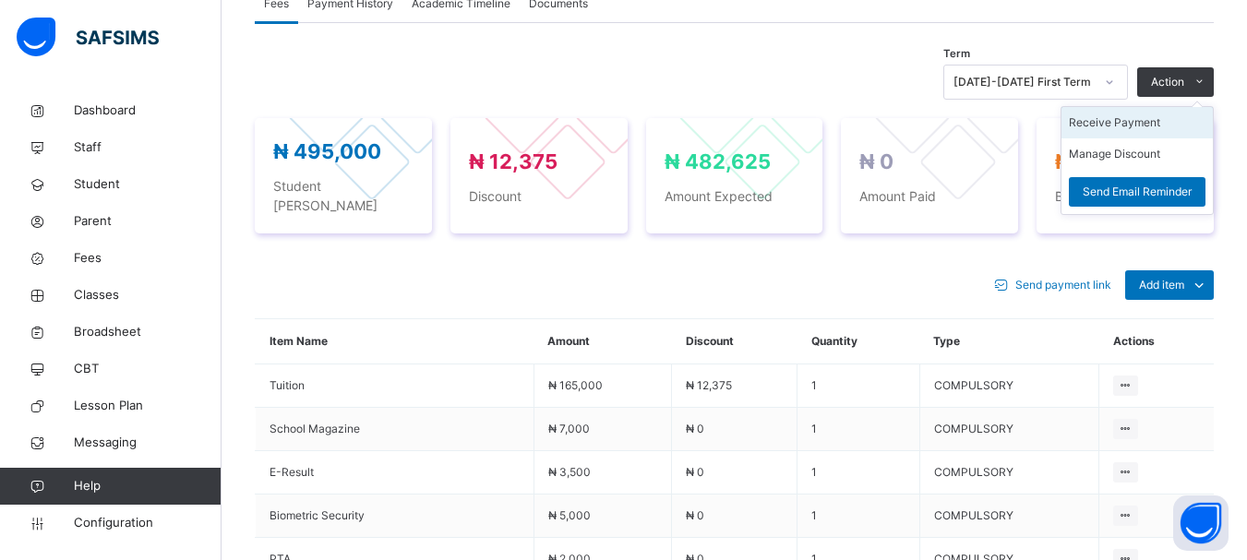
click at [1130, 123] on li "Receive Payment" at bounding box center [1136, 122] width 151 height 31
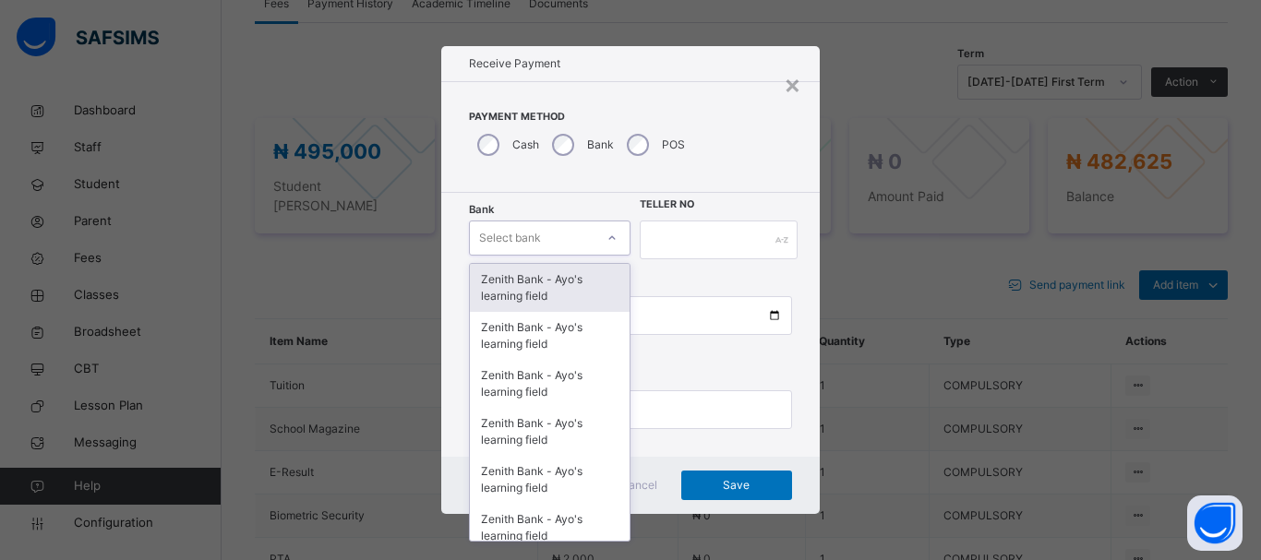
click at [609, 240] on icon at bounding box center [611, 238] width 11 height 18
click at [564, 281] on div "Zenith Bank - Ayo's learning field" at bounding box center [550, 288] width 160 height 48
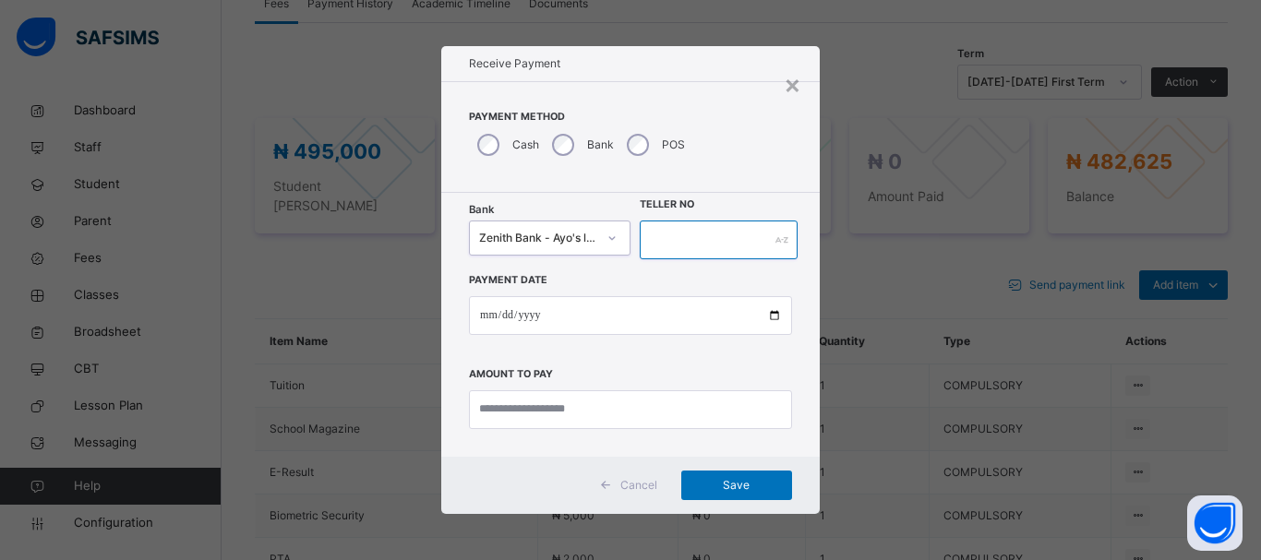
click at [688, 241] on input "text" at bounding box center [719, 240] width 158 height 39
type input "*****"
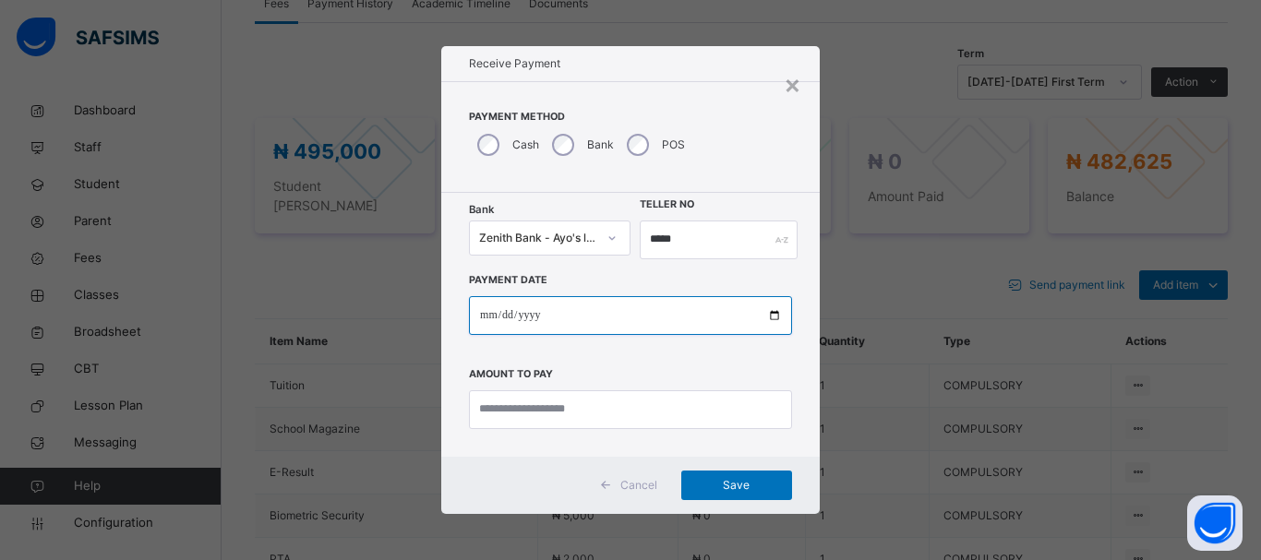
click at [561, 317] on input "date" at bounding box center [630, 315] width 323 height 39
type input "**********"
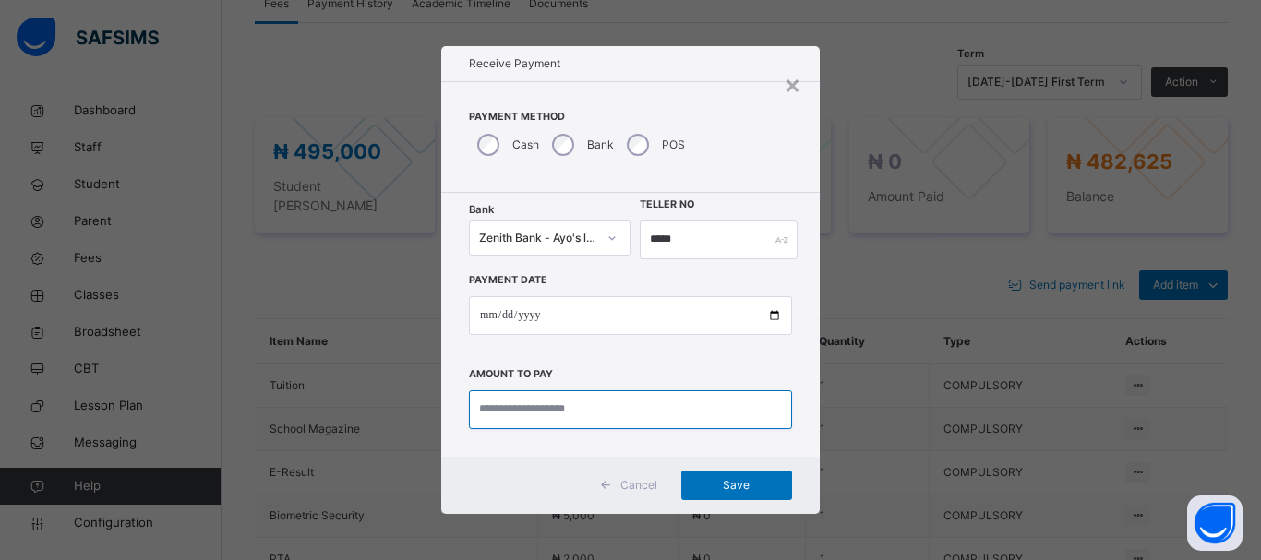
click at [496, 410] on input "currency" at bounding box center [630, 409] width 323 height 39
type input "*********"
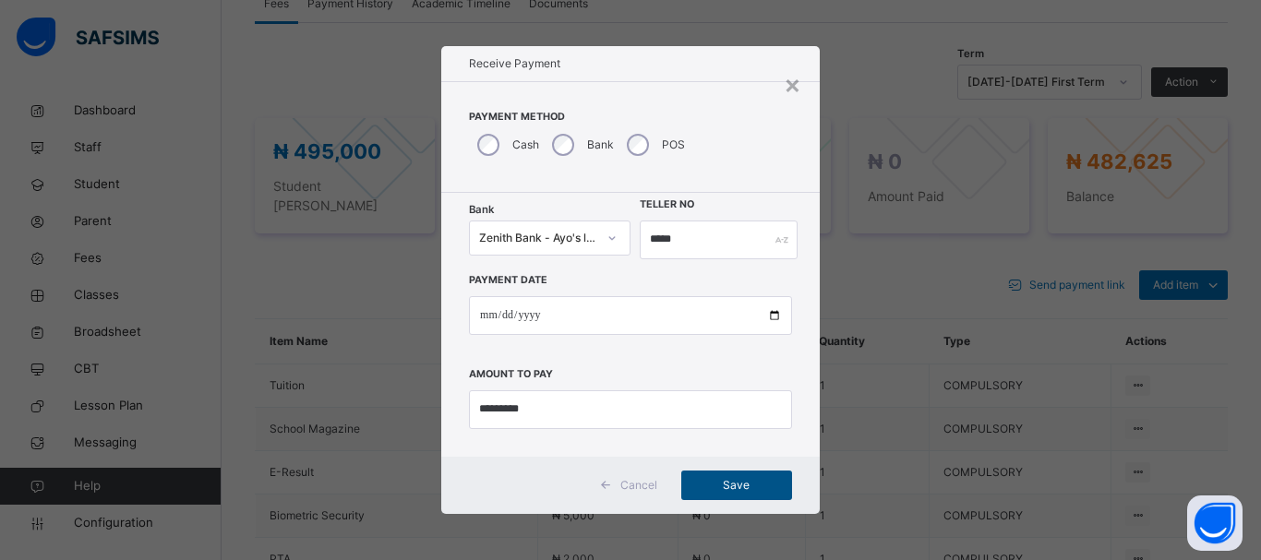
click at [736, 487] on span "Save" at bounding box center [736, 485] width 83 height 17
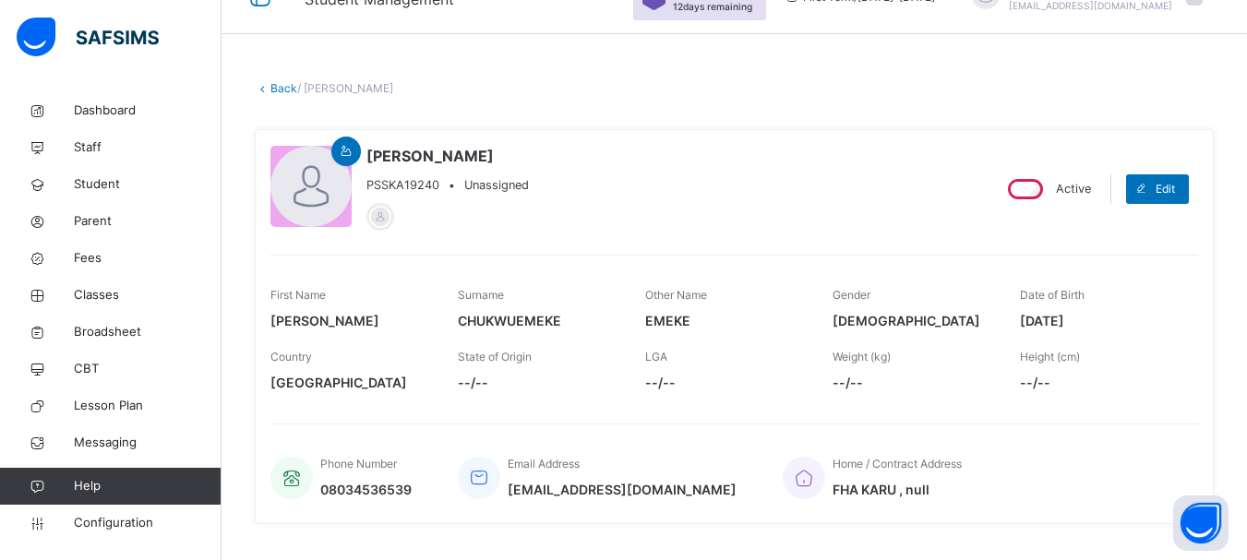
scroll to position [0, 0]
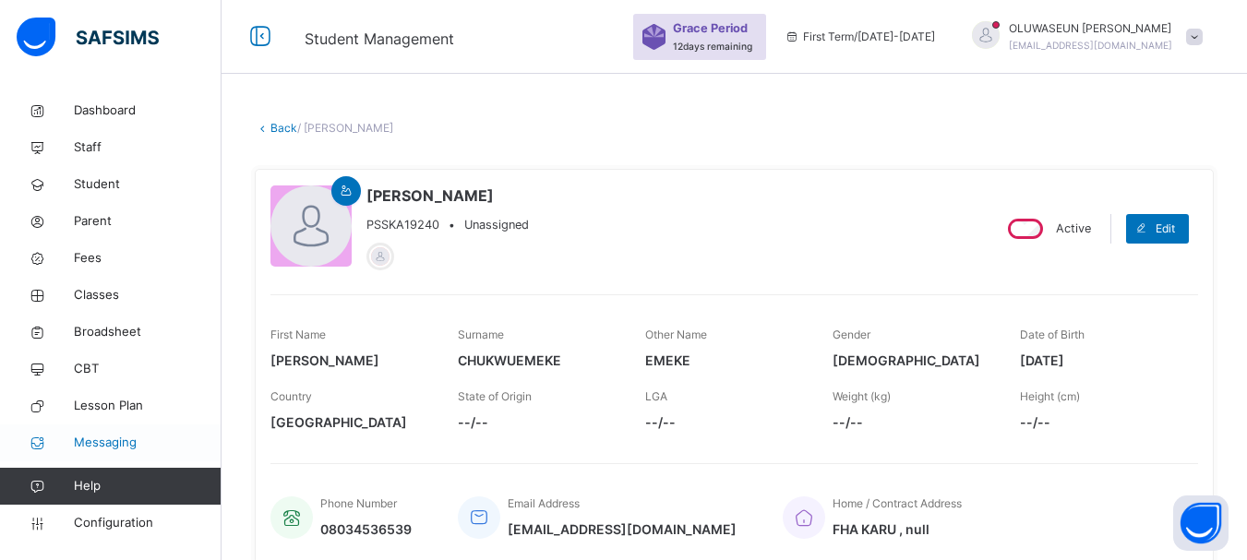
click at [89, 448] on span "Messaging" at bounding box center [148, 443] width 148 height 18
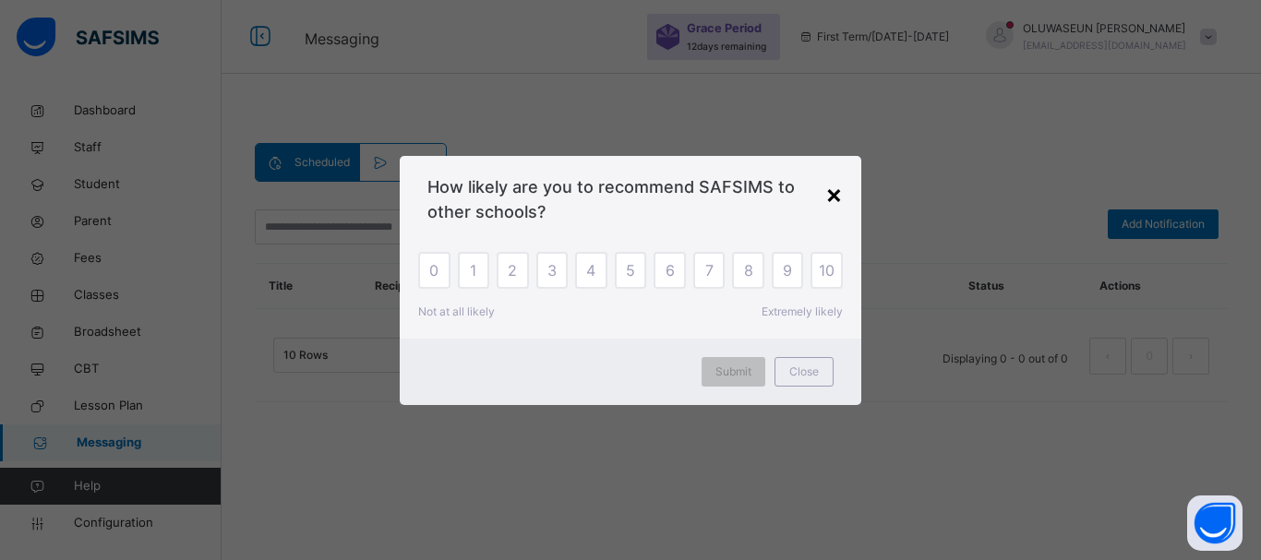
click at [834, 194] on div "×" at bounding box center [834, 193] width 18 height 39
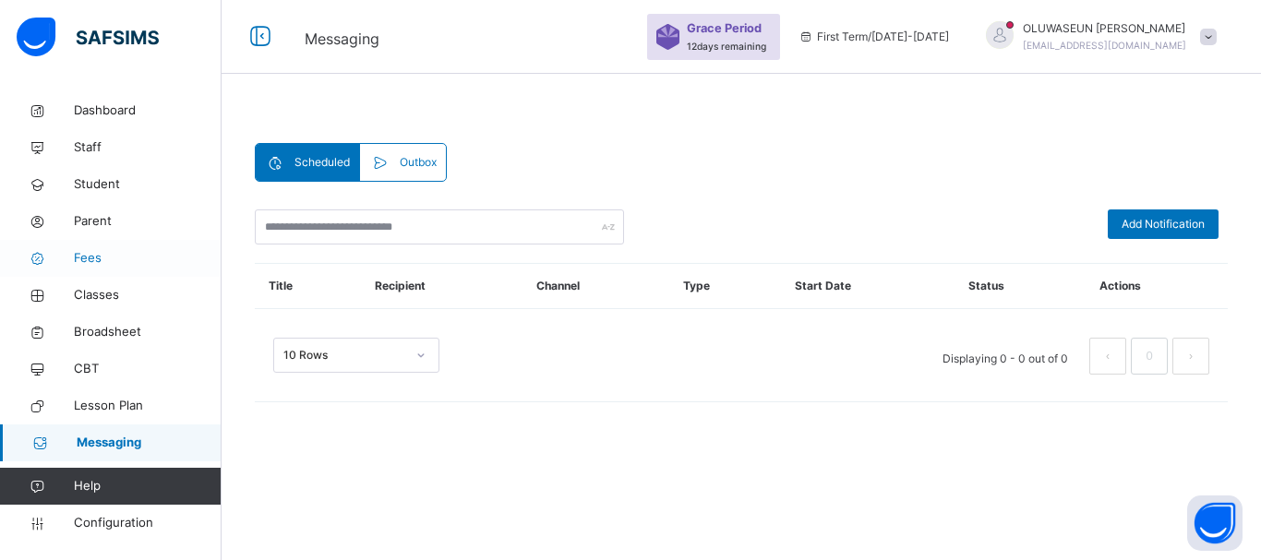
click at [117, 263] on span "Fees" at bounding box center [148, 258] width 148 height 18
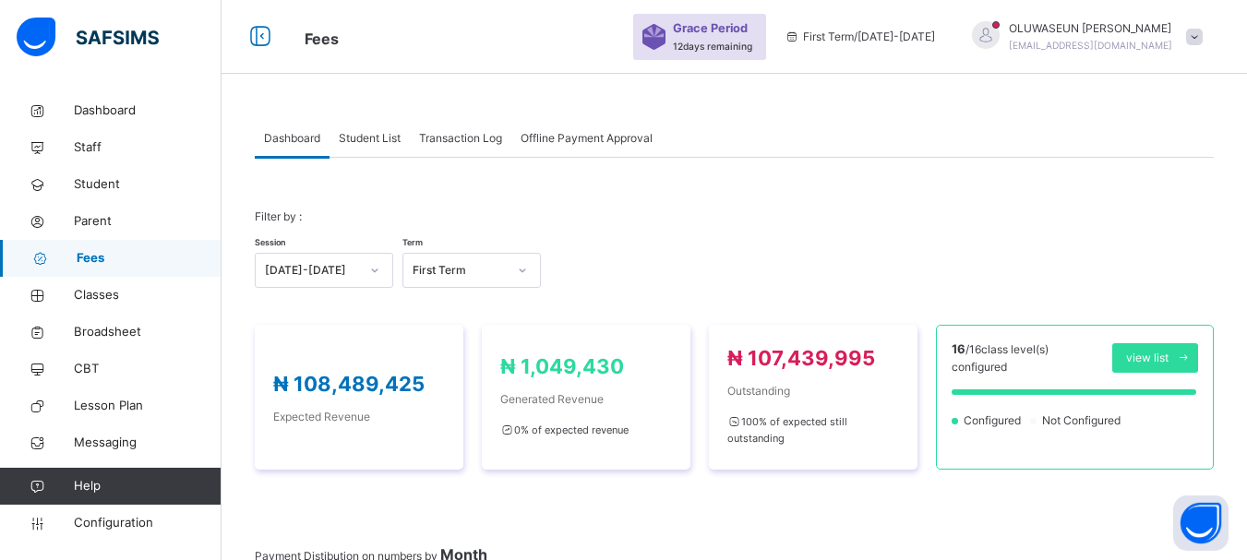
click at [140, 255] on span "Fees" at bounding box center [149, 258] width 145 height 18
click at [374, 143] on span "Student List" at bounding box center [370, 138] width 62 height 17
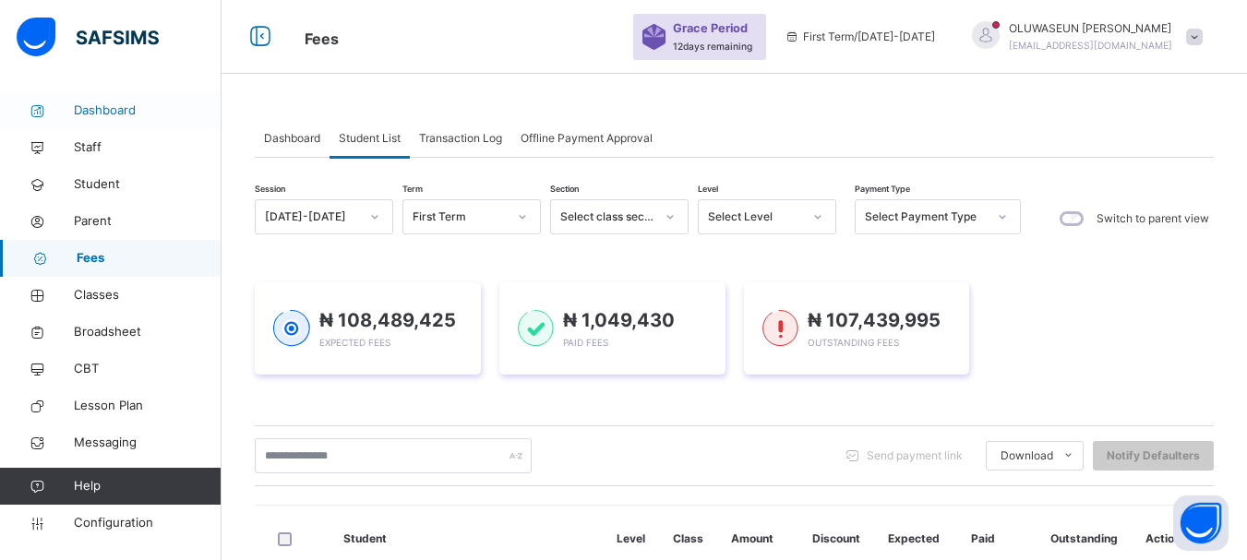
click at [134, 109] on span "Dashboard" at bounding box center [148, 111] width 148 height 18
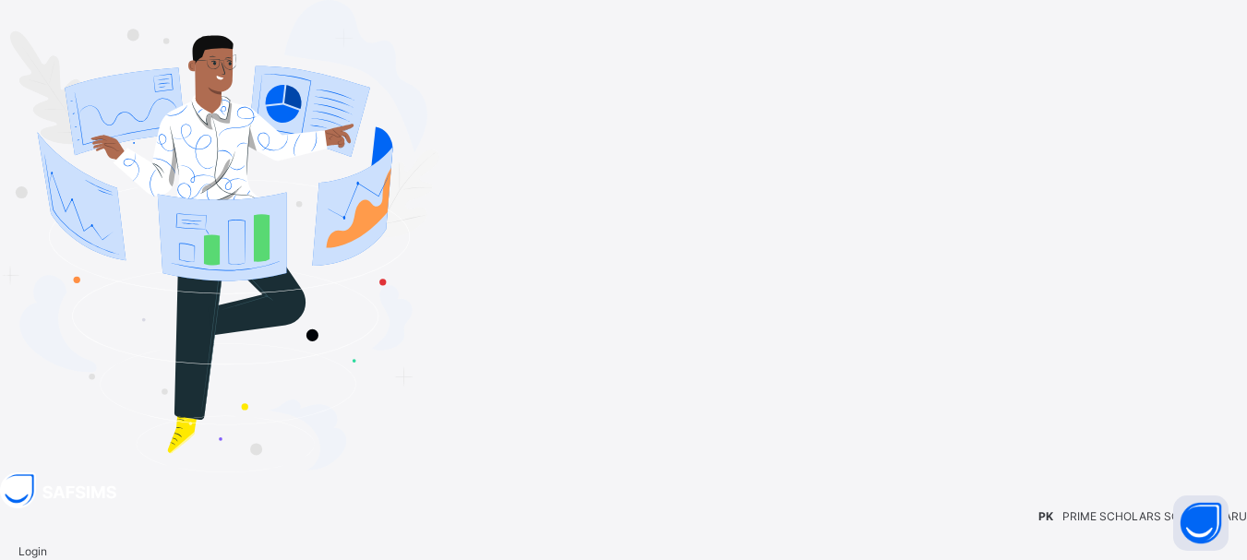
type input "**********"
